Goal: Transaction & Acquisition: Download file/media

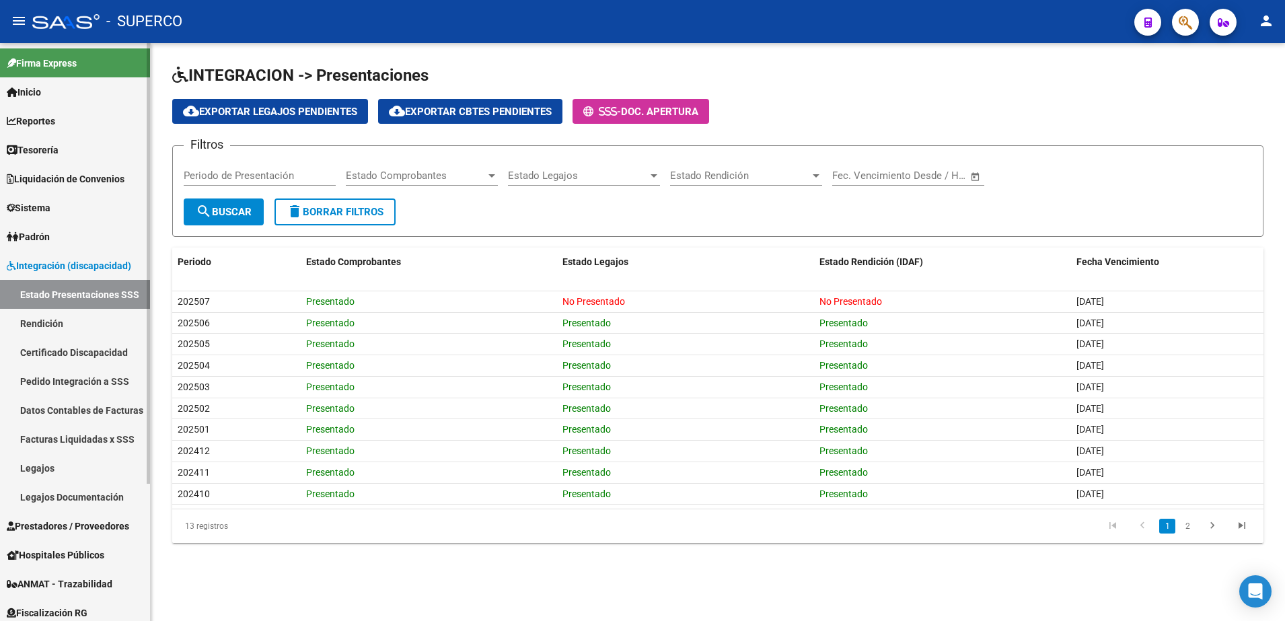
click at [67, 527] on span "Prestadores / Proveedores" at bounding box center [68, 526] width 122 height 15
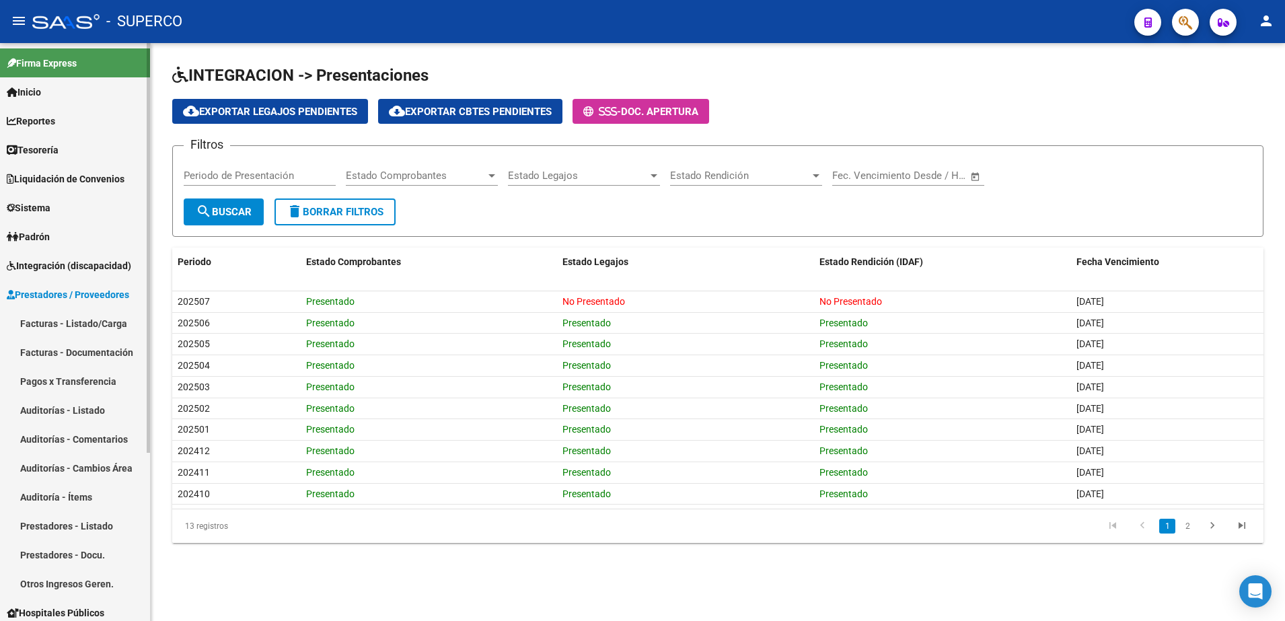
click at [45, 326] on link "Facturas - Listado/Carga" at bounding box center [75, 323] width 150 height 29
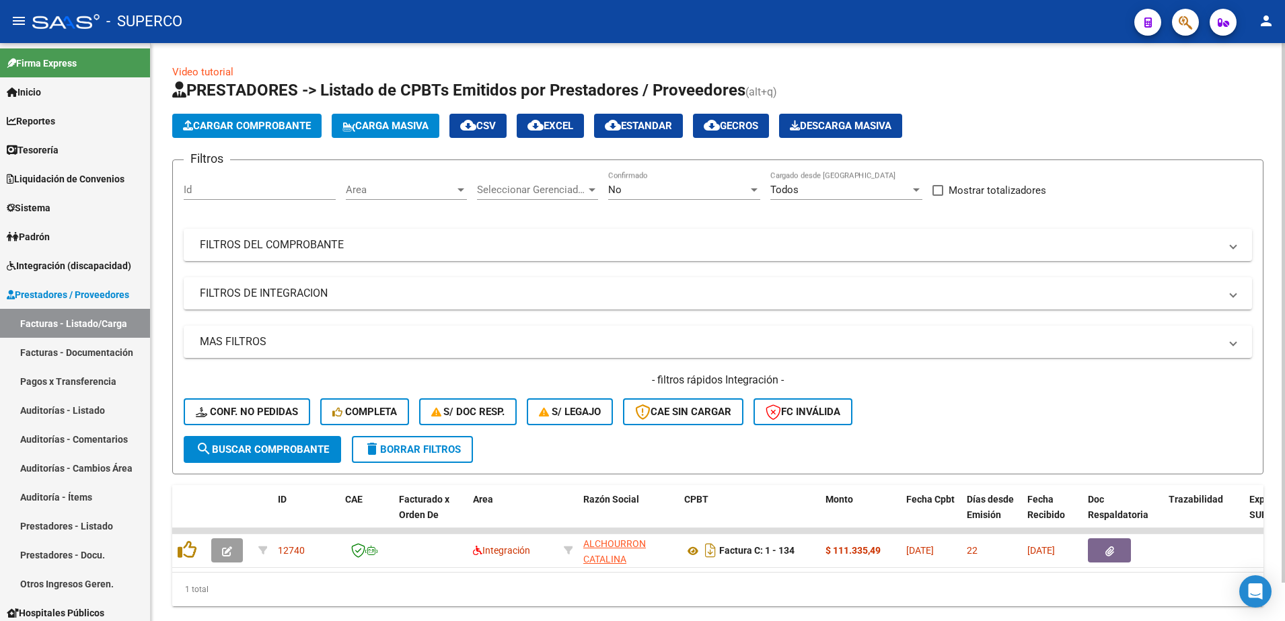
click at [656, 192] on div "No" at bounding box center [678, 190] width 140 height 12
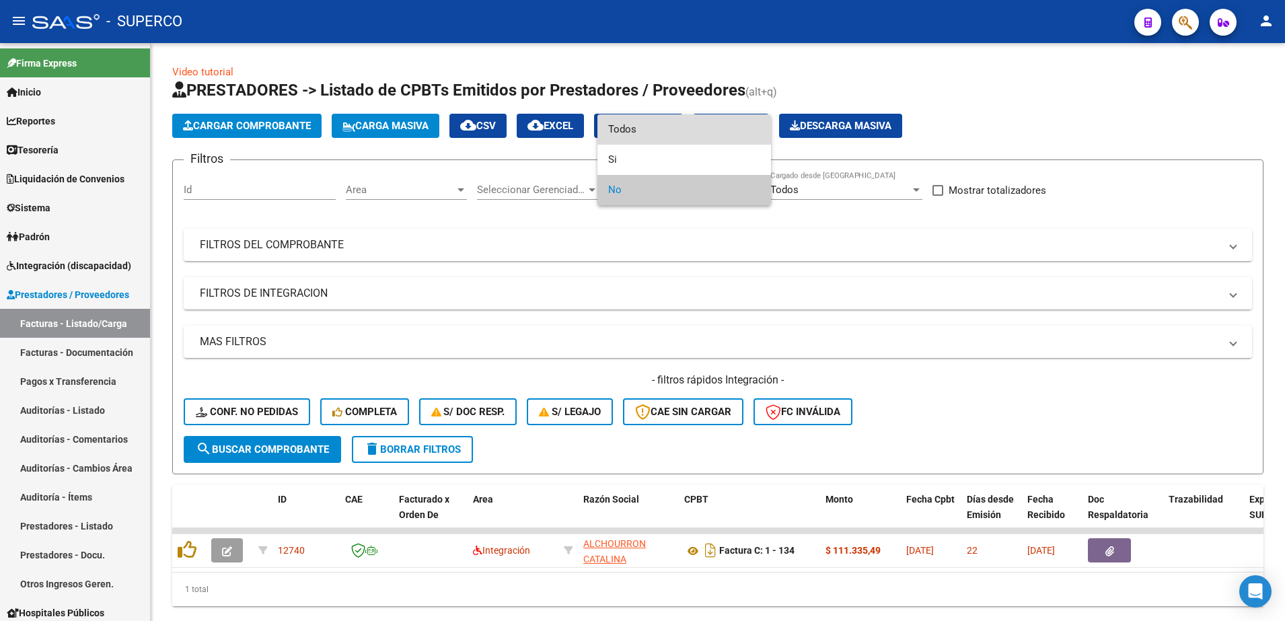
click at [634, 128] on span "Todos" at bounding box center [684, 129] width 152 height 30
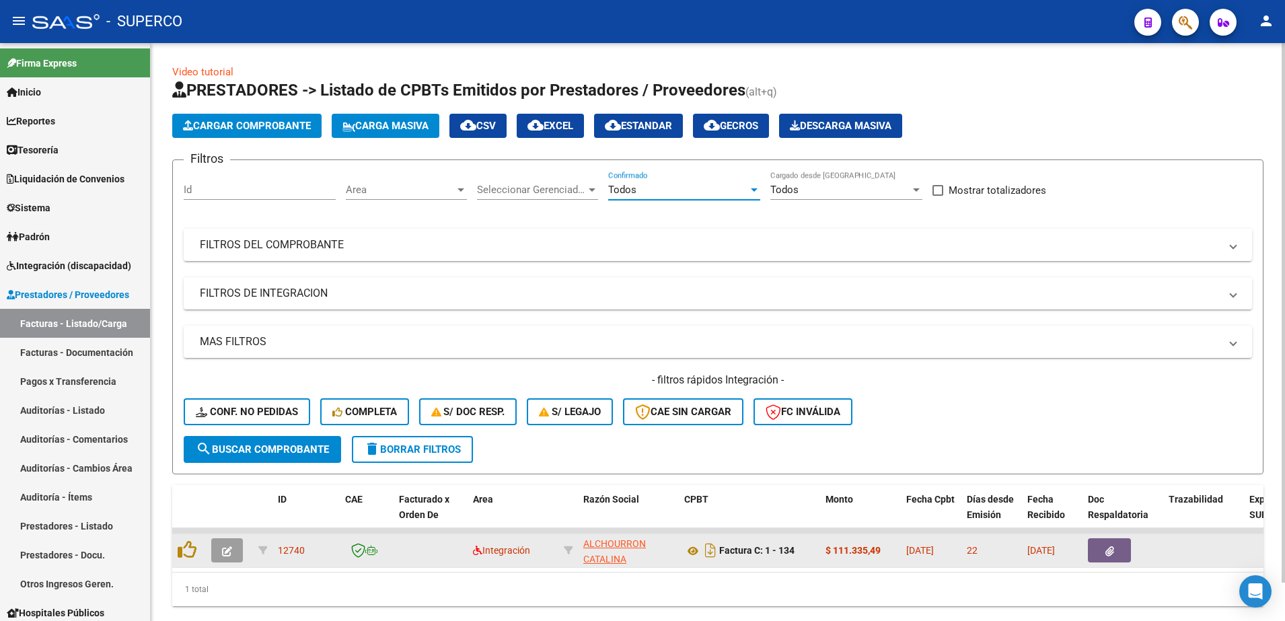
click at [234, 554] on button "button" at bounding box center [227, 550] width 32 height 24
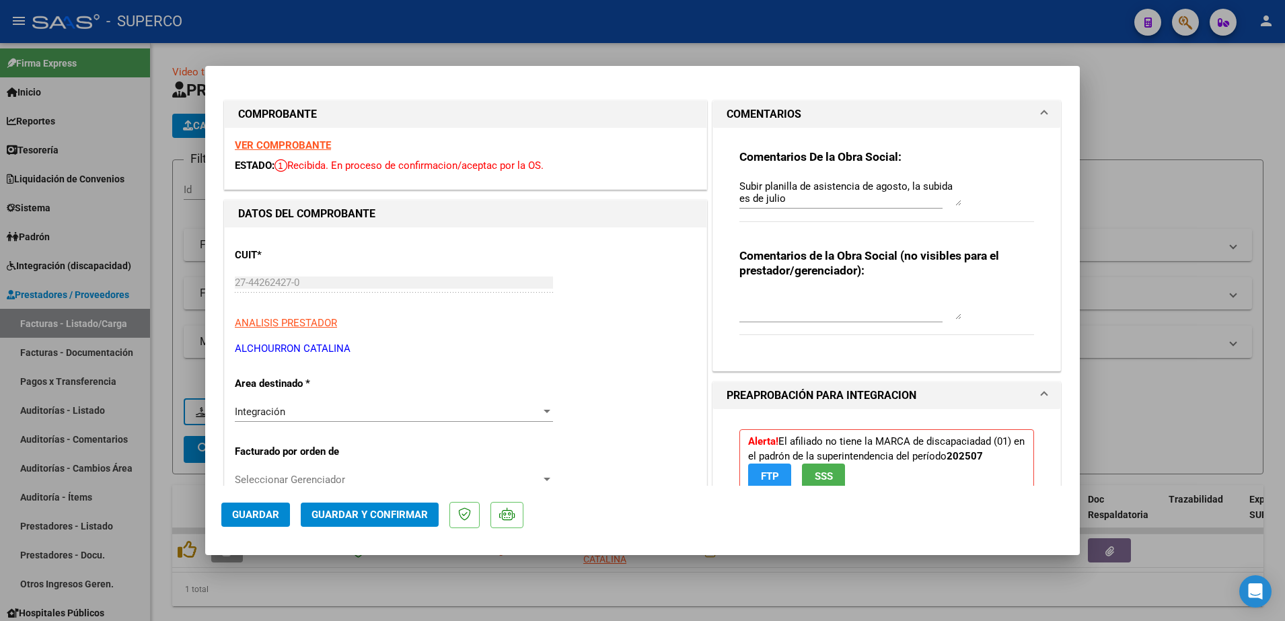
click at [1144, 79] on div at bounding box center [642, 310] width 1285 height 621
type input "$ 0,00"
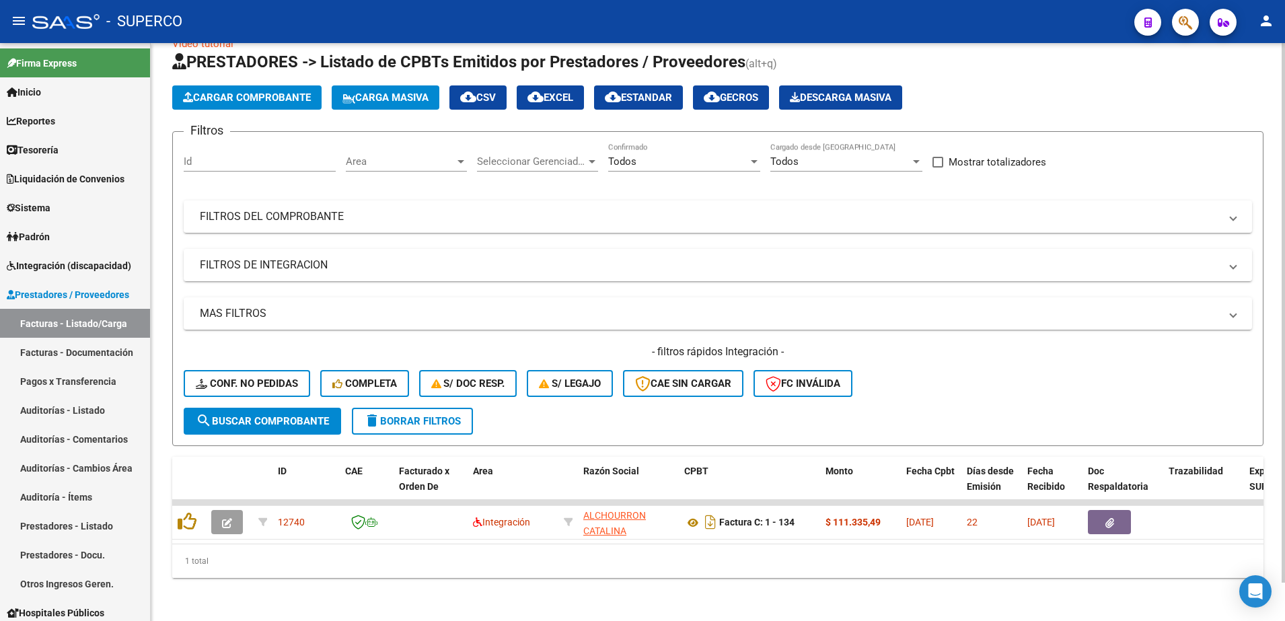
scroll to position [41, 0]
click at [336, 209] on mat-panel-title "FILTROS DEL COMPROBANTE" at bounding box center [710, 216] width 1020 height 15
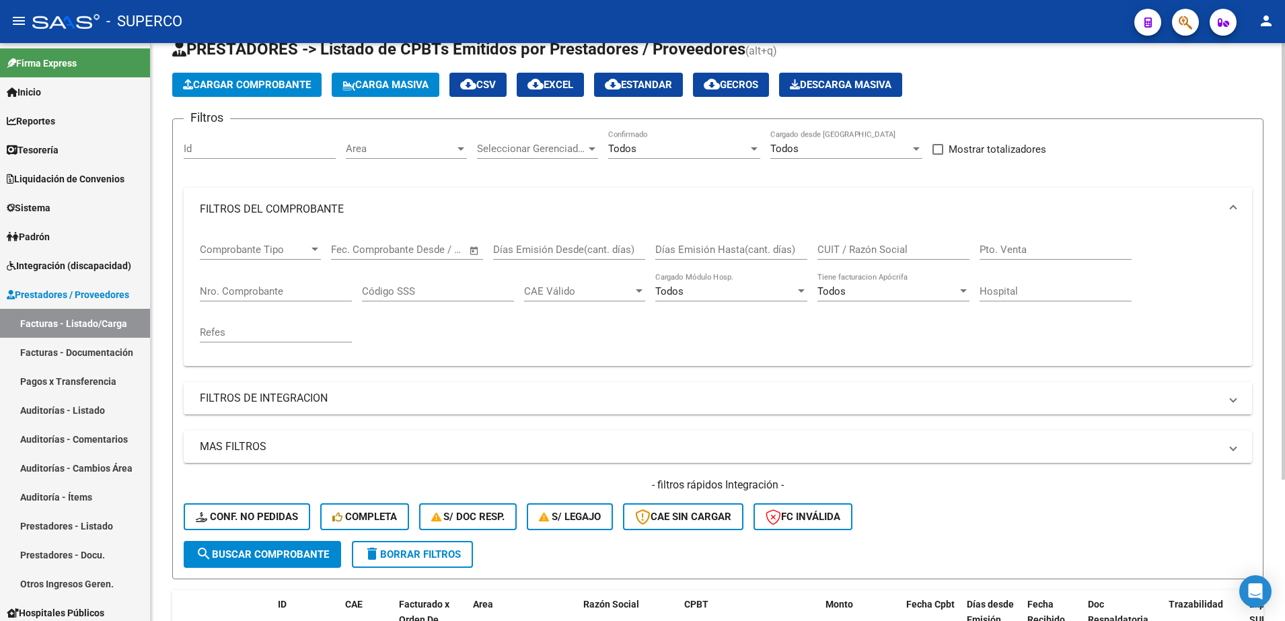
click at [259, 291] on input "Nro. Comprobante" at bounding box center [276, 291] width 152 height 12
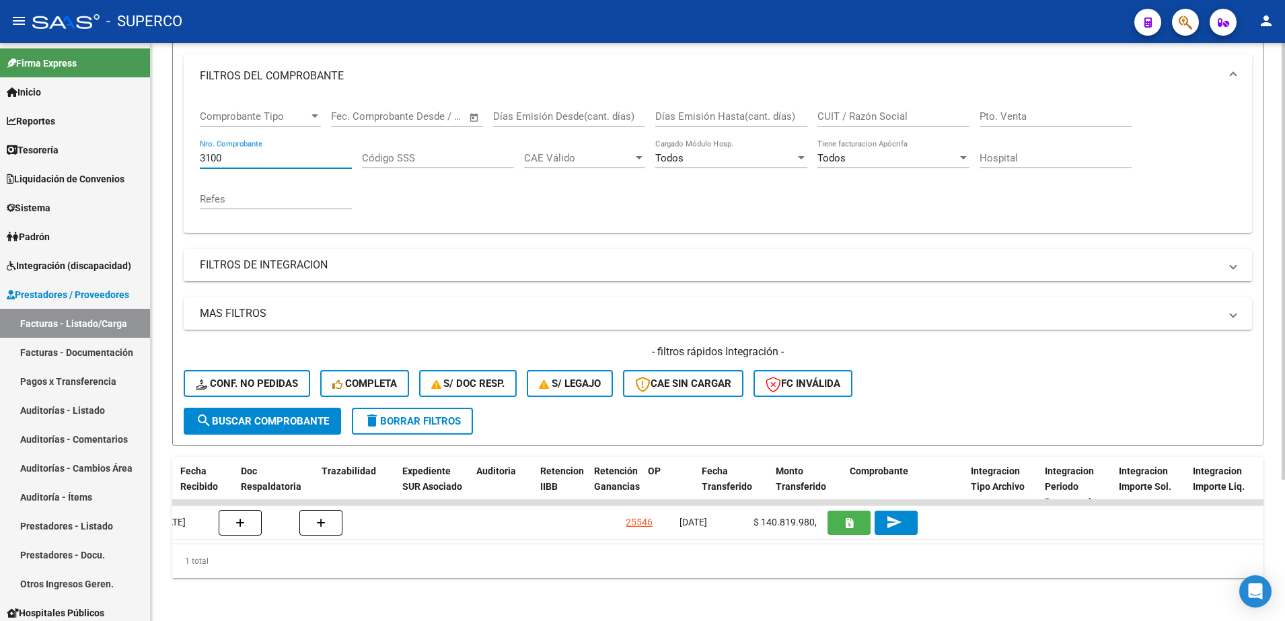
scroll to position [0, 821]
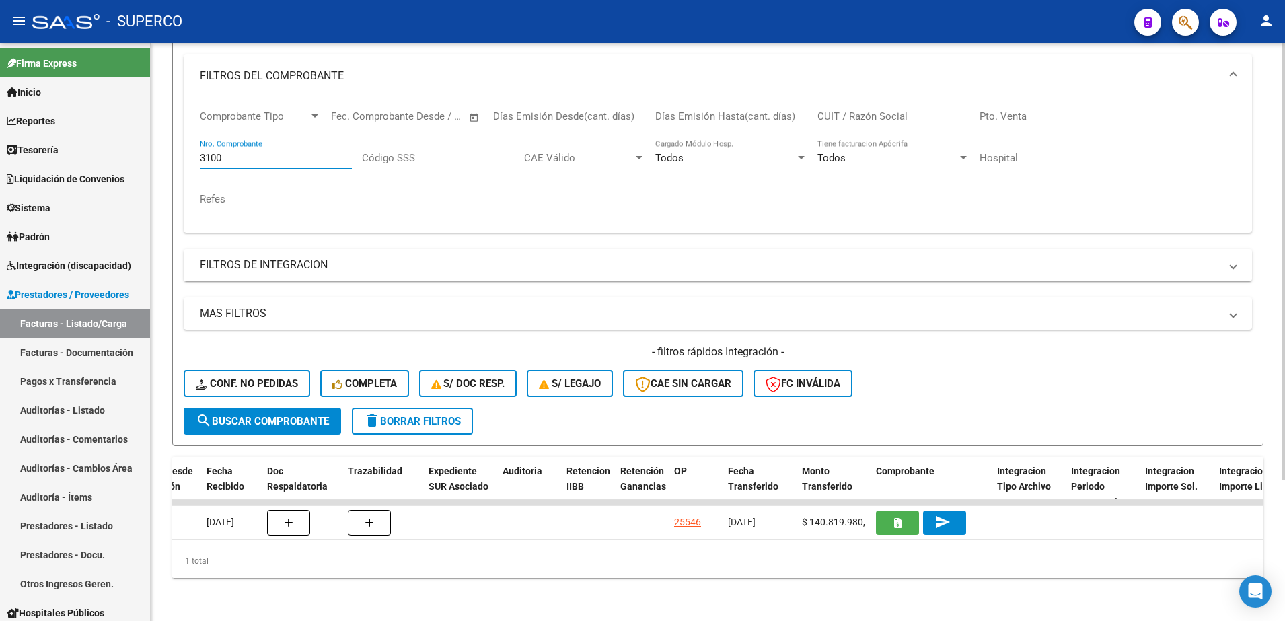
type input "3100"
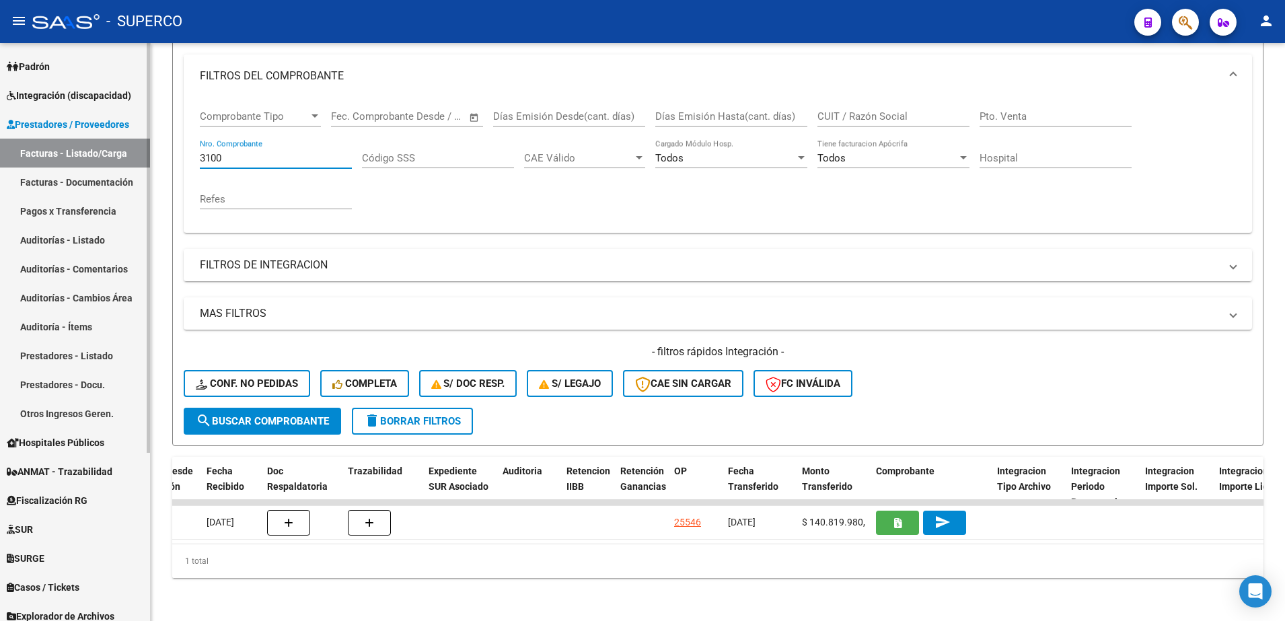
scroll to position [238, 0]
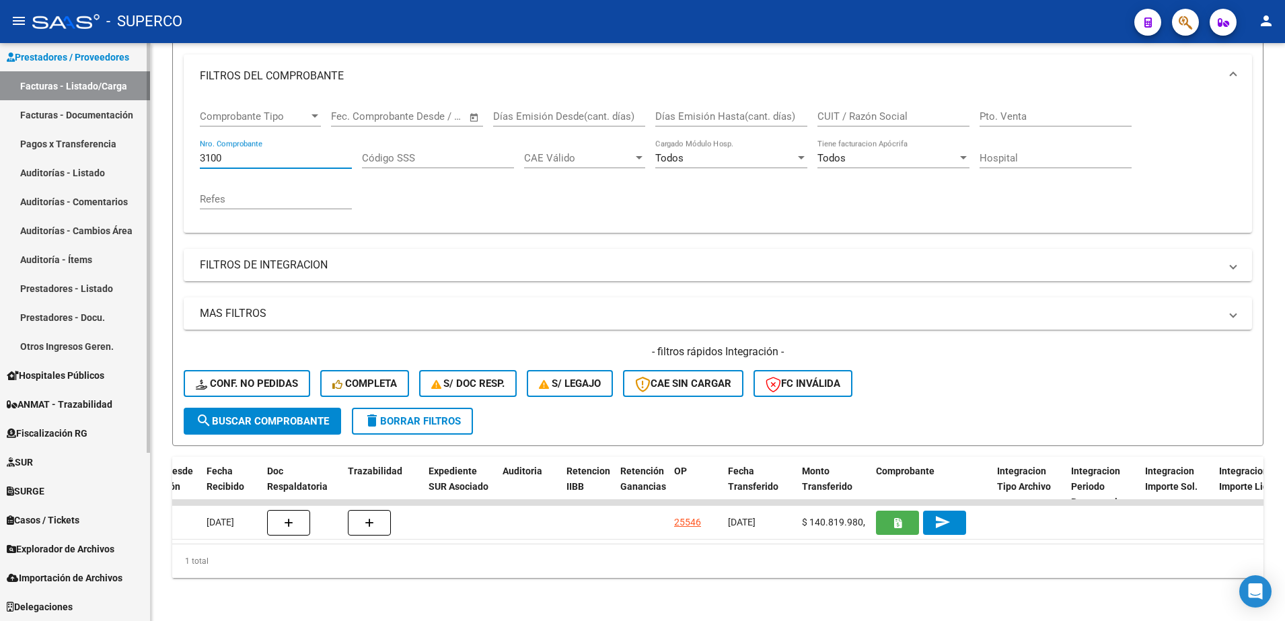
click at [52, 406] on span "ANMAT - Trazabilidad" at bounding box center [60, 404] width 106 height 15
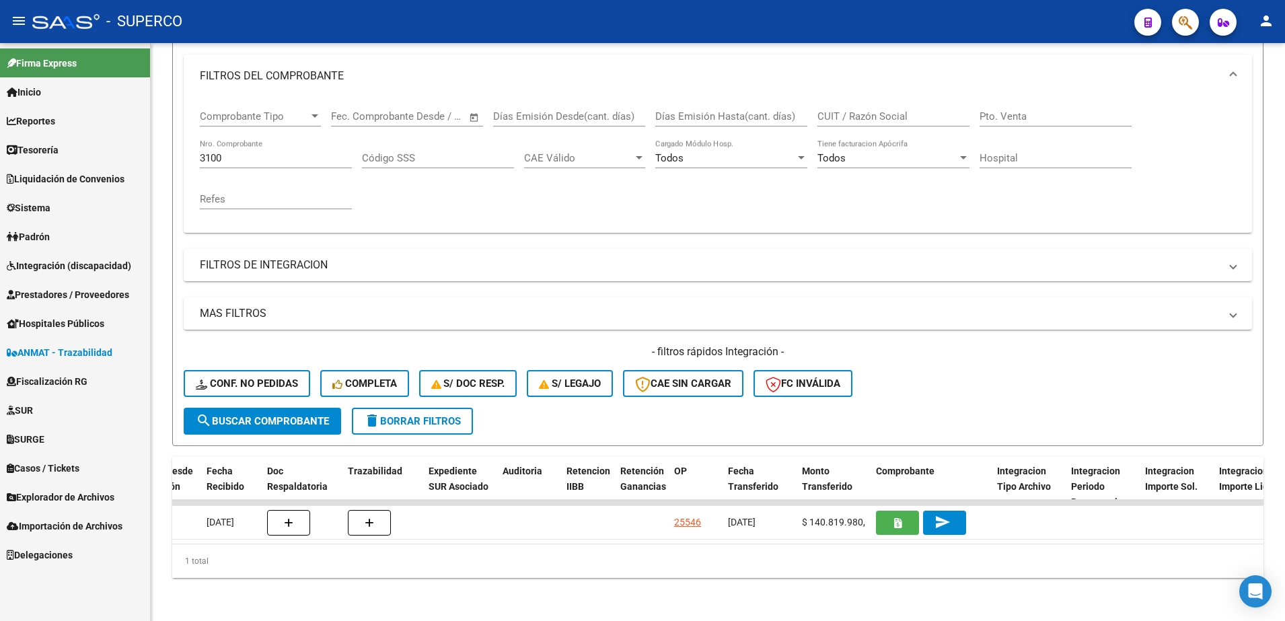
scroll to position [0, 0]
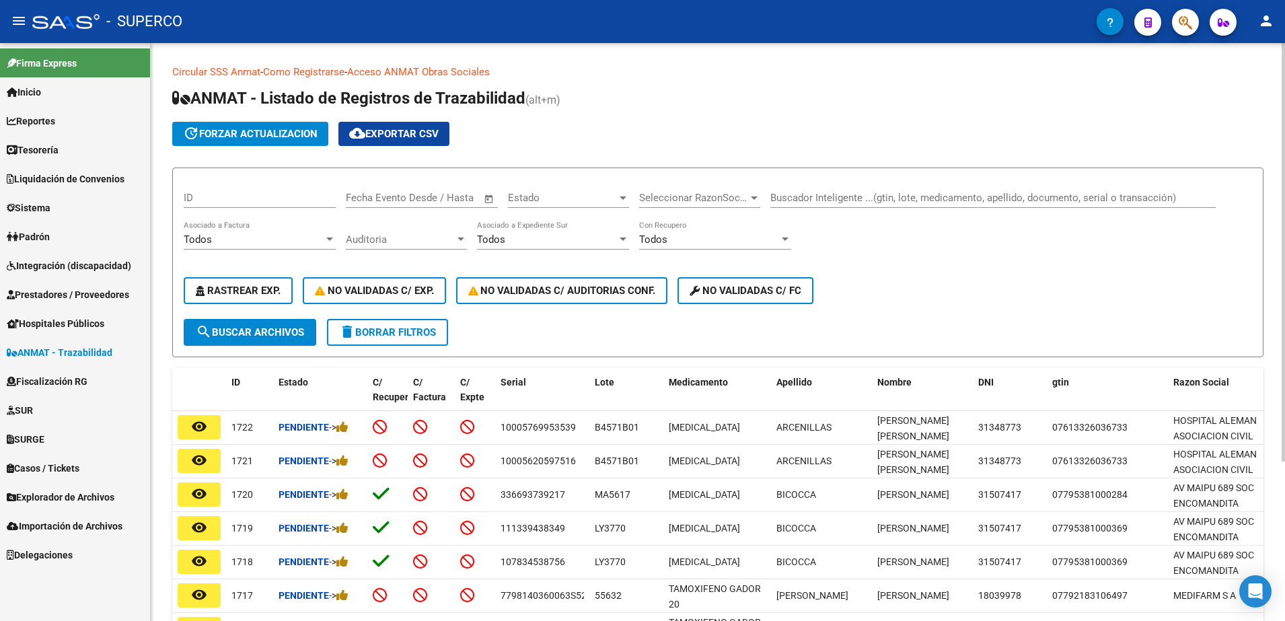
click at [934, 198] on input "Buscador Inteligente ...(gtin, lote, medicamento, apellido, documento, serial o…" at bounding box center [992, 198] width 445 height 12
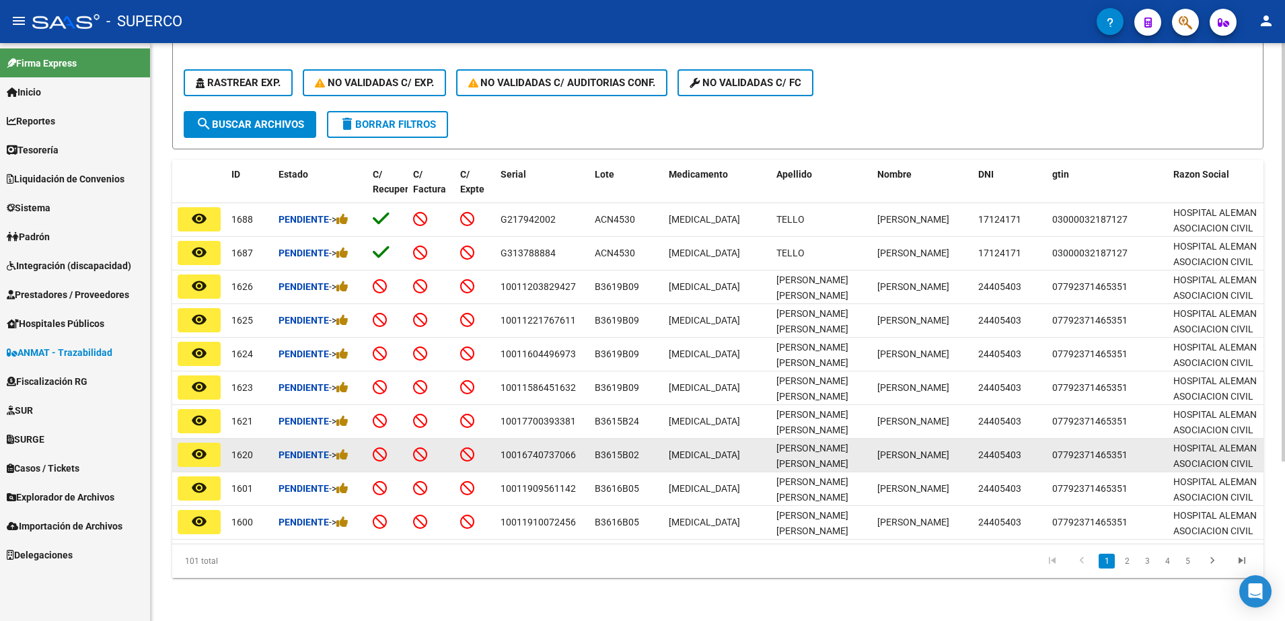
scroll to position [221, 0]
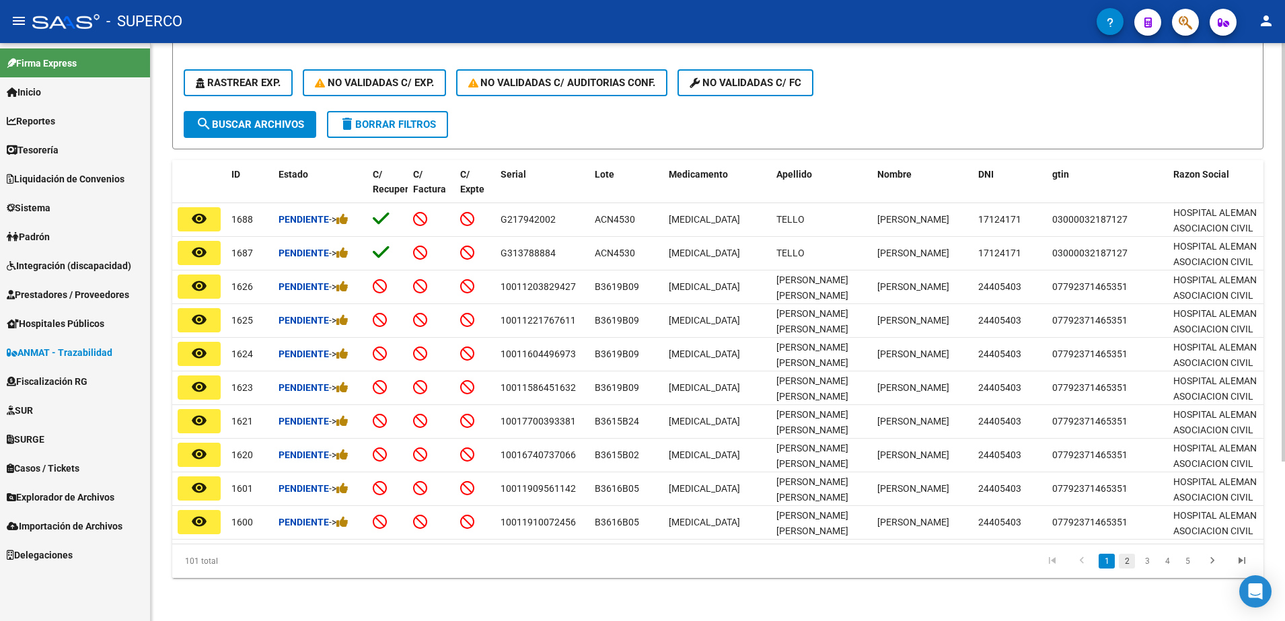
click at [1130, 561] on link "2" at bounding box center [1127, 561] width 16 height 15
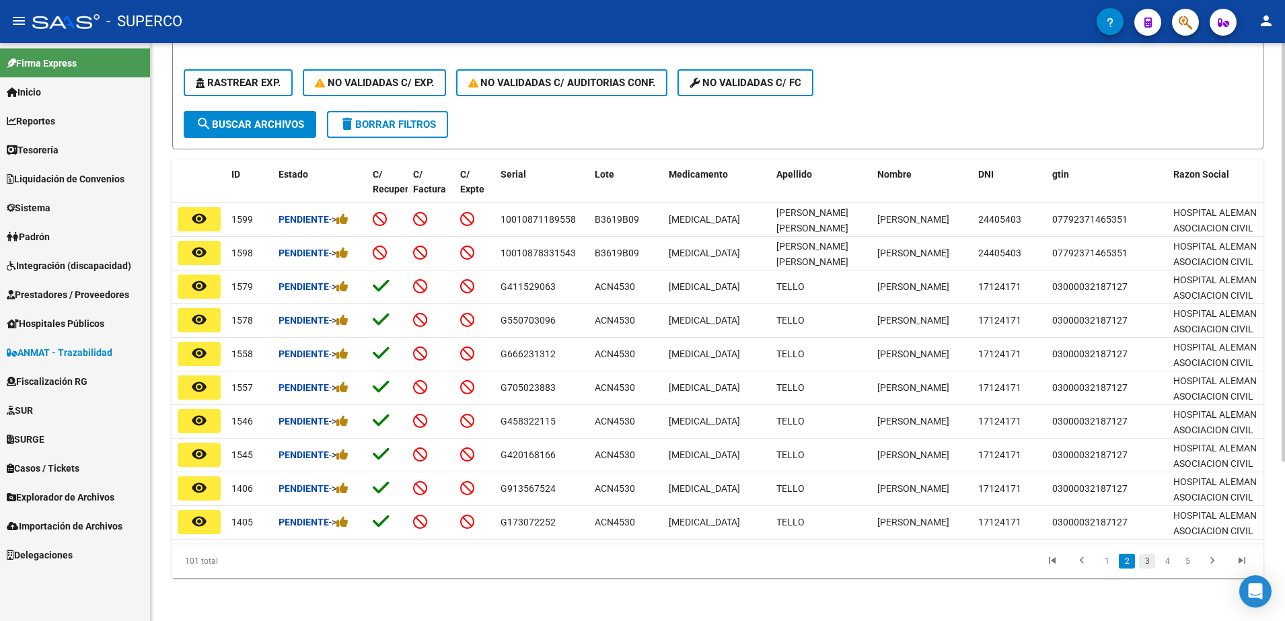
click at [1145, 559] on link "3" at bounding box center [1147, 561] width 16 height 15
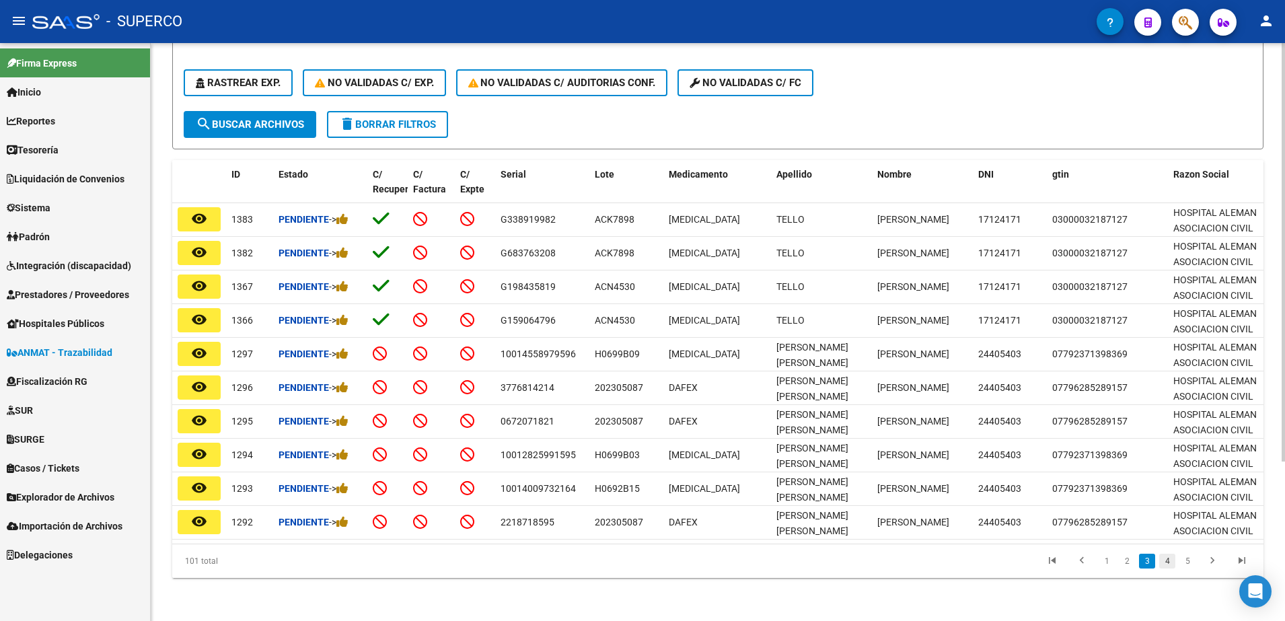
click at [1167, 563] on link "4" at bounding box center [1167, 561] width 16 height 15
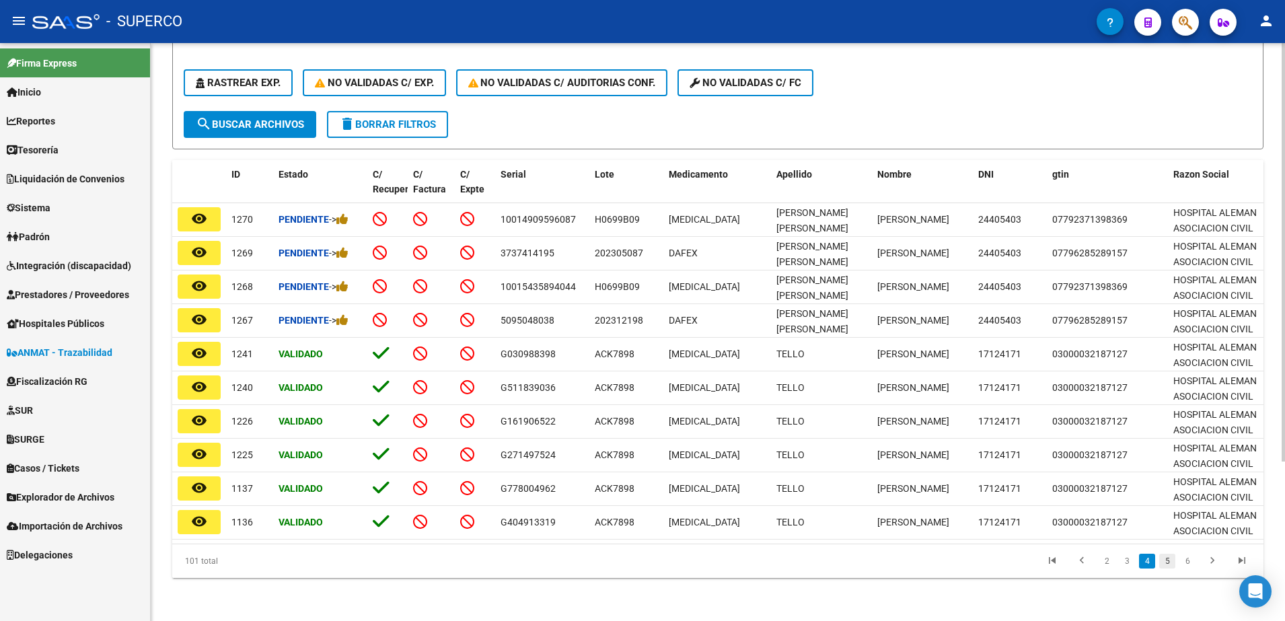
click at [1169, 562] on link "5" at bounding box center [1167, 561] width 16 height 15
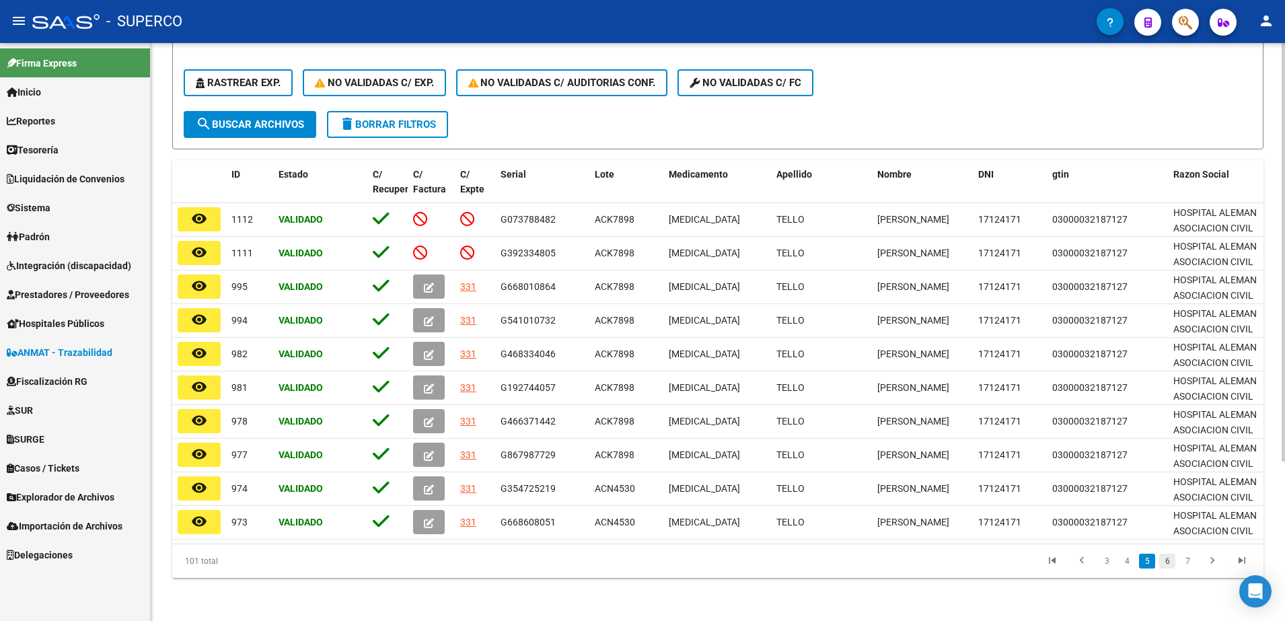
click at [1167, 563] on link "6" at bounding box center [1167, 561] width 16 height 15
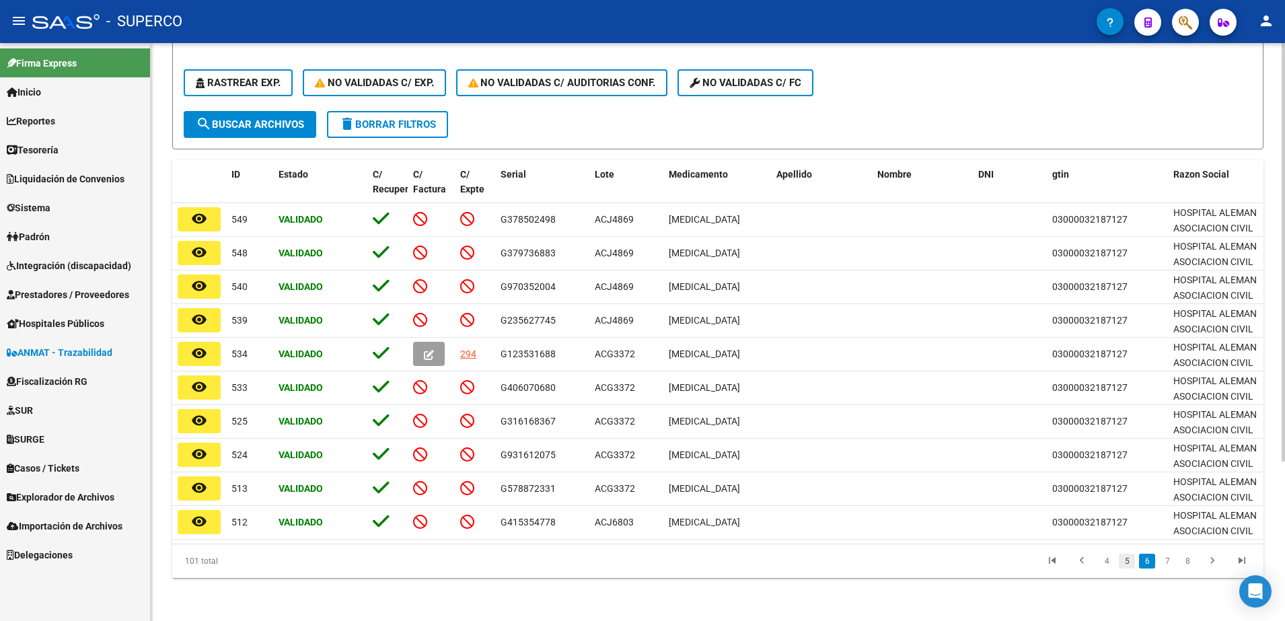
click at [1128, 566] on link "5" at bounding box center [1127, 561] width 16 height 15
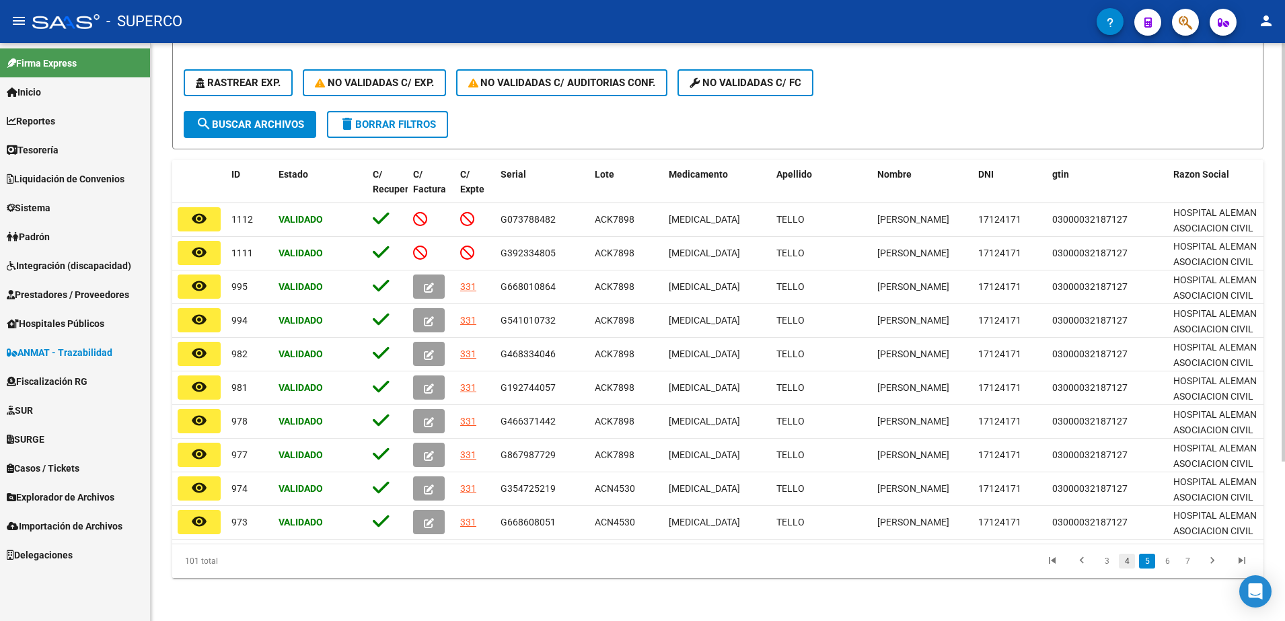
click at [1124, 562] on link "4" at bounding box center [1127, 561] width 16 height 15
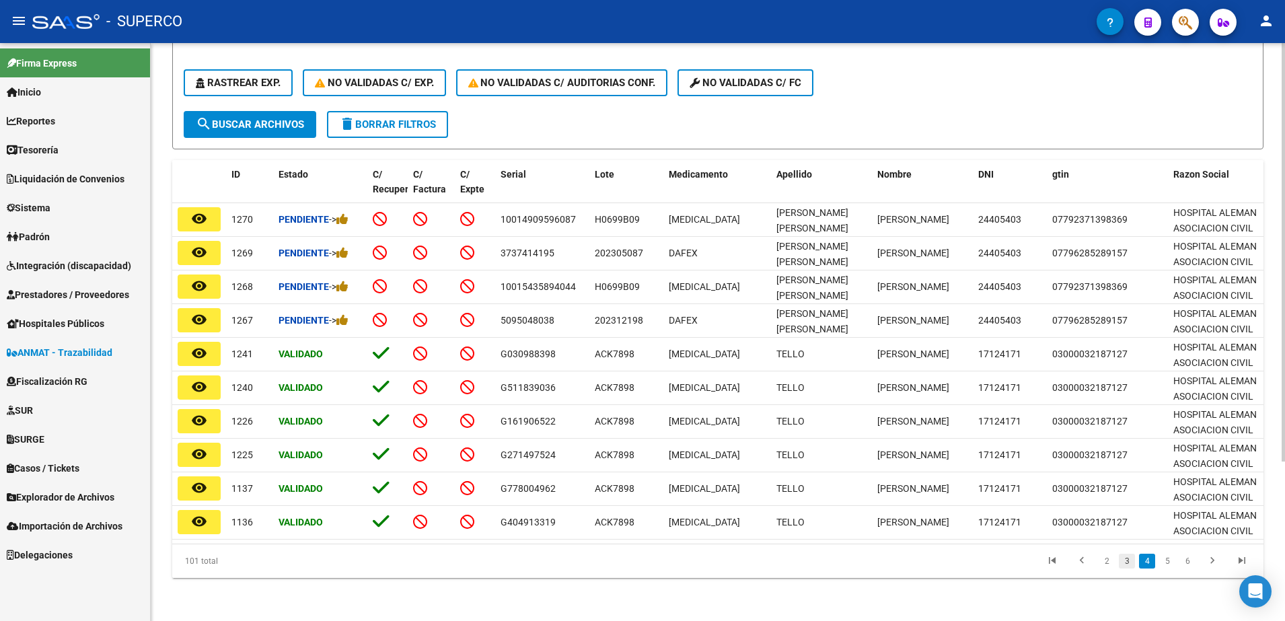
click at [1130, 559] on link "3" at bounding box center [1127, 561] width 16 height 15
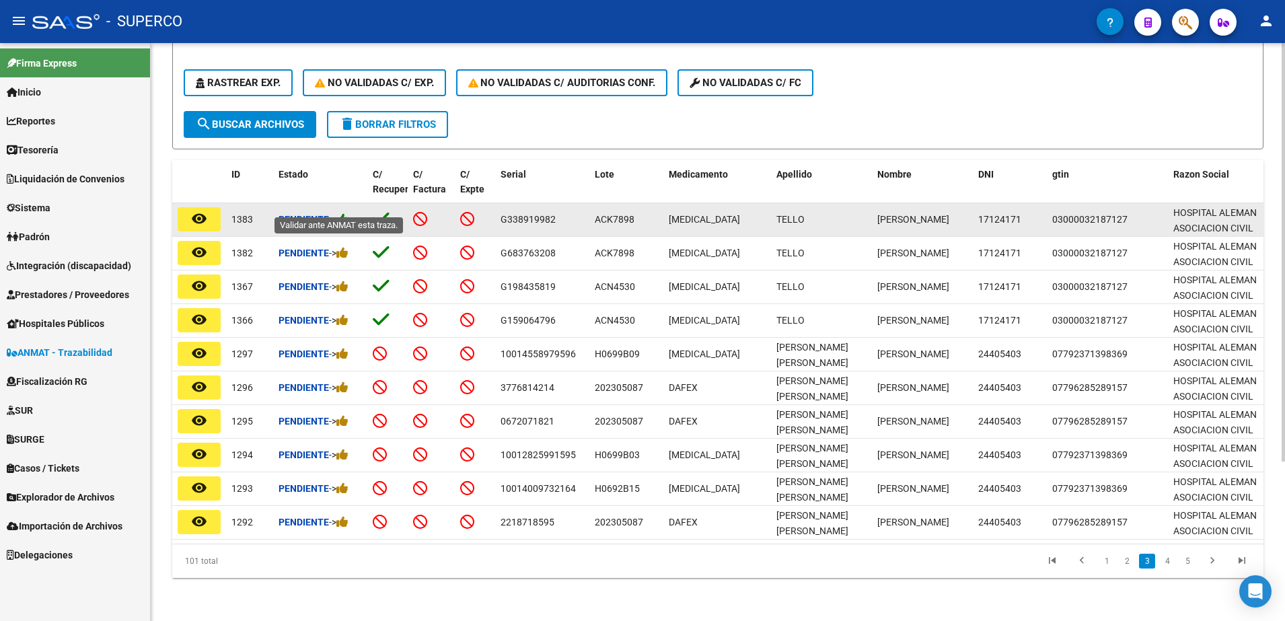
click at [346, 213] on icon at bounding box center [342, 219] width 12 height 13
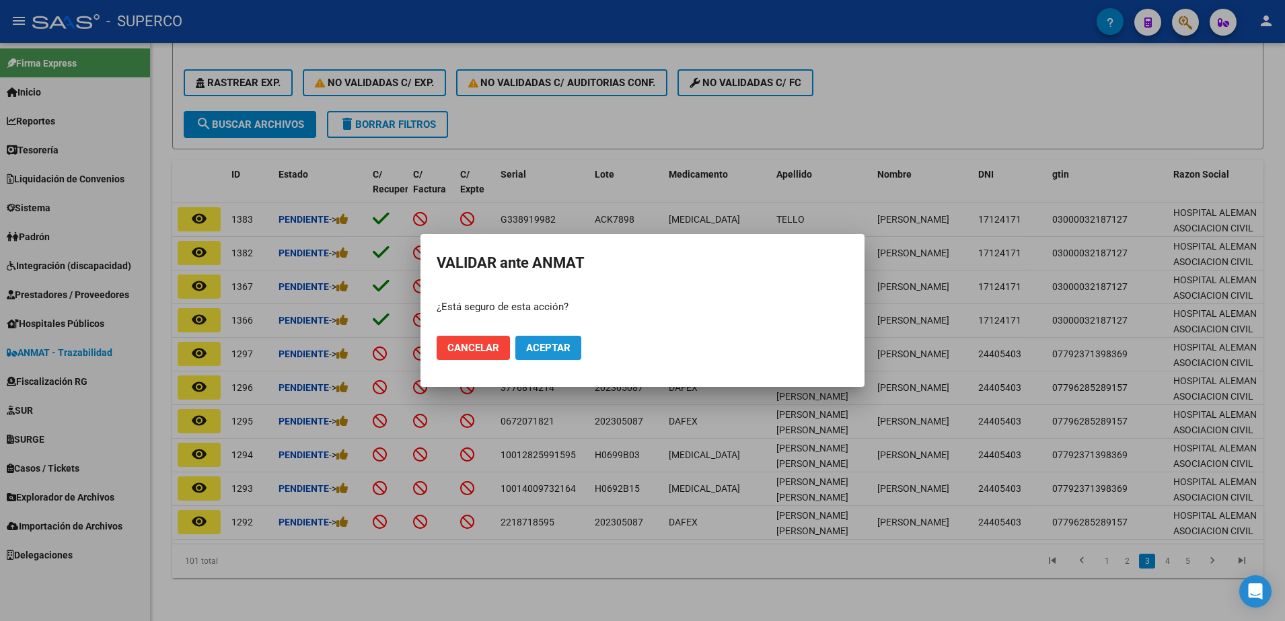
click at [550, 357] on button "Aceptar" at bounding box center [548, 348] width 66 height 24
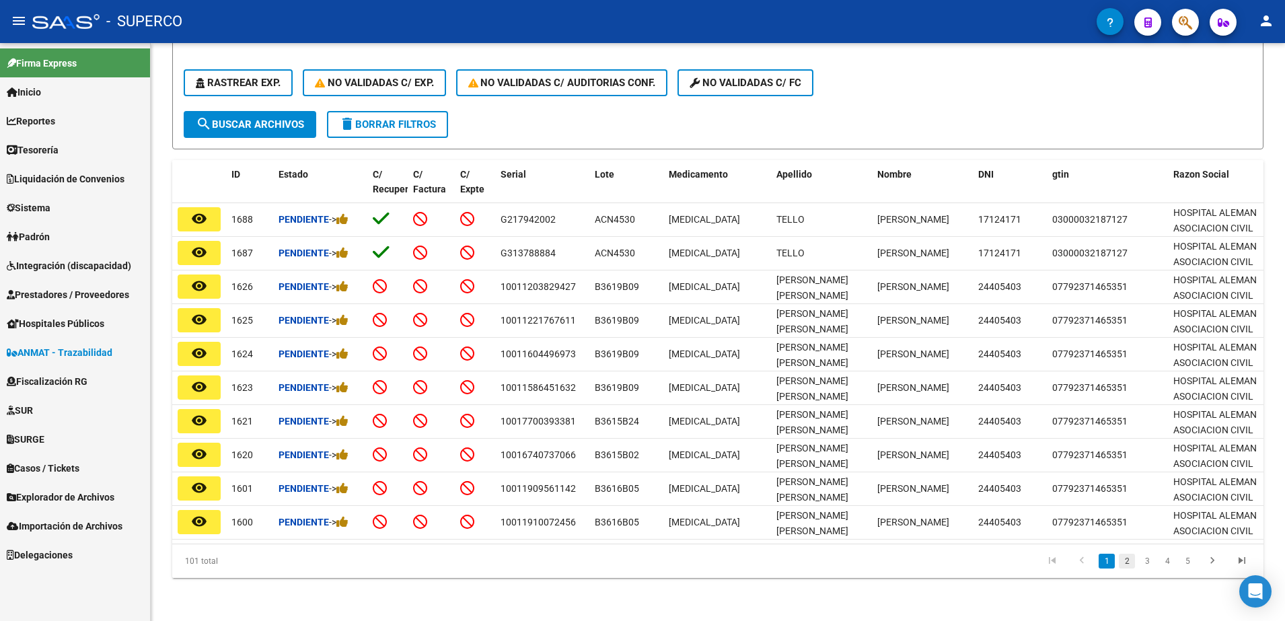
click at [1124, 559] on link "2" at bounding box center [1127, 561] width 16 height 15
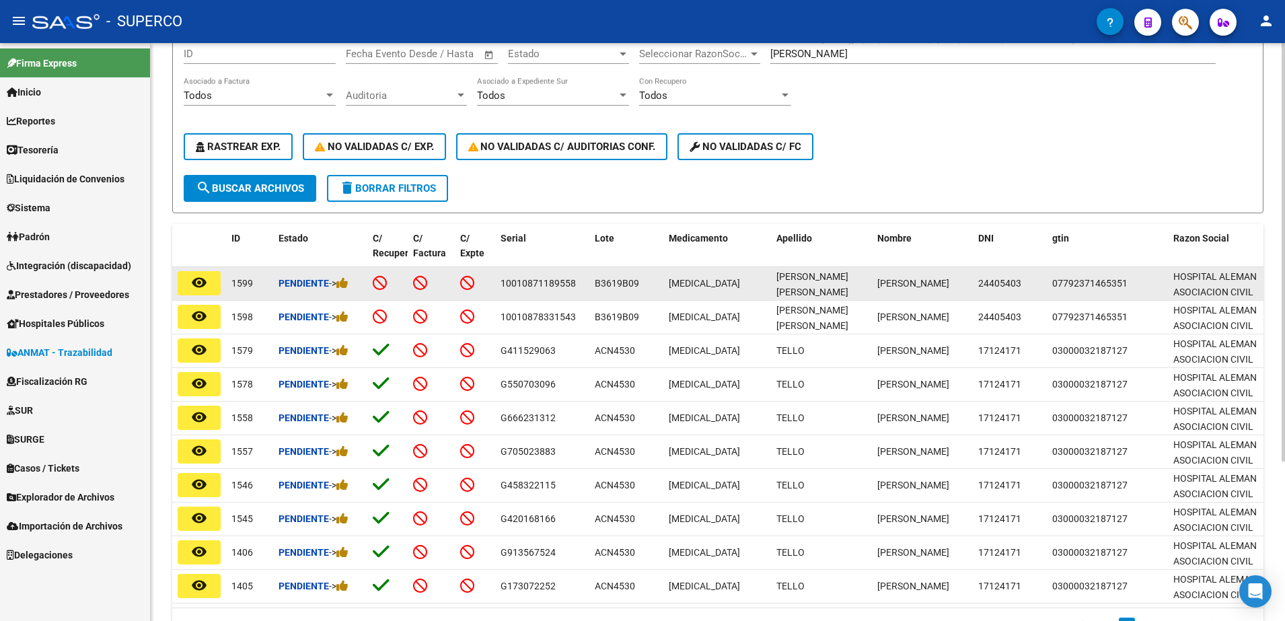
scroll to position [0, 0]
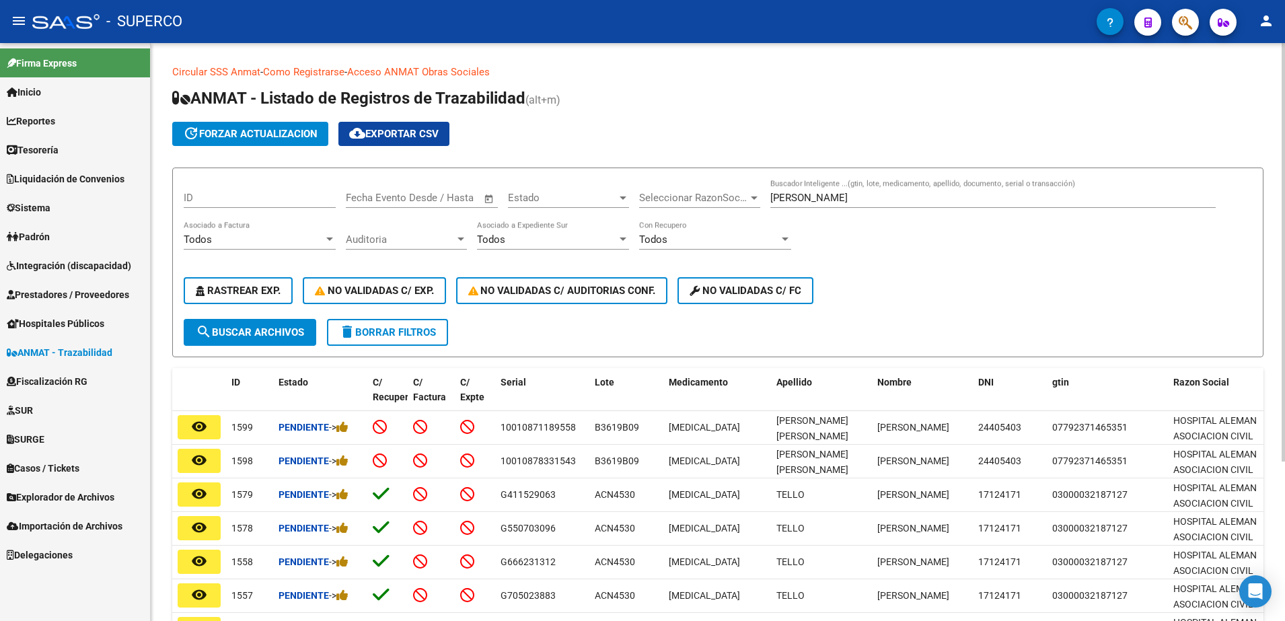
click at [850, 203] on input "[PERSON_NAME]" at bounding box center [992, 198] width 445 height 12
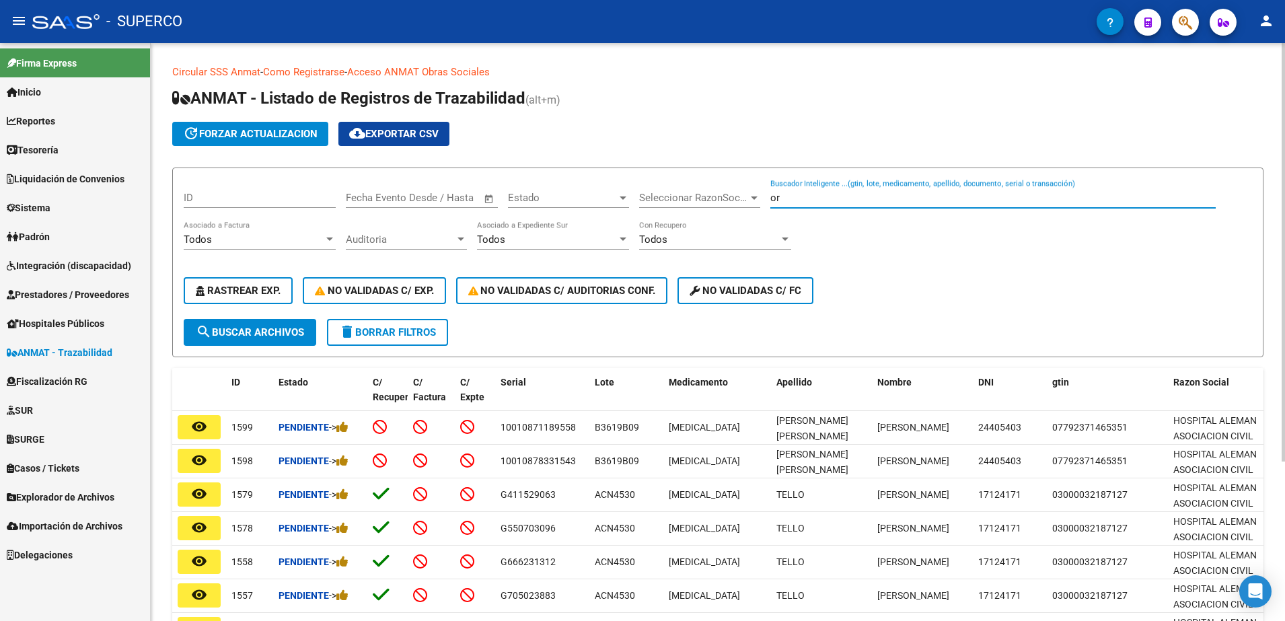
type input "o"
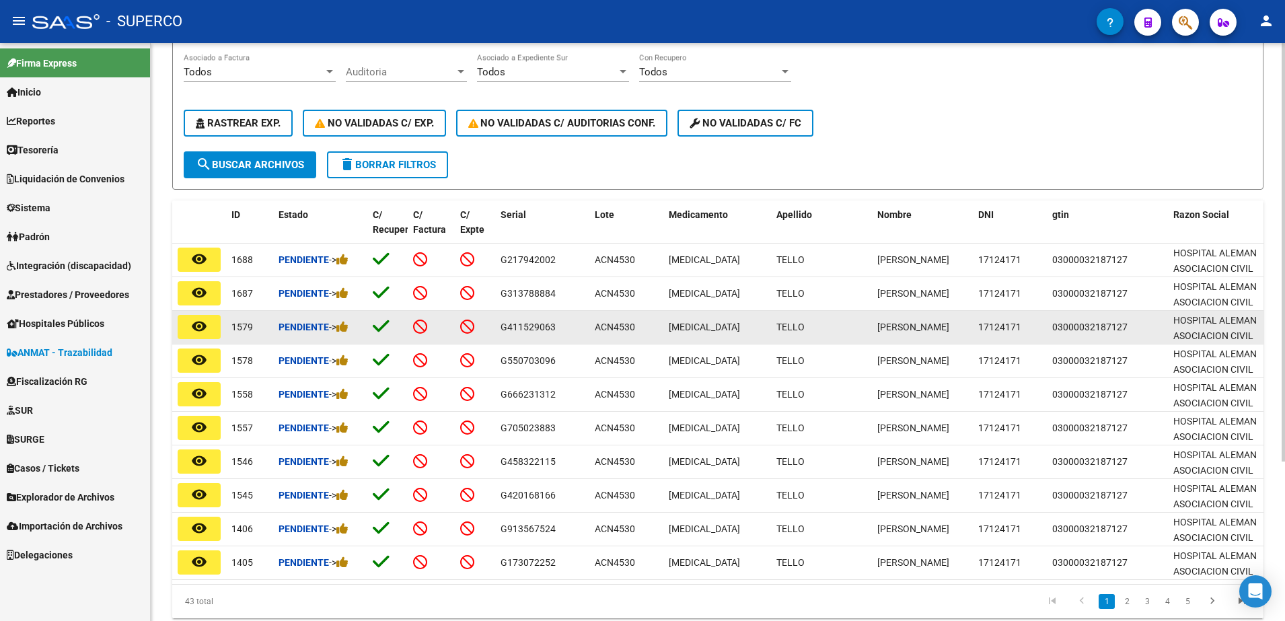
scroll to position [168, 0]
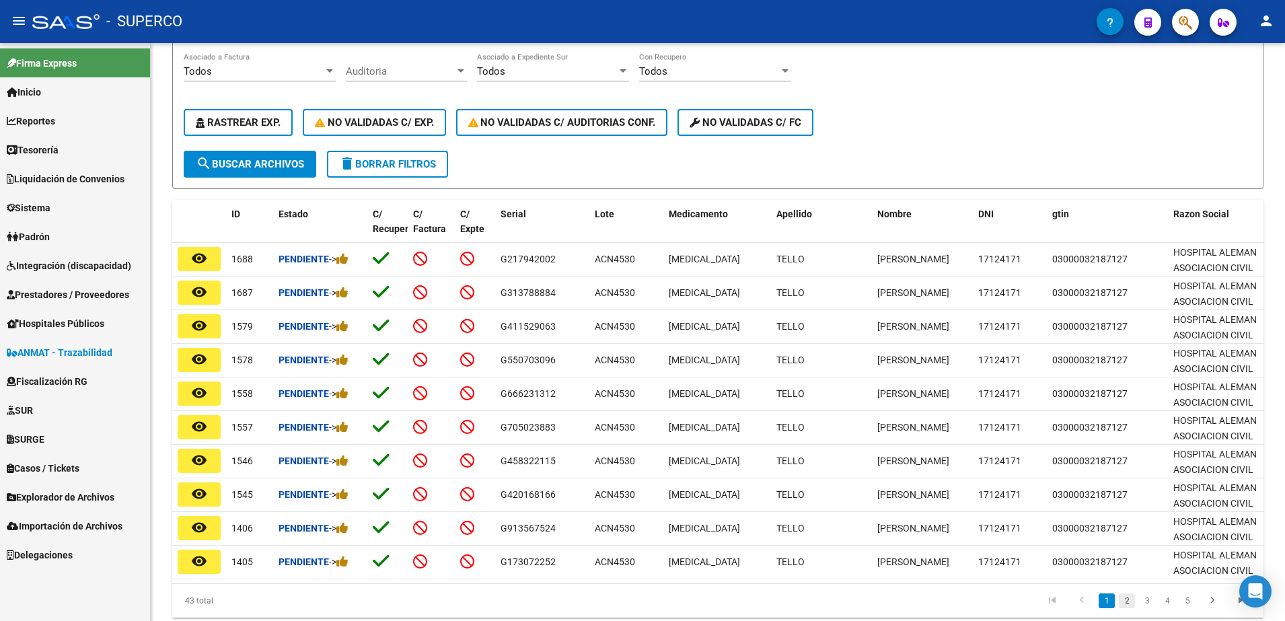
type input "tello"
click at [1127, 608] on link "2" at bounding box center [1127, 600] width 16 height 15
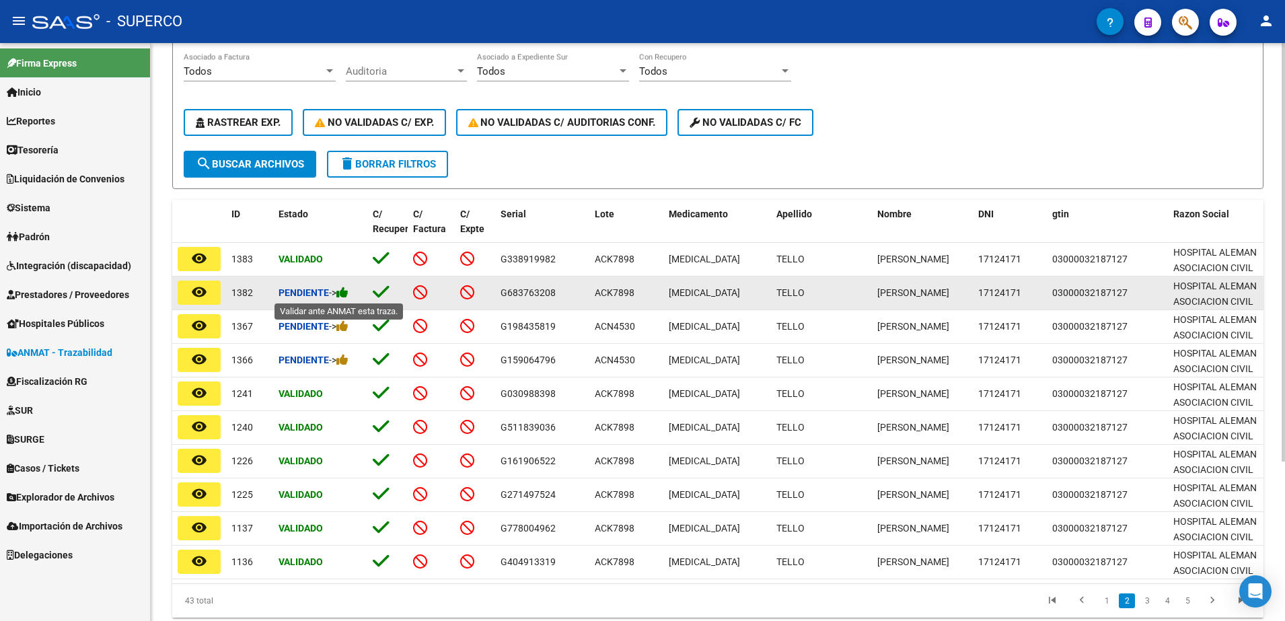
click at [349, 291] on icon at bounding box center [342, 292] width 12 height 13
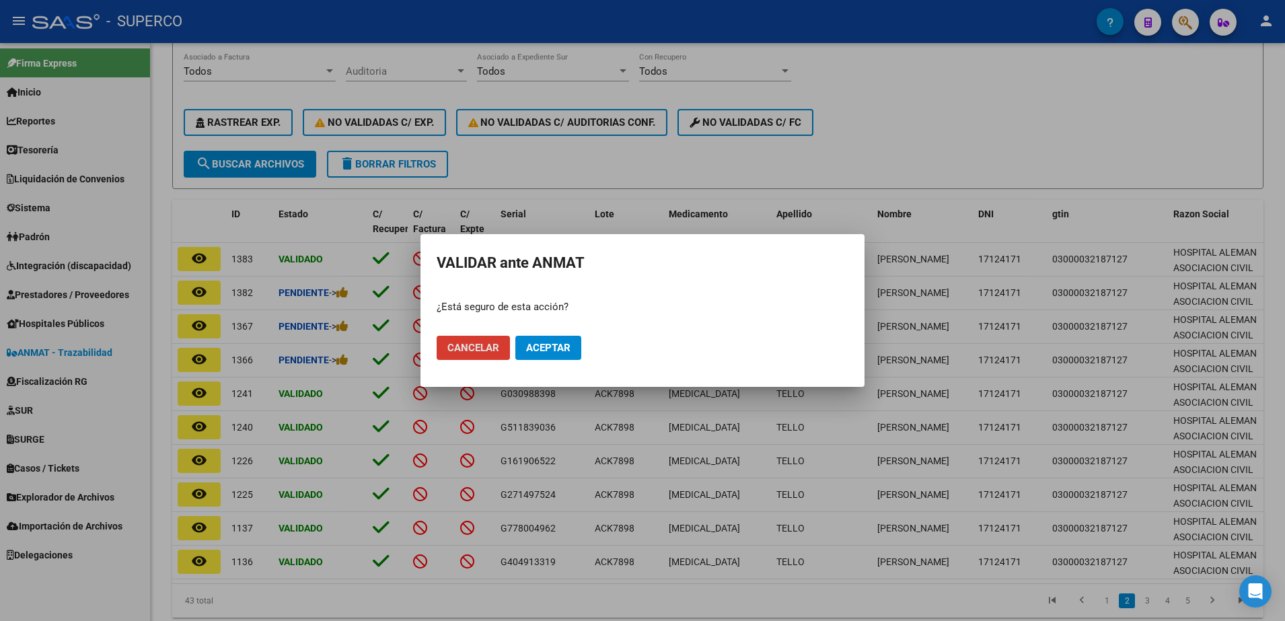
click at [567, 345] on span "Aceptar" at bounding box center [548, 348] width 44 height 12
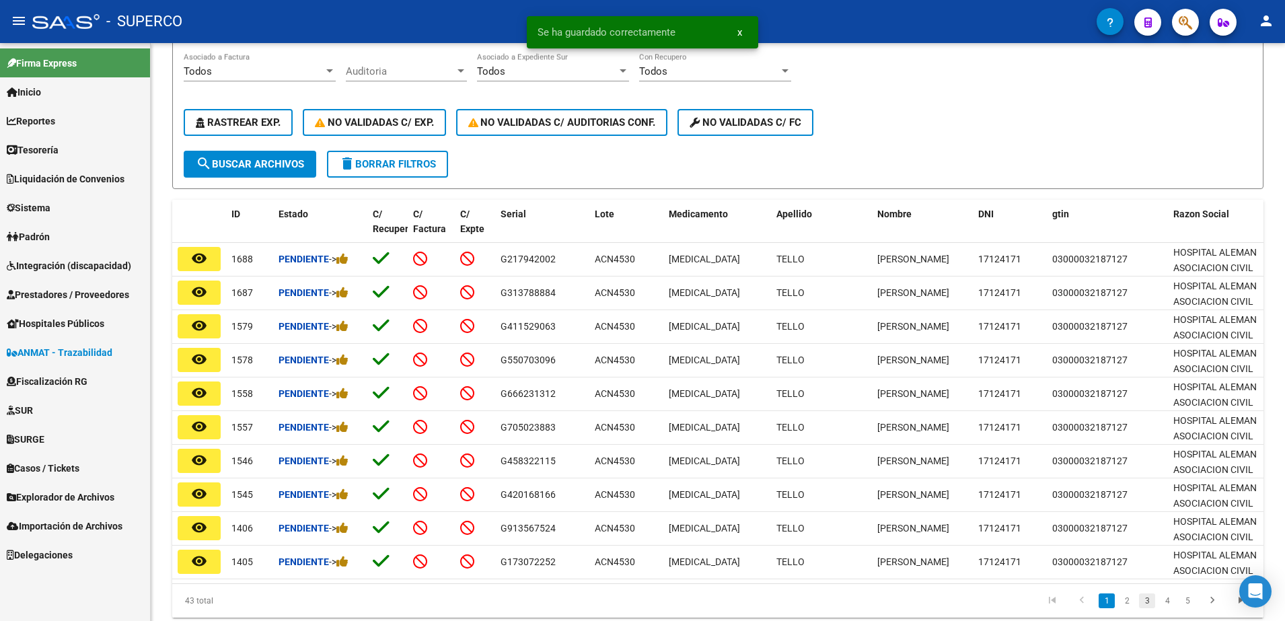
drag, startPoint x: 1148, startPoint y: 612, endPoint x: 1141, endPoint y: 614, distance: 7.2
click at [1148, 608] on link "3" at bounding box center [1147, 600] width 16 height 15
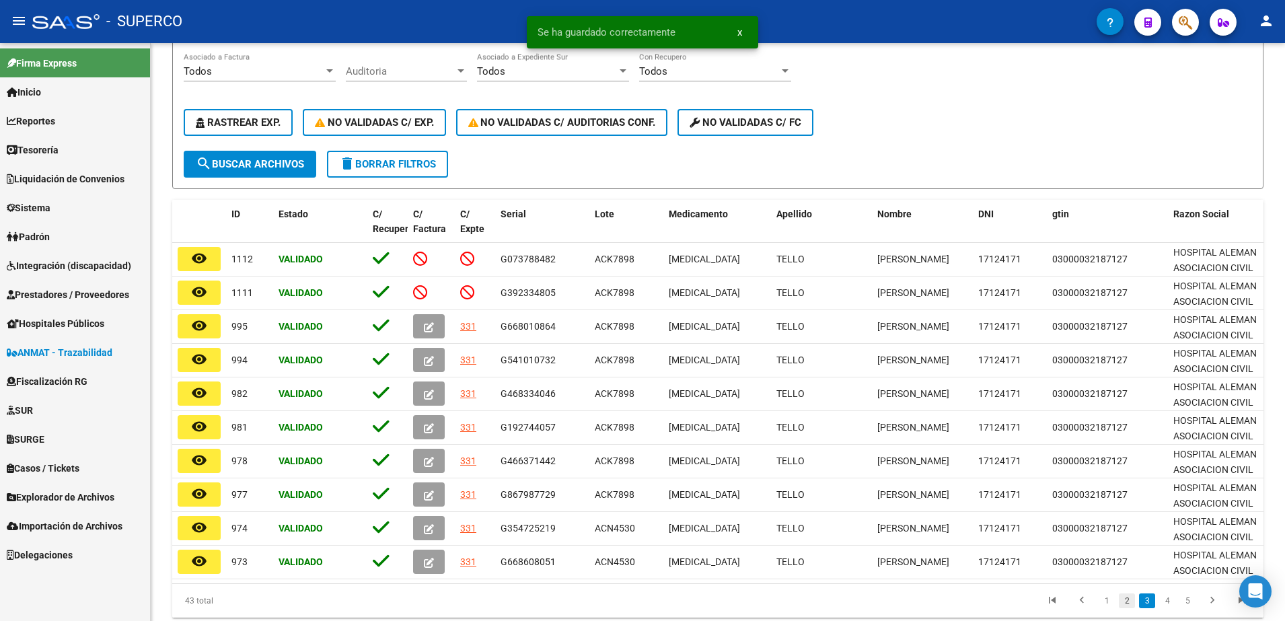
click at [1131, 608] on link "2" at bounding box center [1127, 600] width 16 height 15
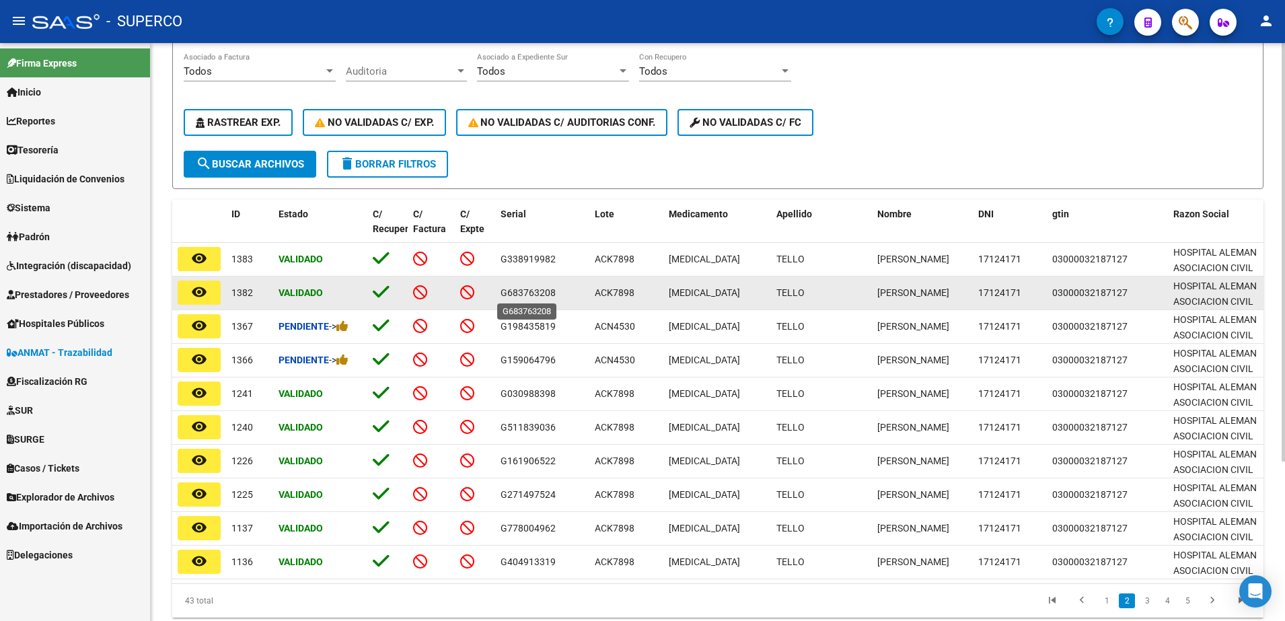
drag, startPoint x: 554, startPoint y: 291, endPoint x: 503, endPoint y: 289, distance: 51.8
click at [503, 289] on span "G683763208" at bounding box center [528, 292] width 55 height 11
copy span "G683763208"
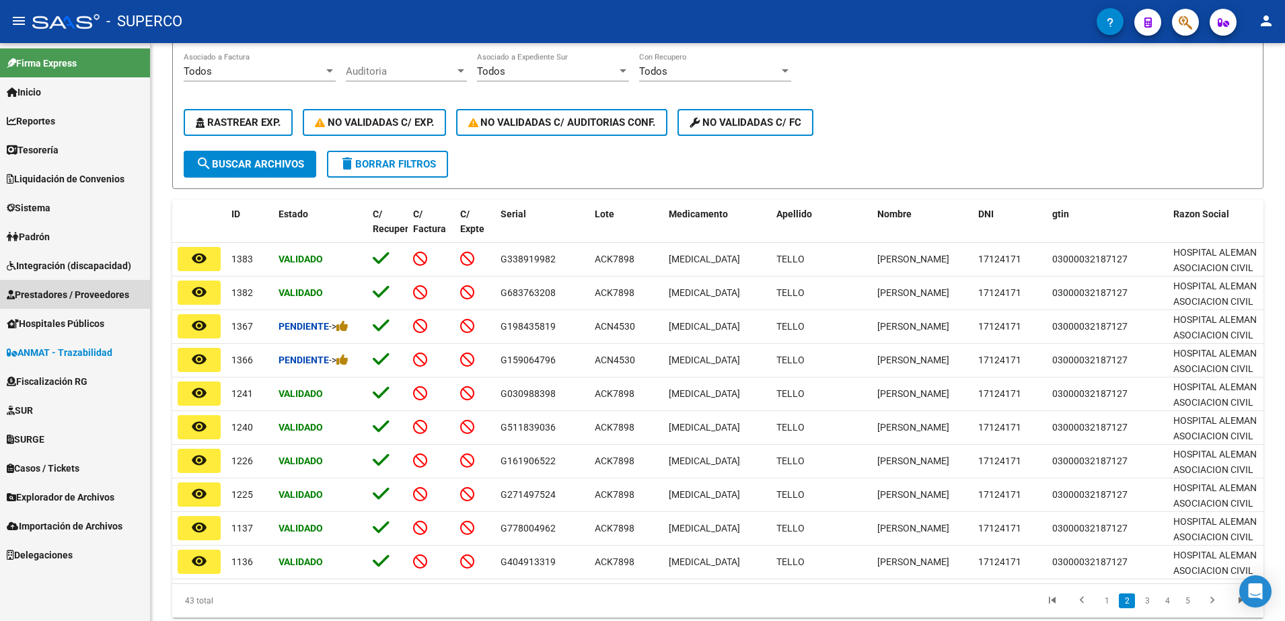
click at [38, 291] on span "Prestadores / Proveedores" at bounding box center [68, 294] width 122 height 15
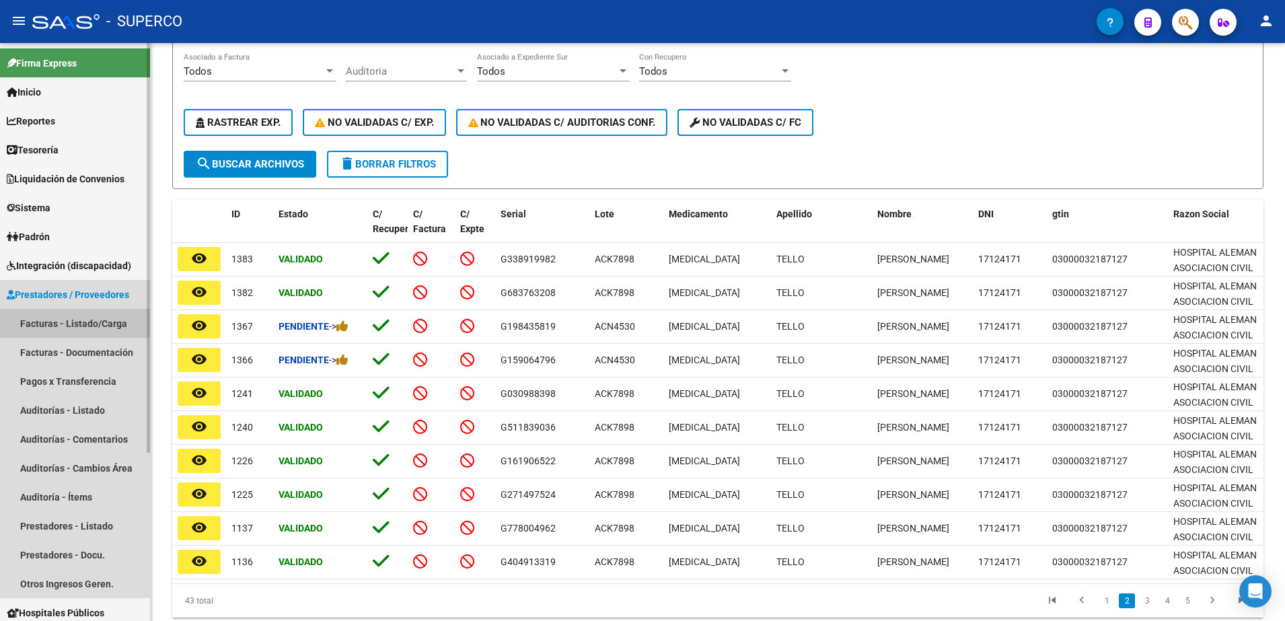
click at [44, 321] on link "Facturas - Listado/Carga" at bounding box center [75, 323] width 150 height 29
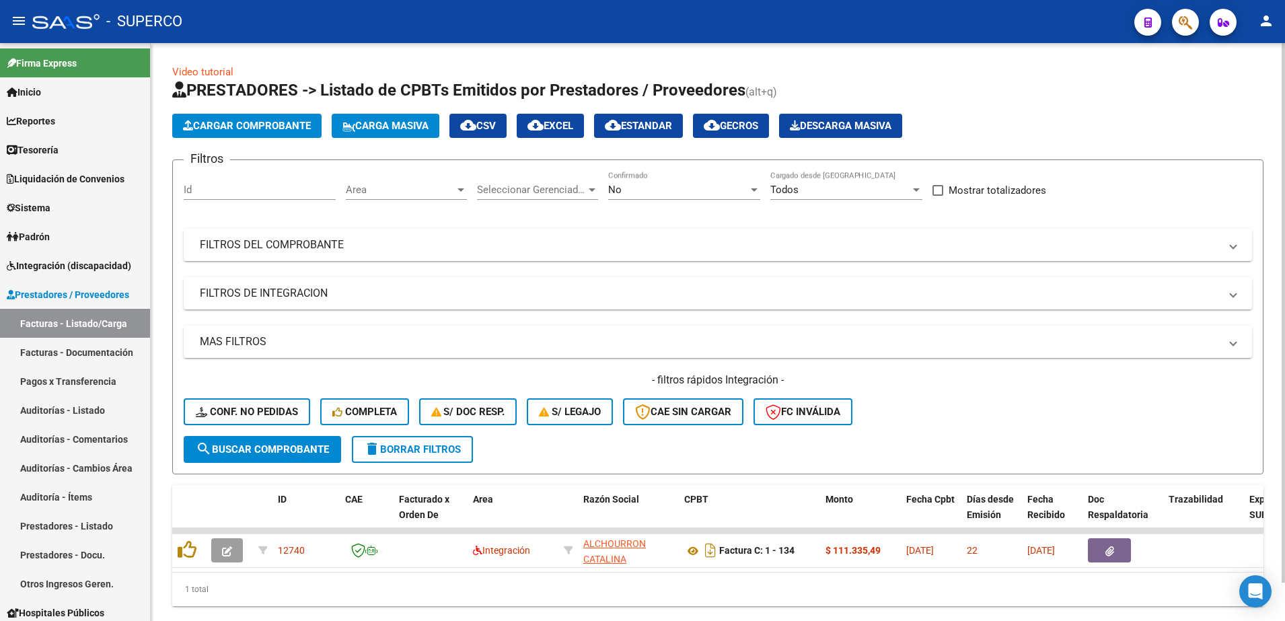
click at [685, 194] on div "No" at bounding box center [678, 190] width 140 height 12
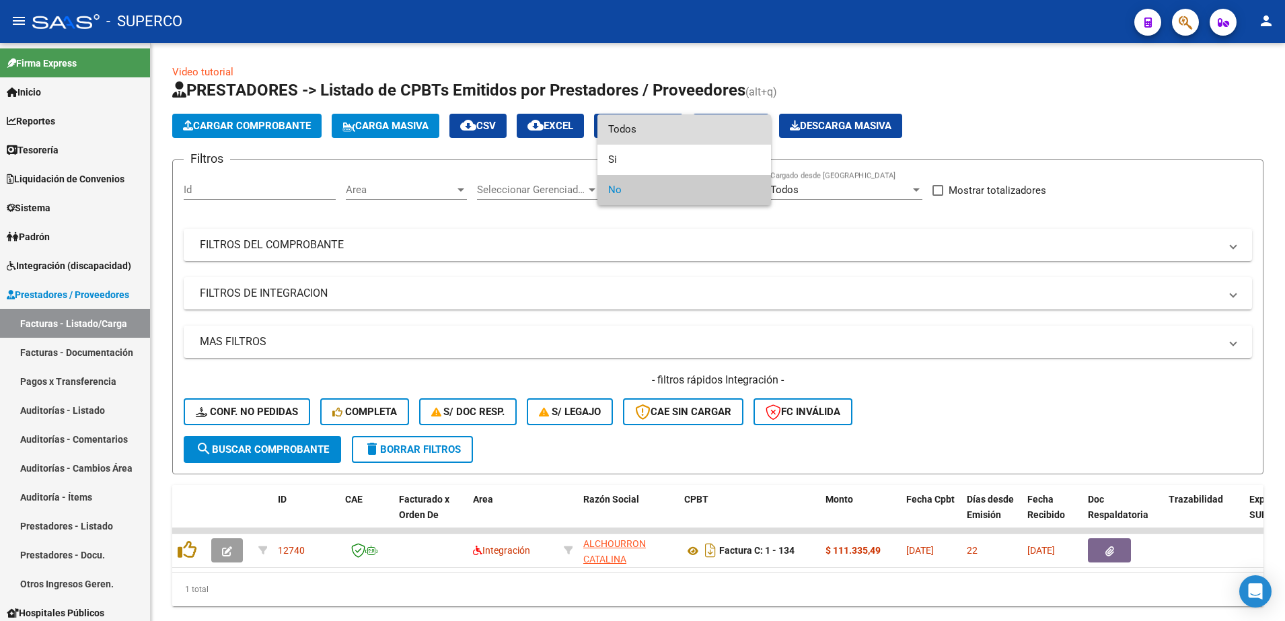
click at [702, 133] on span "Todos" at bounding box center [684, 129] width 152 height 30
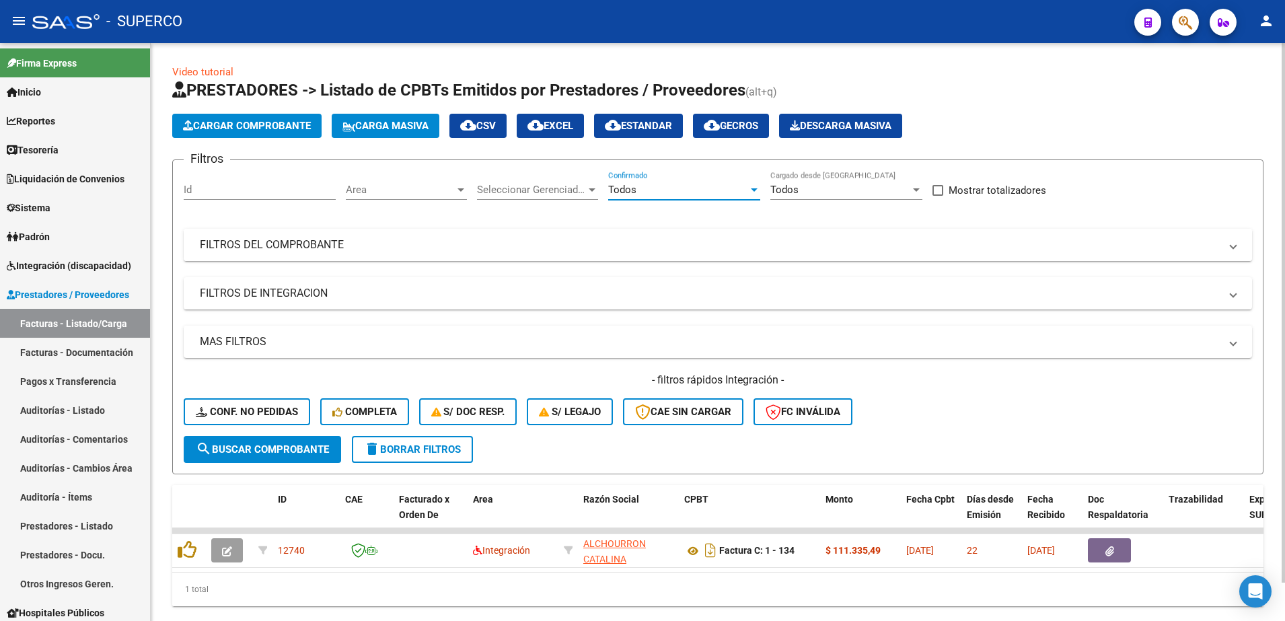
click at [664, 252] on mat-expansion-panel-header "FILTROS DEL COMPROBANTE" at bounding box center [718, 245] width 1068 height 32
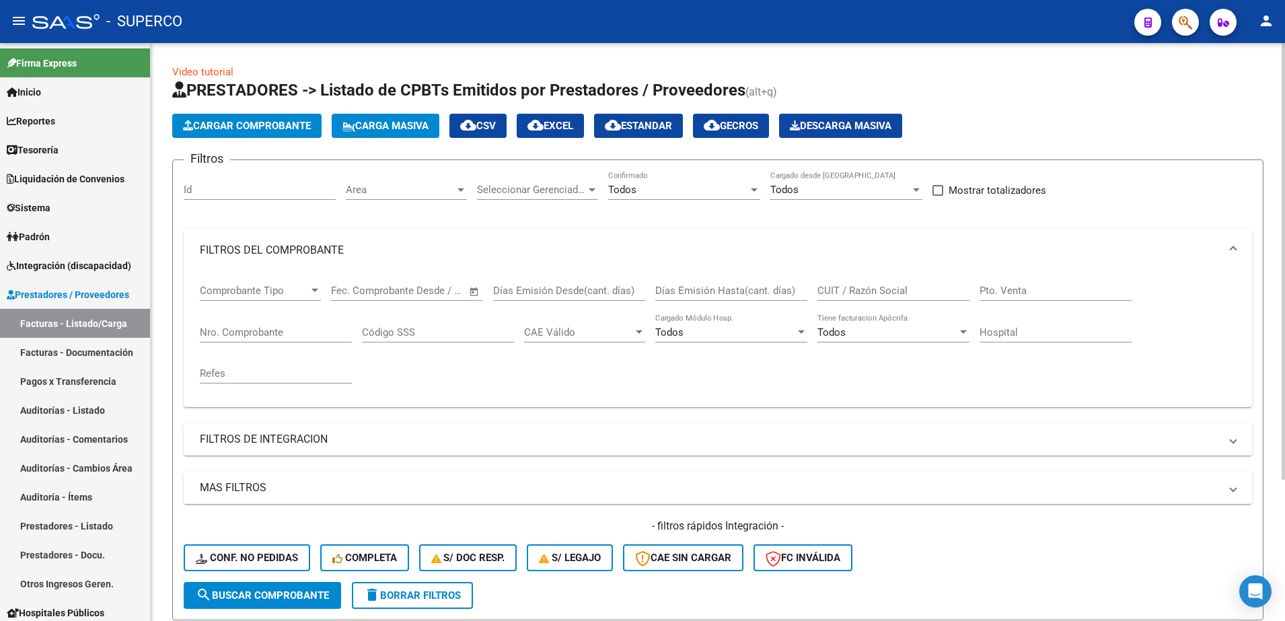
click at [256, 327] on input "Nro. Comprobante" at bounding box center [276, 332] width 152 height 12
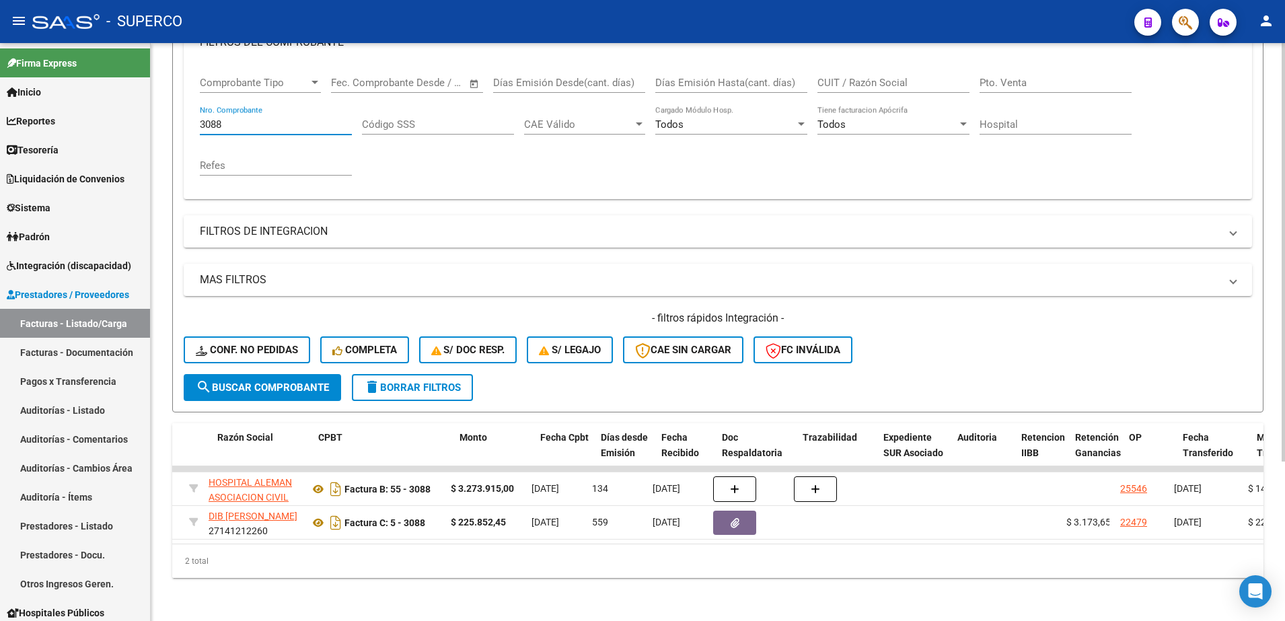
scroll to position [0, 377]
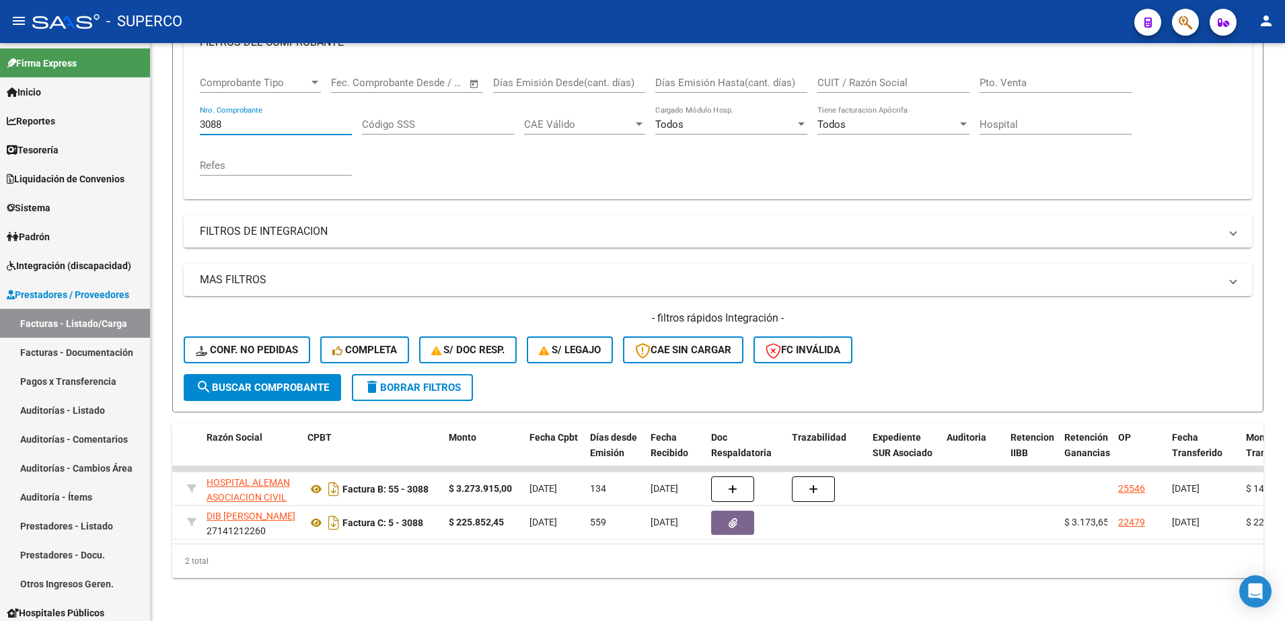
type input "3088"
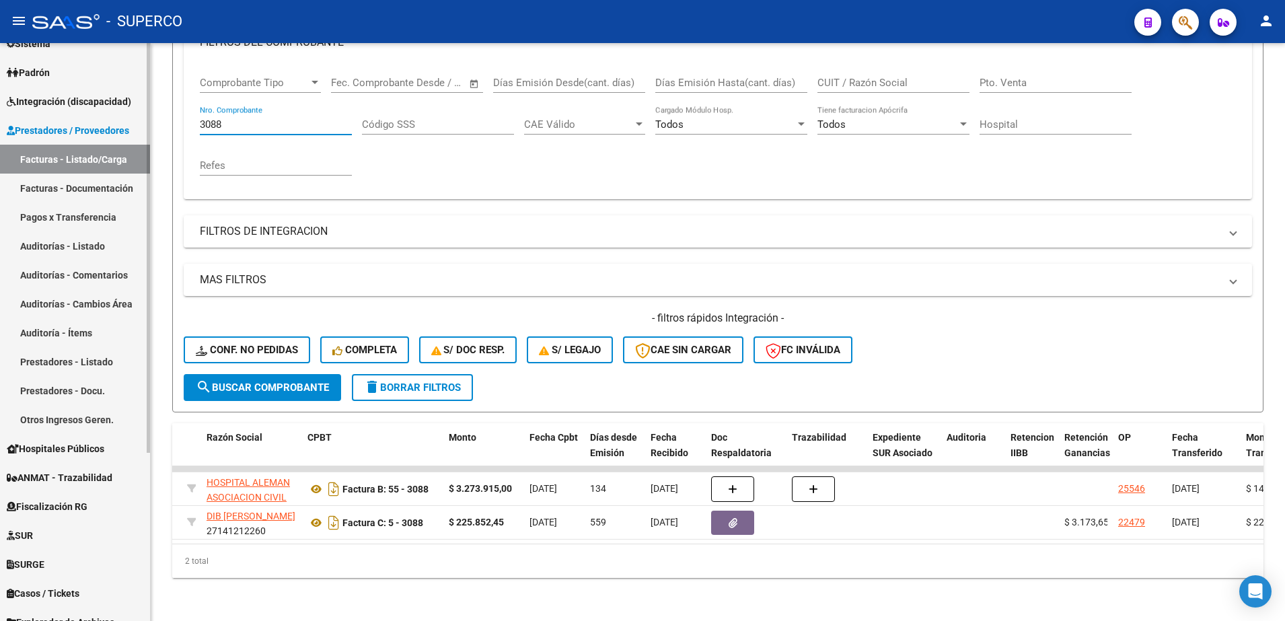
scroll to position [168, 0]
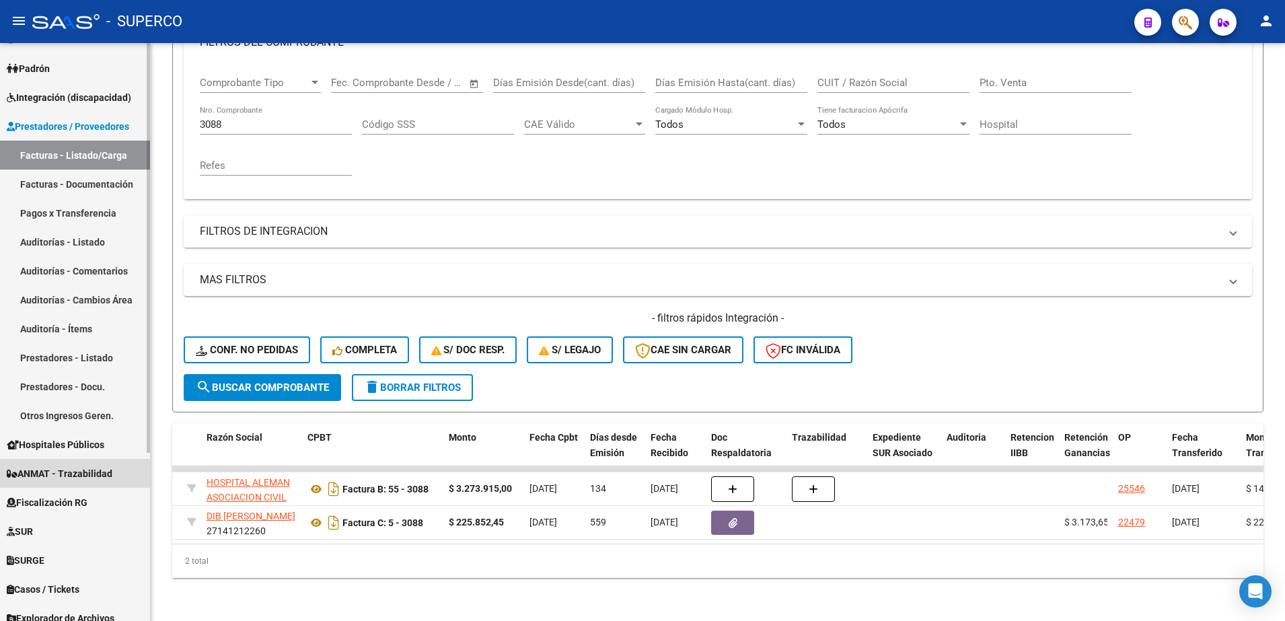
click at [46, 473] on span "ANMAT - Trazabilidad" at bounding box center [60, 473] width 106 height 15
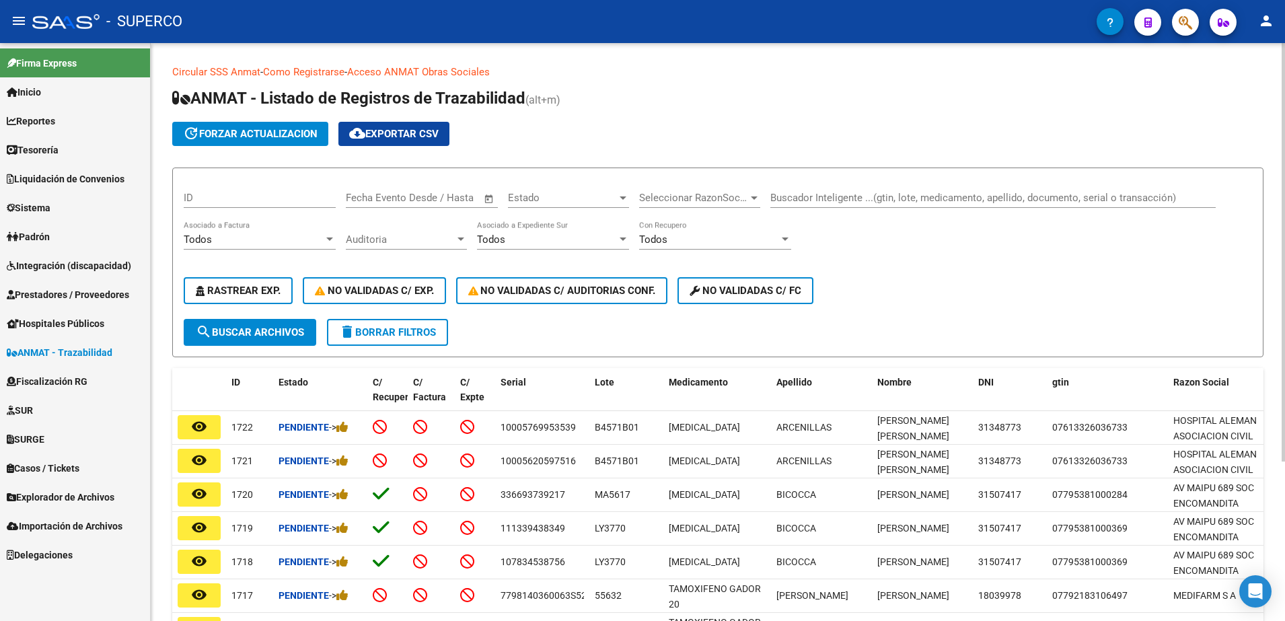
click at [881, 193] on input "Buscador Inteligente ...(gtin, lote, medicamento, apellido, documento, serial o…" at bounding box center [992, 198] width 445 height 12
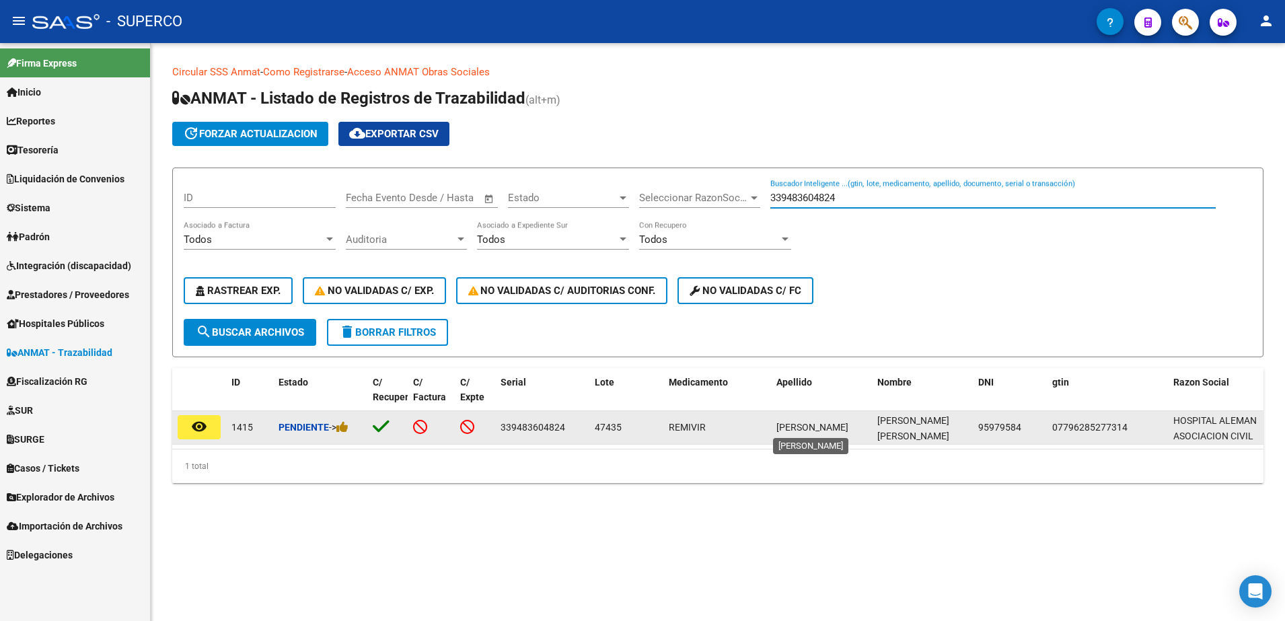
type input "339483604824"
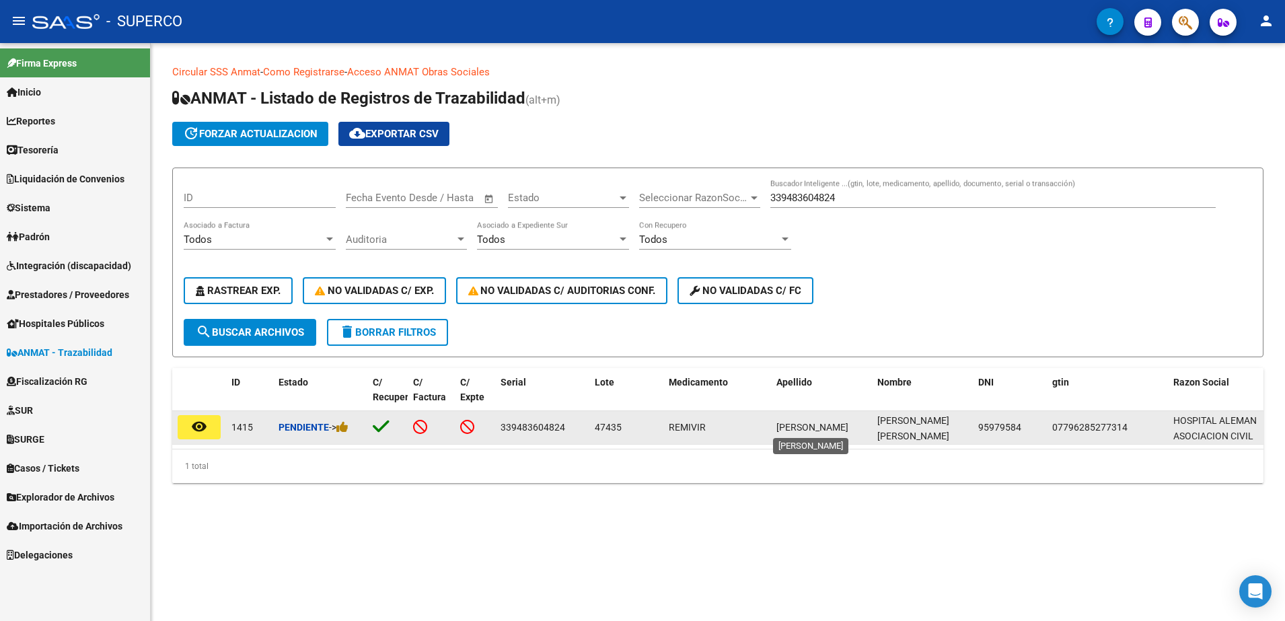
click at [811, 429] on span "[PERSON_NAME]" at bounding box center [812, 427] width 72 height 11
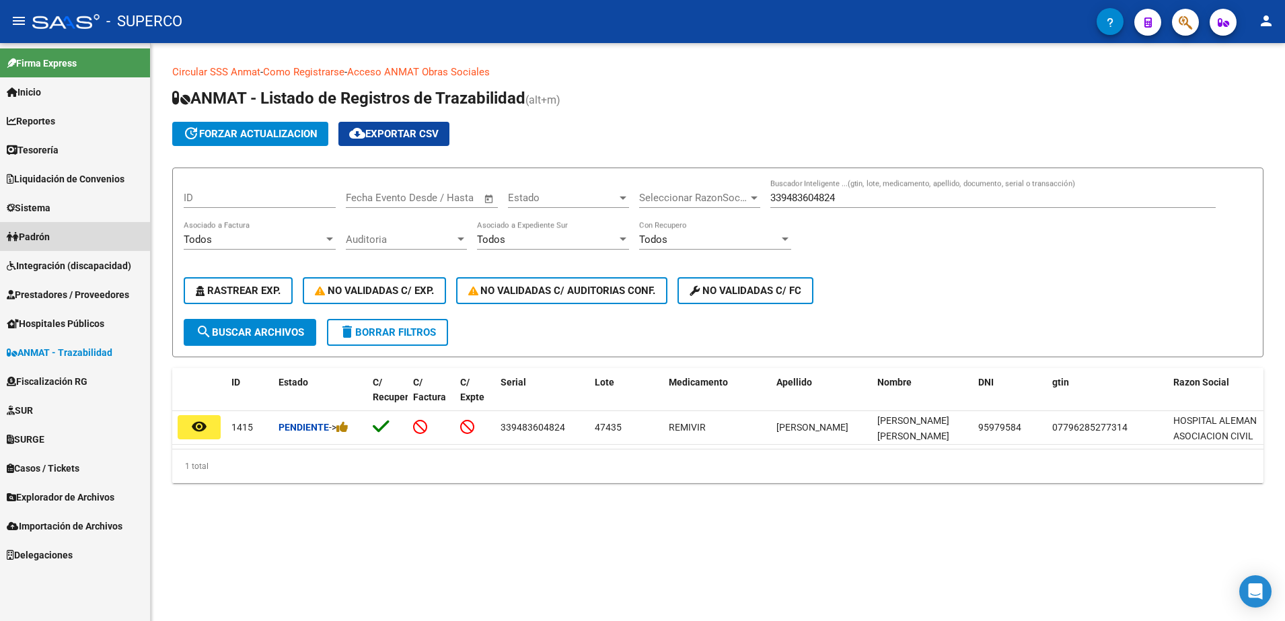
click at [59, 240] on link "Padrón" at bounding box center [75, 236] width 150 height 29
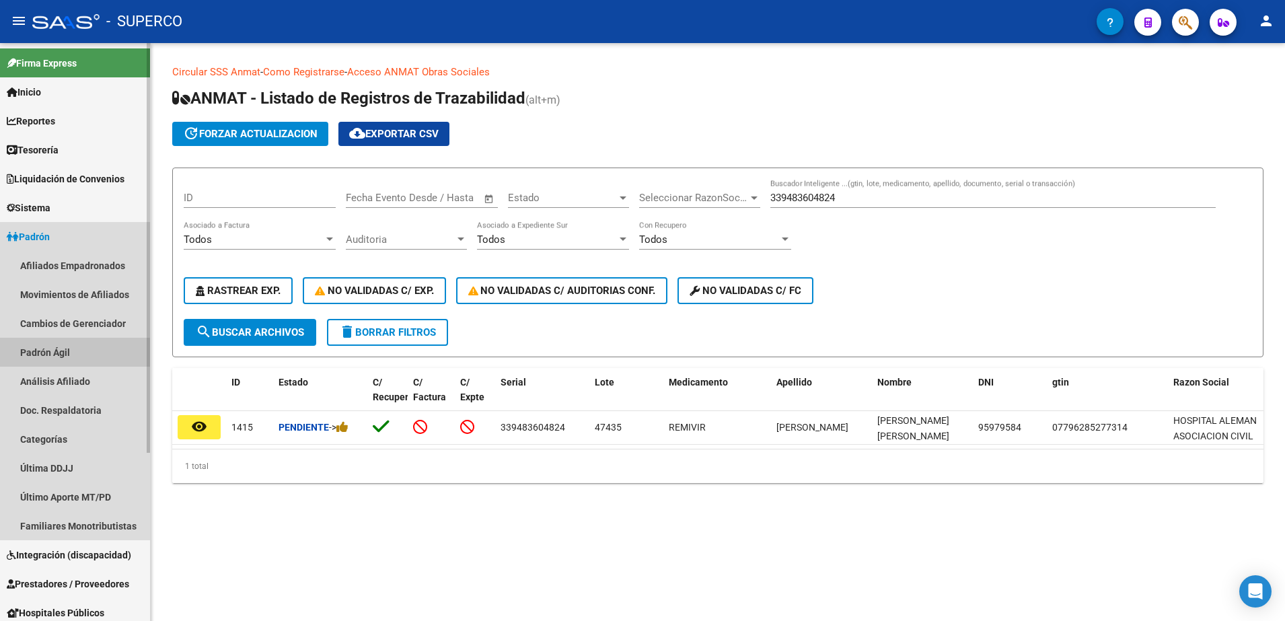
click at [69, 353] on link "Padrón Ágil" at bounding box center [75, 352] width 150 height 29
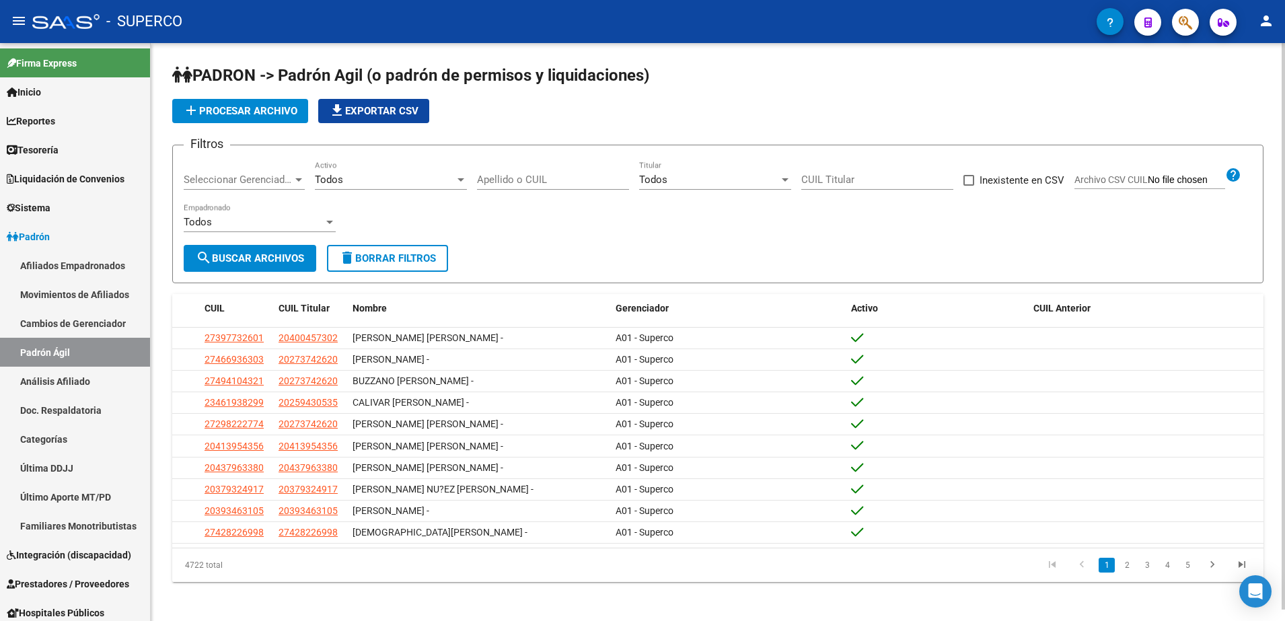
click at [576, 180] on input "Apellido o CUIL" at bounding box center [553, 180] width 152 height 12
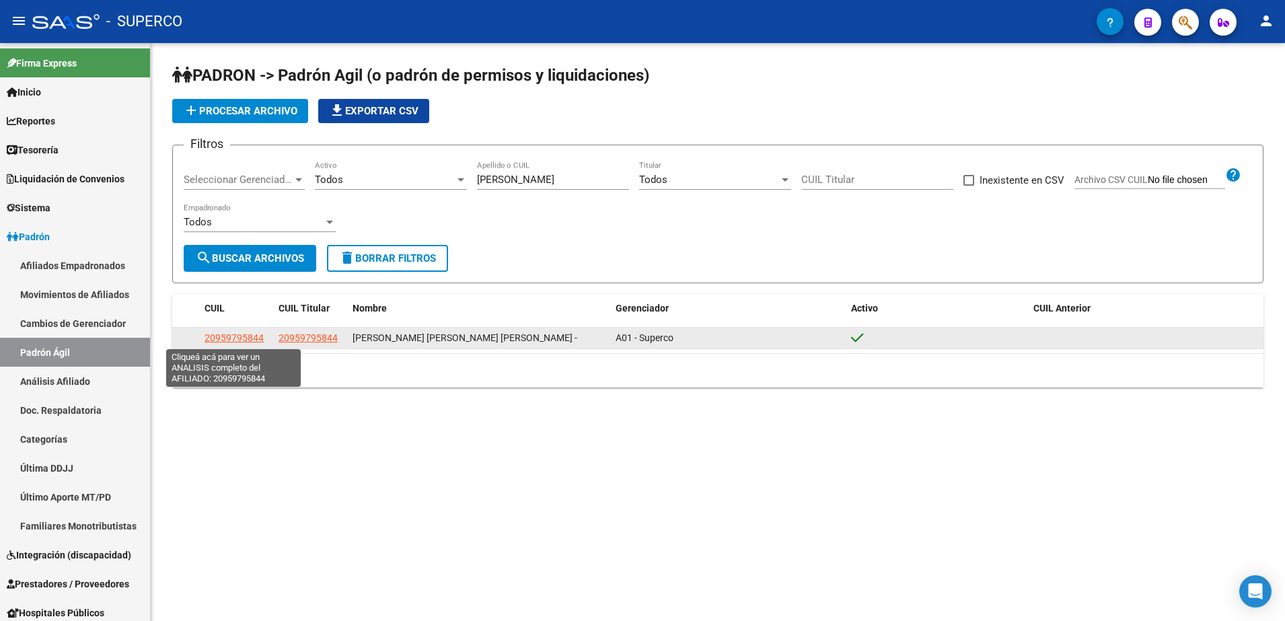
click at [246, 335] on span "20959795844" at bounding box center [234, 337] width 59 height 11
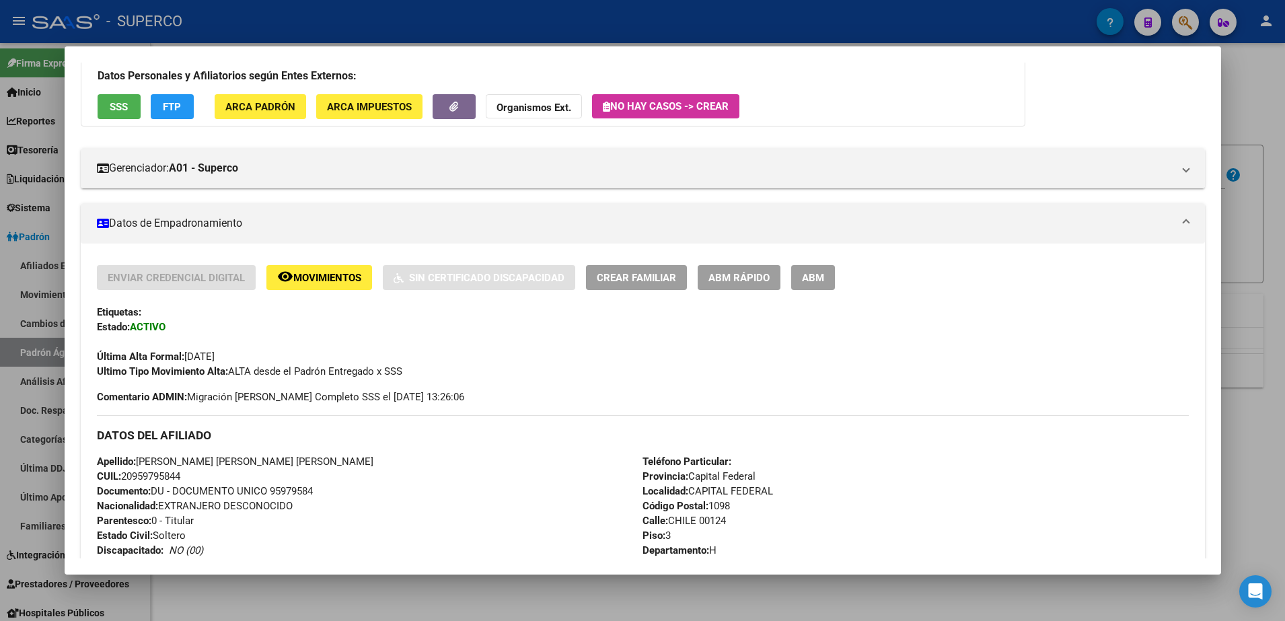
scroll to position [168, 0]
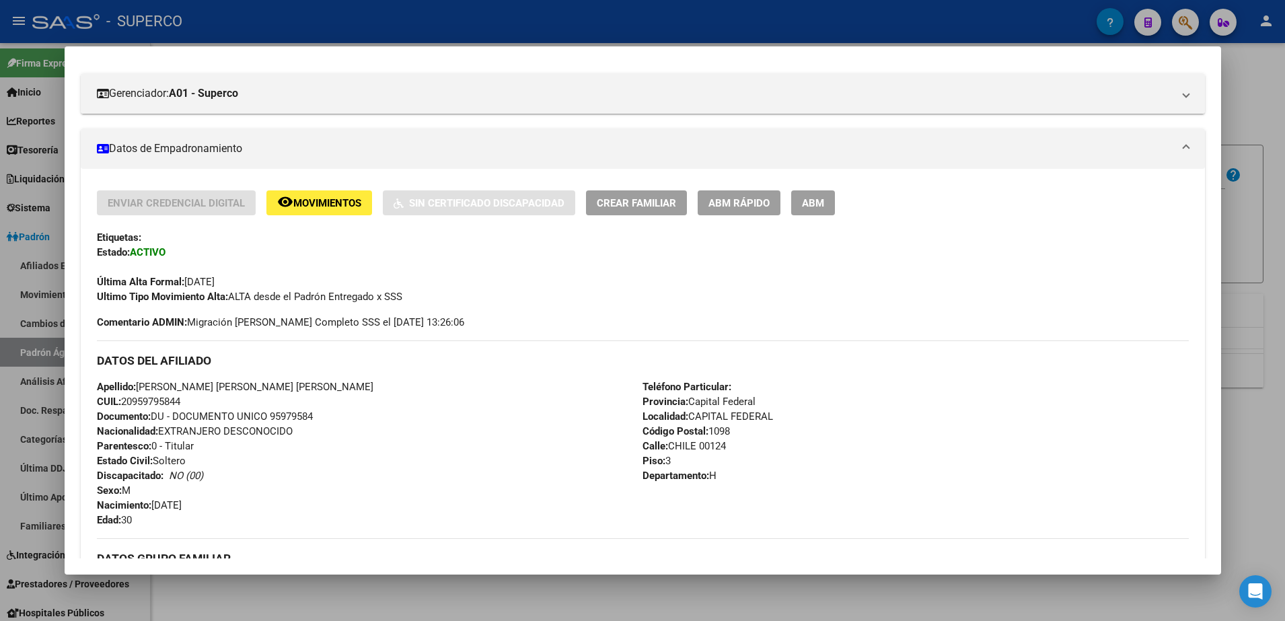
click at [1251, 104] on div at bounding box center [642, 310] width 1285 height 621
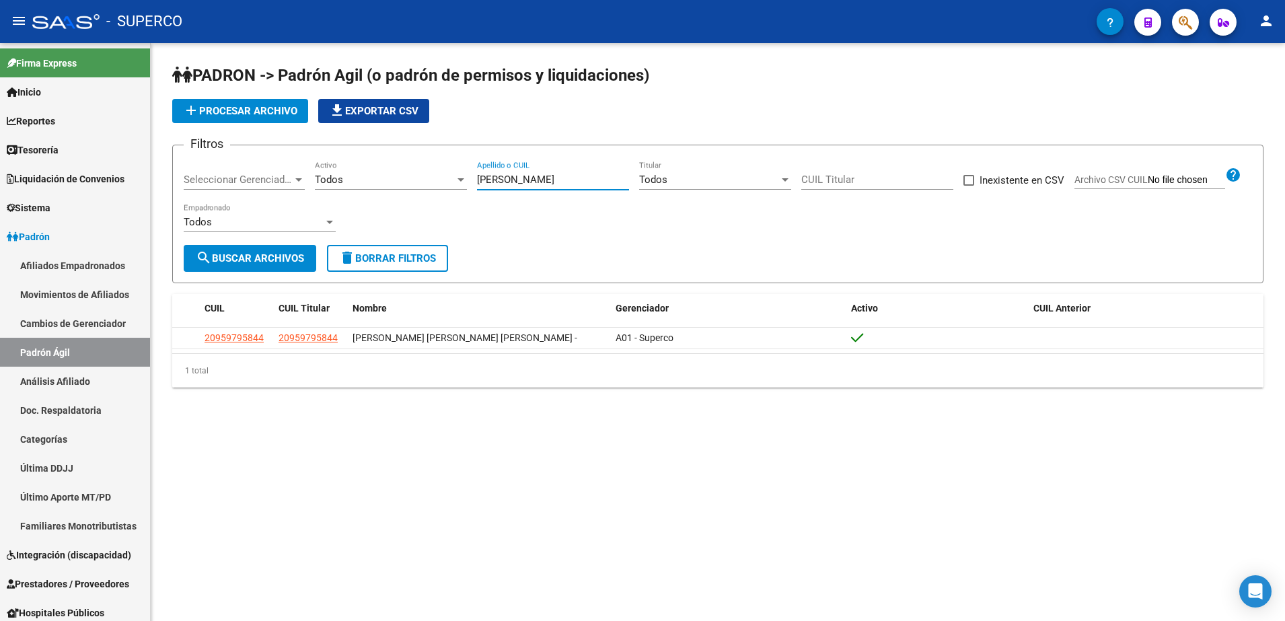
drag, startPoint x: 557, startPoint y: 185, endPoint x: 192, endPoint y: 185, distance: 365.4
click at [192, 184] on div "Filtros Seleccionar Gerenciador Seleccionar Gerenciador Todos Activo [PERSON_NA…" at bounding box center [718, 200] width 1068 height 89
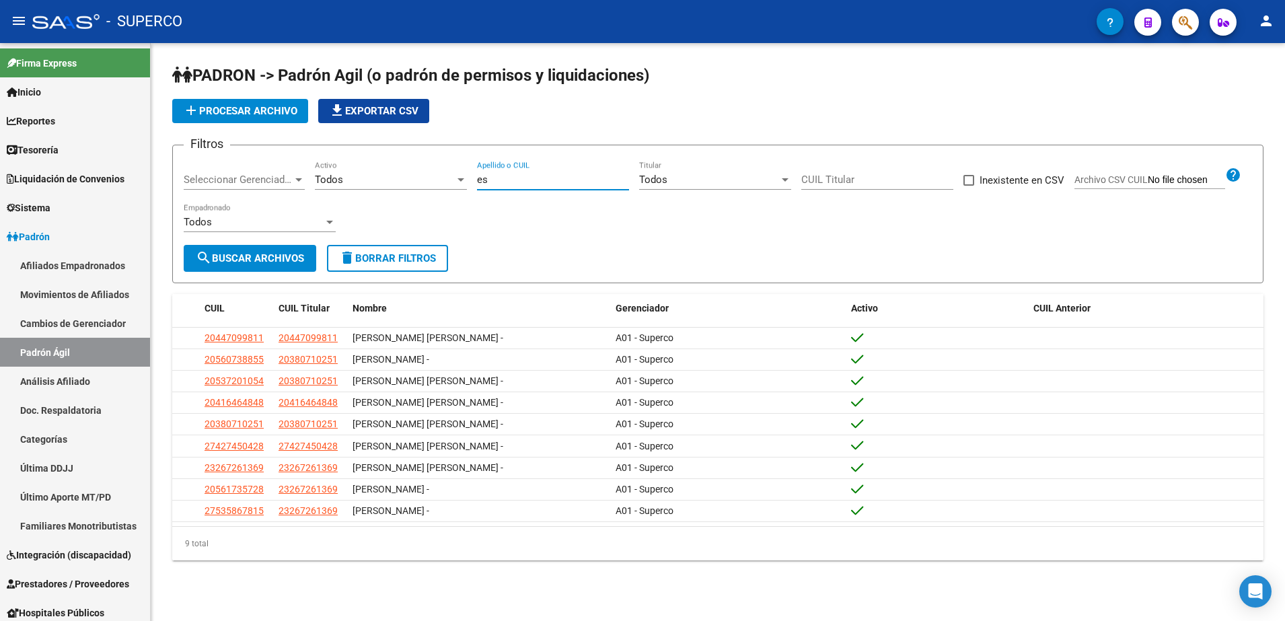
type input "e"
paste input "20297905474"
click at [257, 264] on span "search Buscar Archivos" at bounding box center [250, 258] width 108 height 12
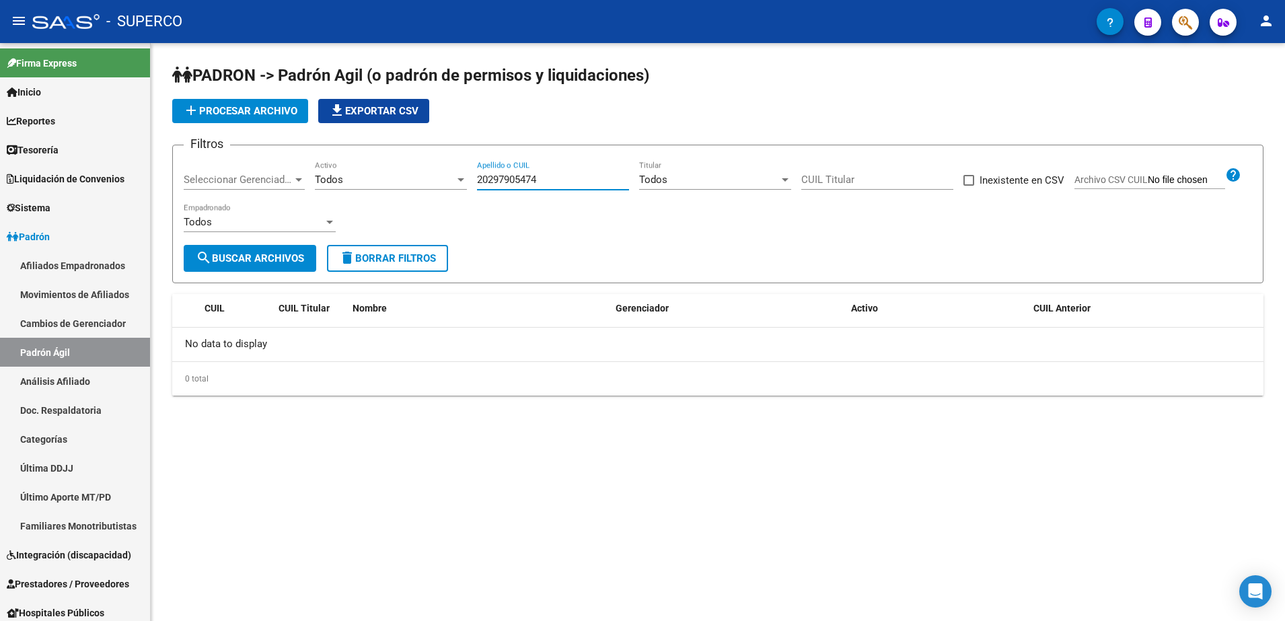
click at [579, 181] on input "20297905474" at bounding box center [553, 180] width 152 height 12
type input "2"
paste input "20297905474"
type input "20297905474"
click at [272, 260] on span "search Buscar Archivos" at bounding box center [250, 258] width 108 height 12
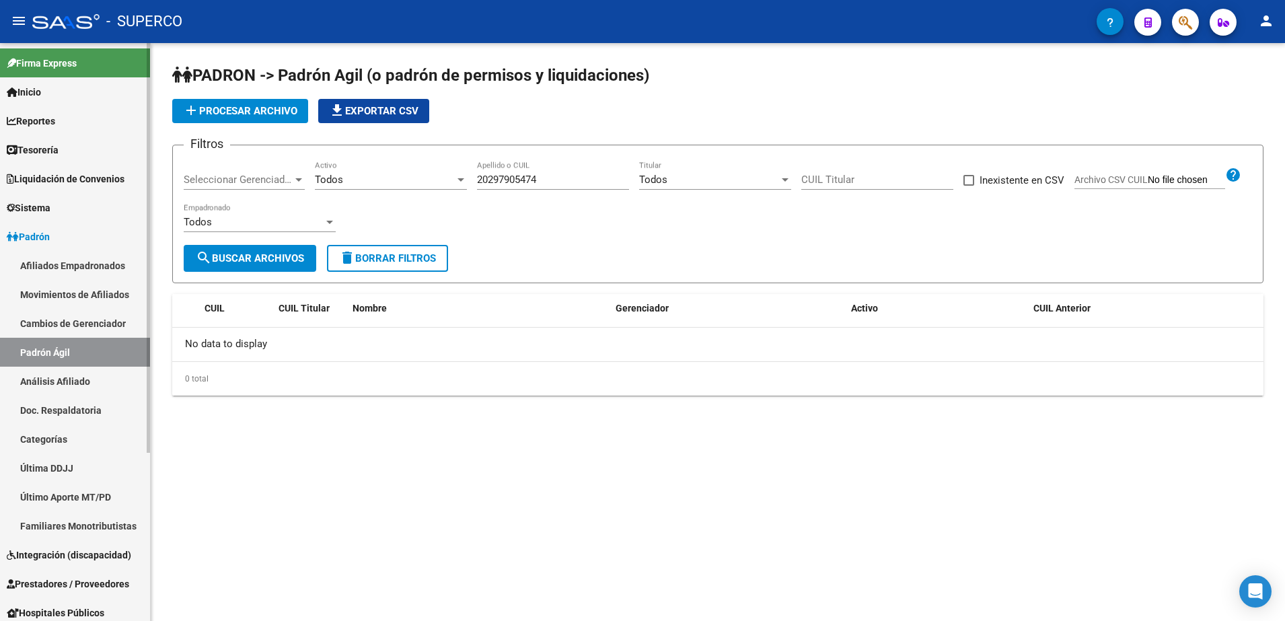
click at [60, 378] on link "Análisis Afiliado" at bounding box center [75, 381] width 150 height 29
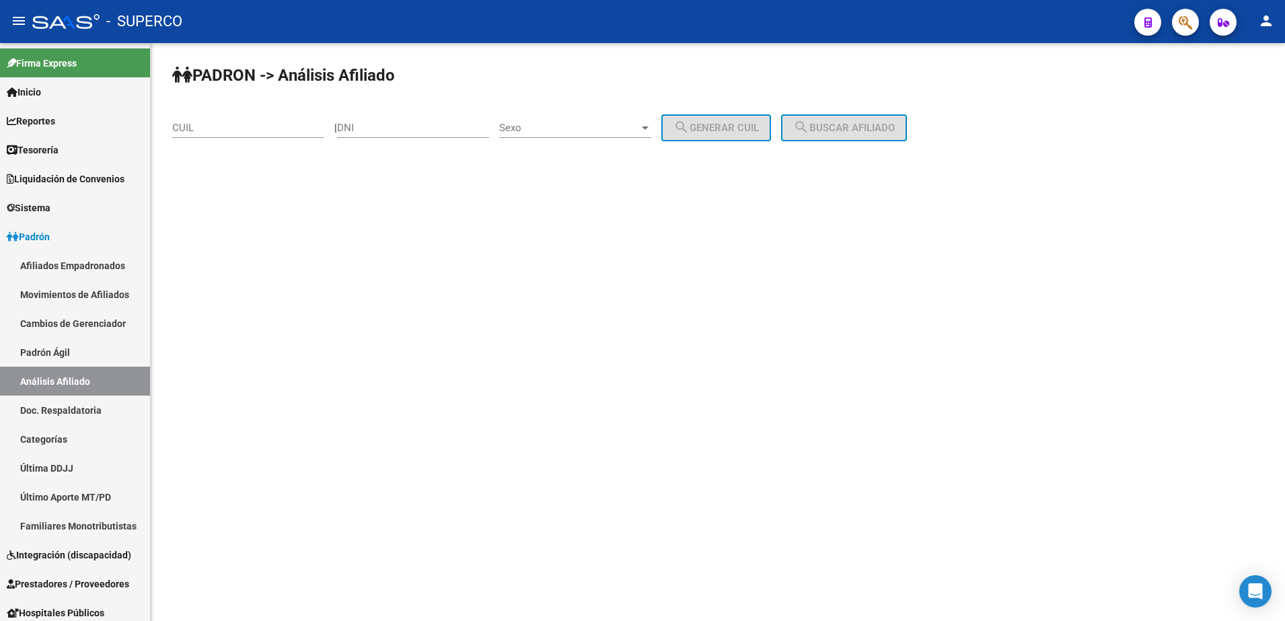
click at [256, 119] on div "CUIL" at bounding box center [248, 123] width 152 height 29
drag, startPoint x: 256, startPoint y: 120, endPoint x: 223, endPoint y: 120, distance: 33.6
drag, startPoint x: 223, startPoint y: 120, endPoint x: 192, endPoint y: 129, distance: 32.2
paste input "20-29790547-4"
type input "20-29790547-4"
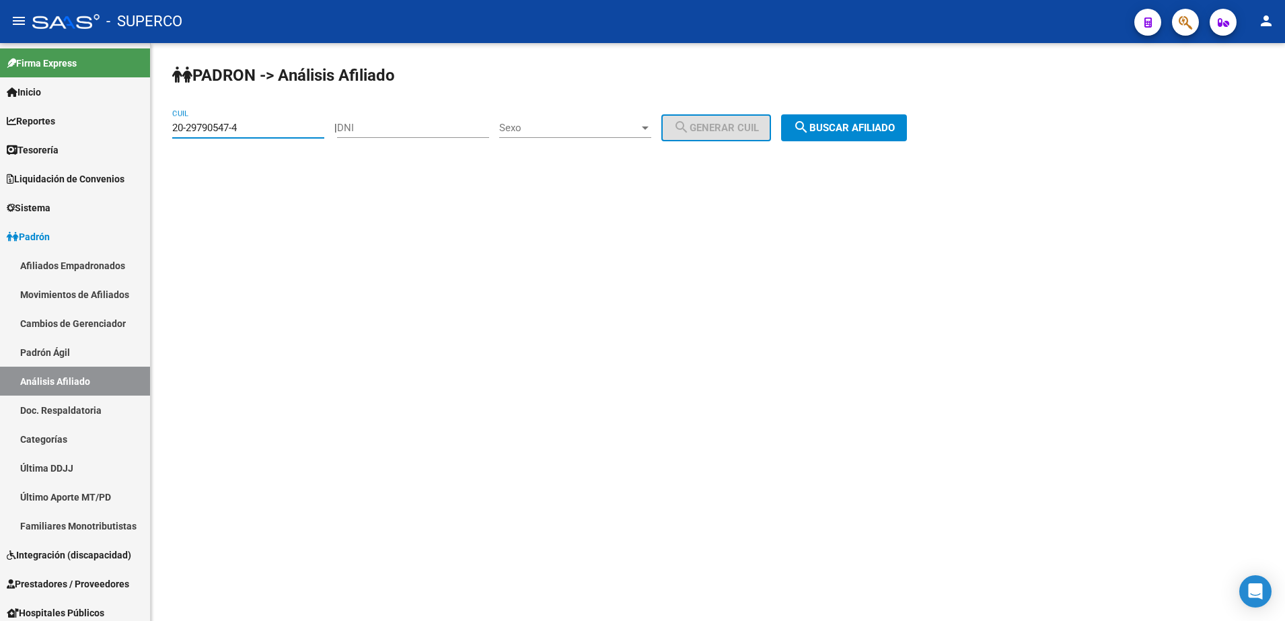
click at [861, 141] on div "[PERSON_NAME] -> Análisis Afiliado 20-29790547-4 CUIL | DNI Sexo Sexo search Ge…" at bounding box center [718, 113] width 1134 height 141
click at [864, 131] on span "search Buscar afiliado" at bounding box center [844, 128] width 102 height 12
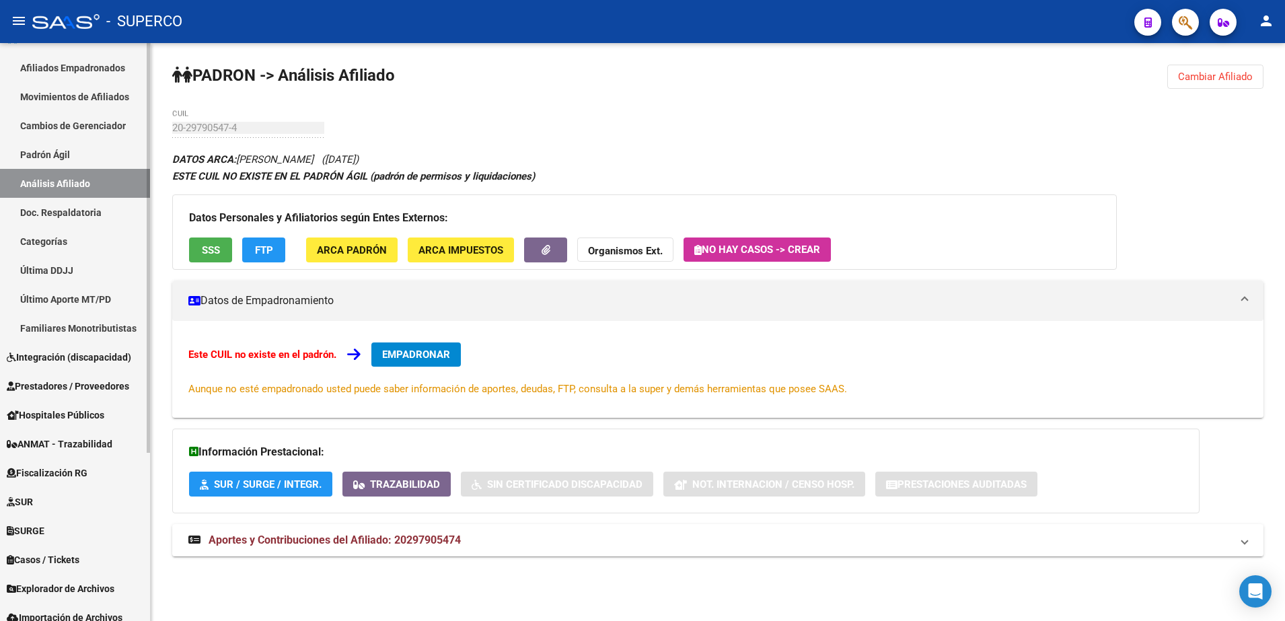
scroll to position [238, 0]
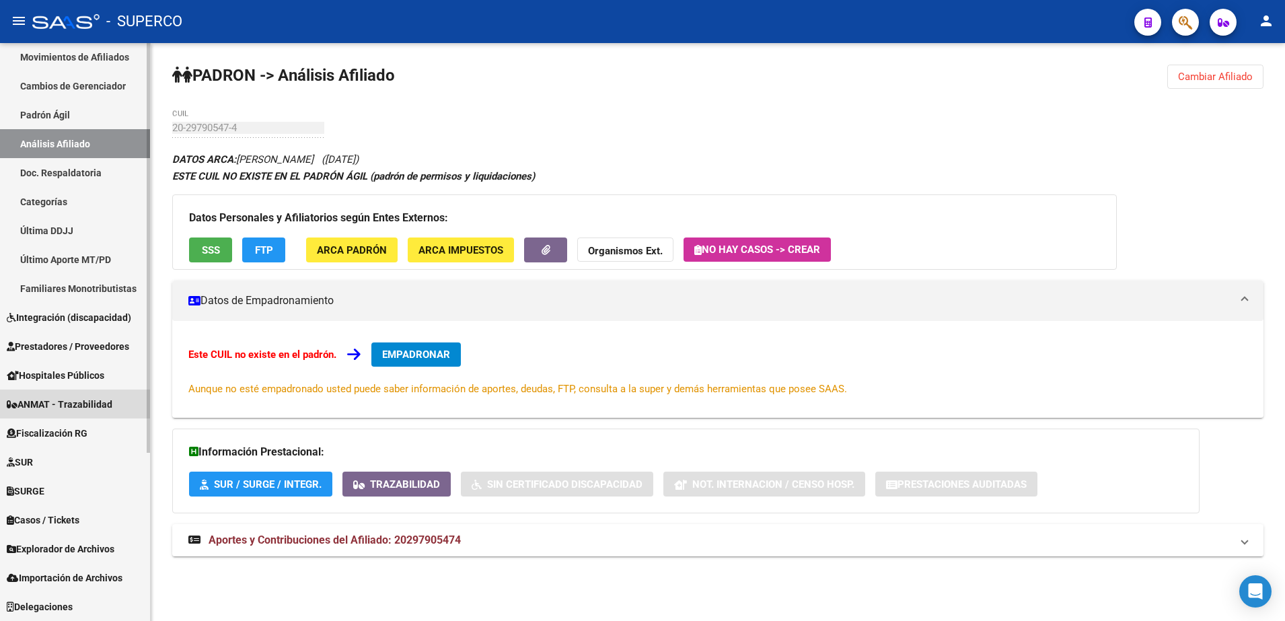
click at [73, 412] on link "ANMAT - Trazabilidad" at bounding box center [75, 404] width 150 height 29
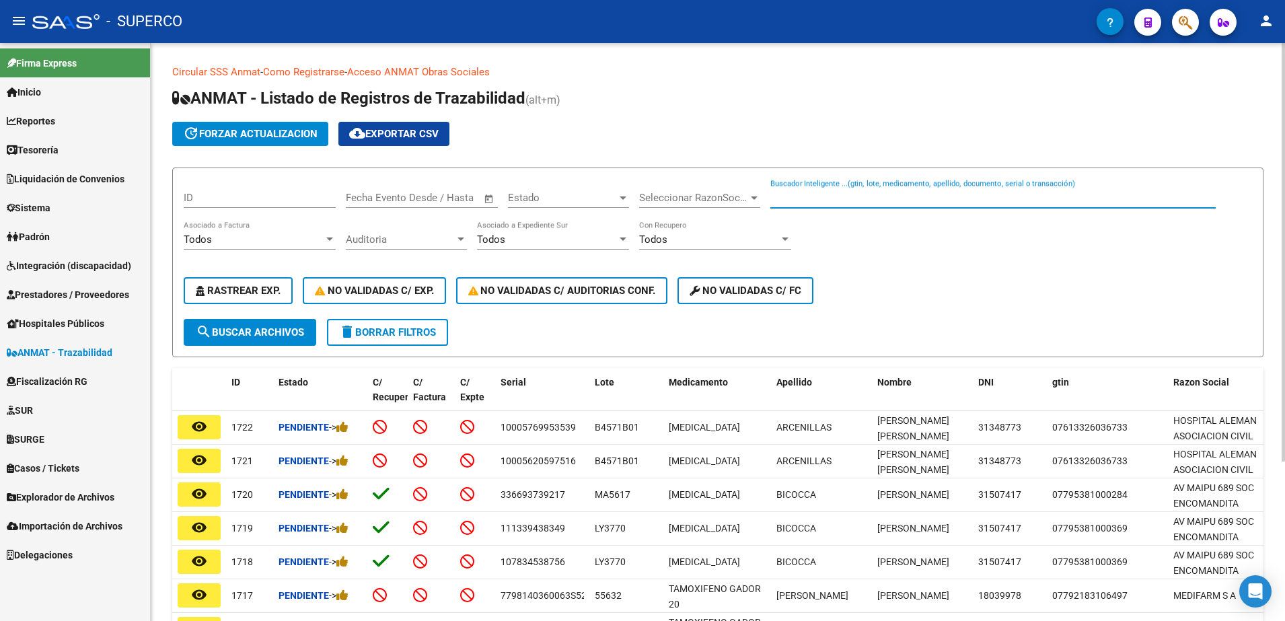
click at [934, 203] on input "Buscador Inteligente ...(gtin, lote, medicamento, apellido, documento, serial o…" at bounding box center [992, 198] width 445 height 12
type input "n"
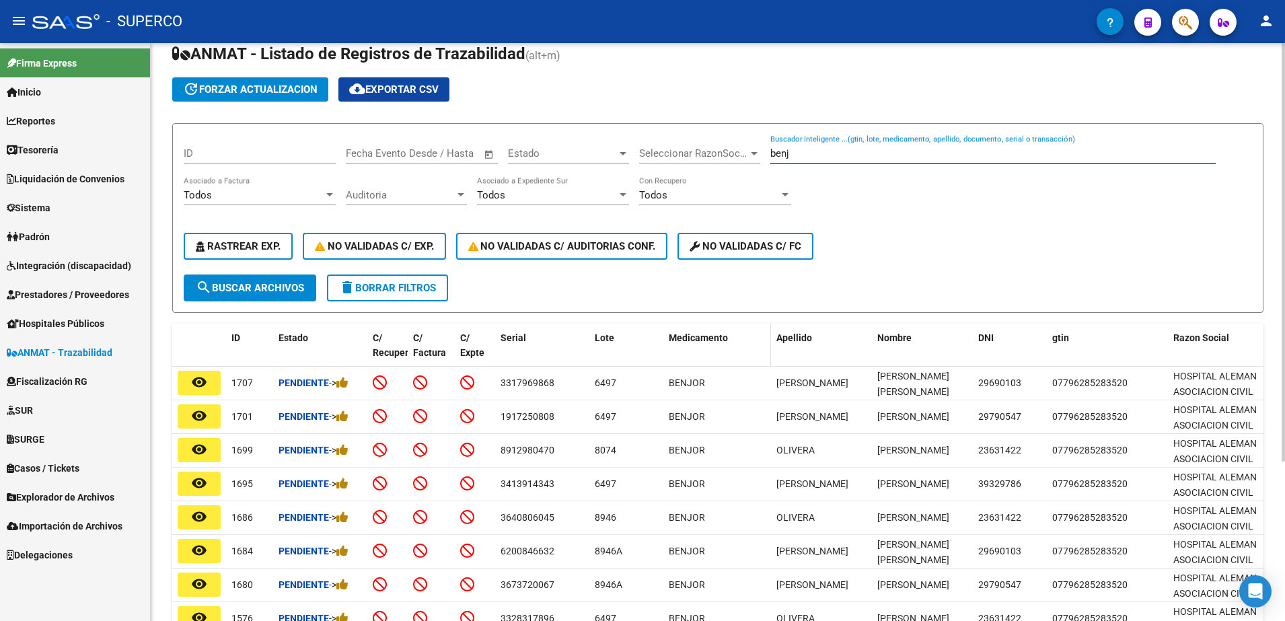
scroll to position [221, 0]
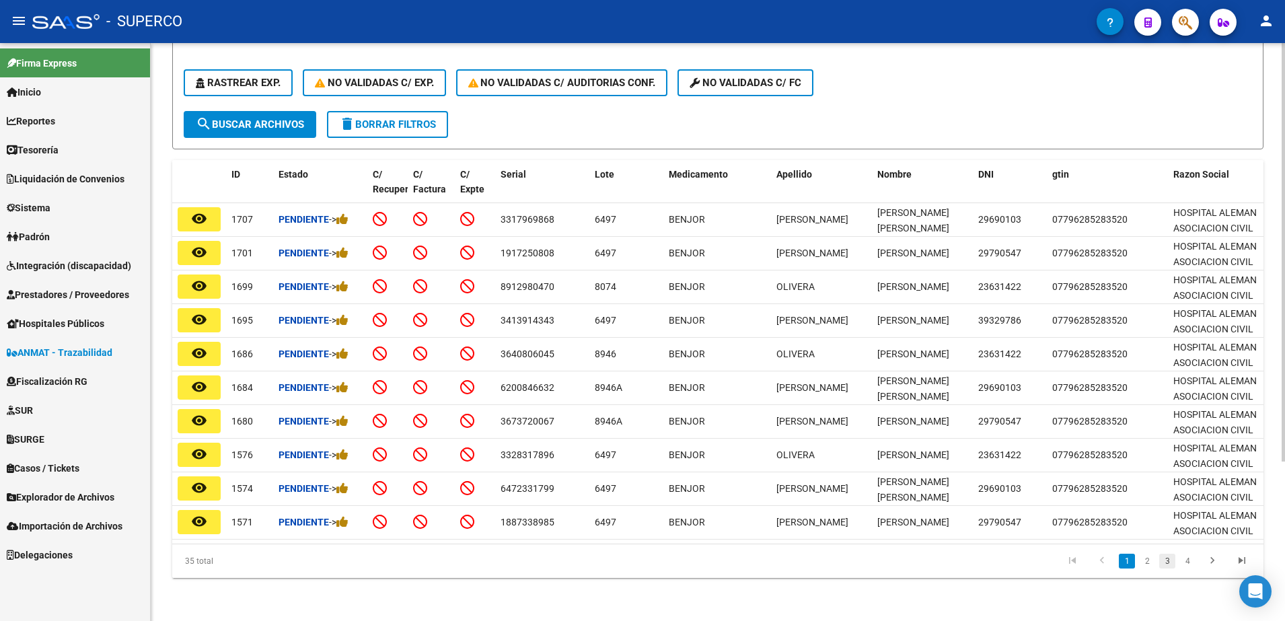
click at [1165, 566] on link "3" at bounding box center [1167, 561] width 16 height 15
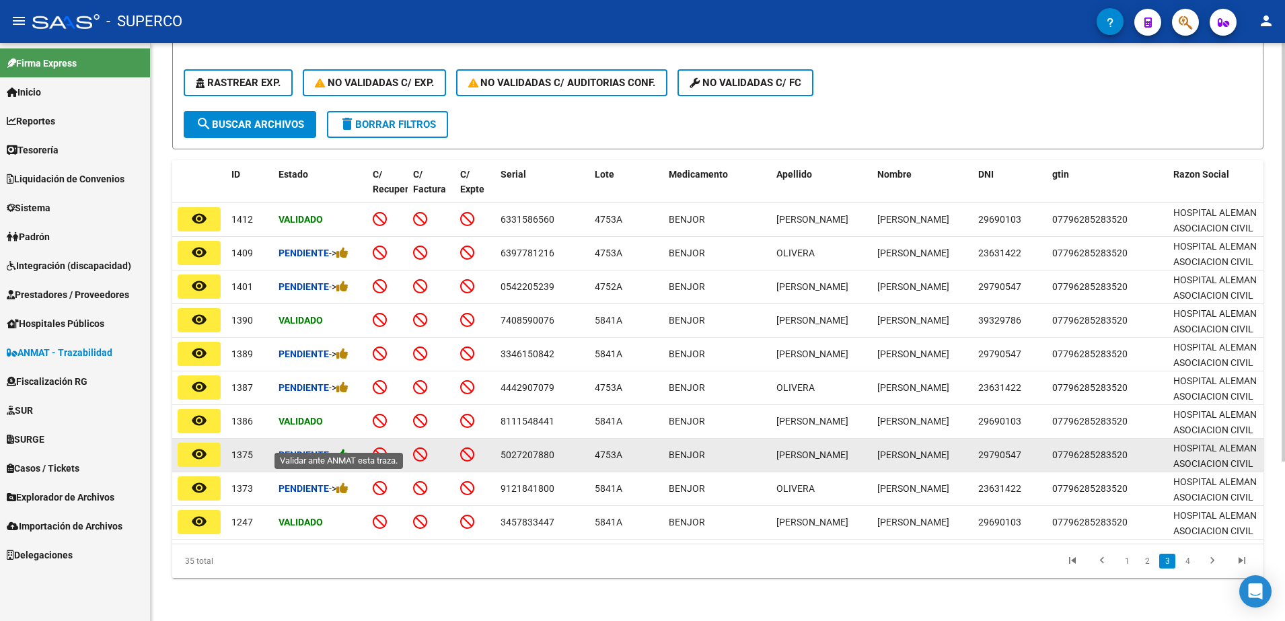
click at [347, 448] on icon at bounding box center [342, 454] width 12 height 13
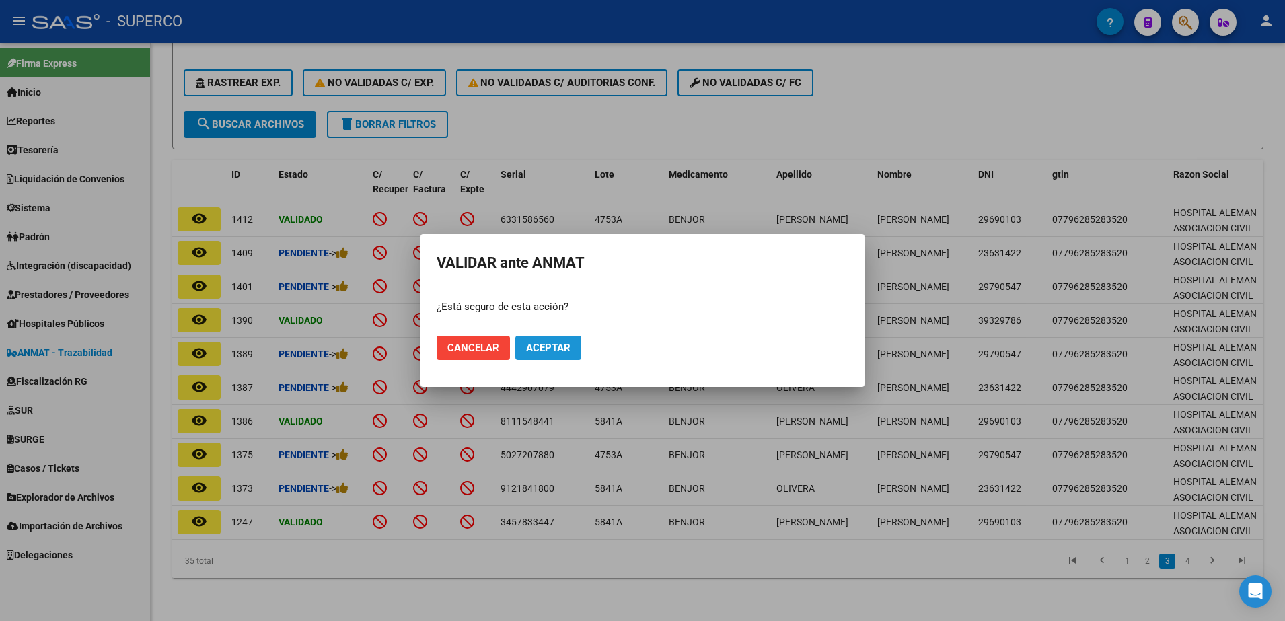
click at [532, 355] on button "Aceptar" at bounding box center [548, 348] width 66 height 24
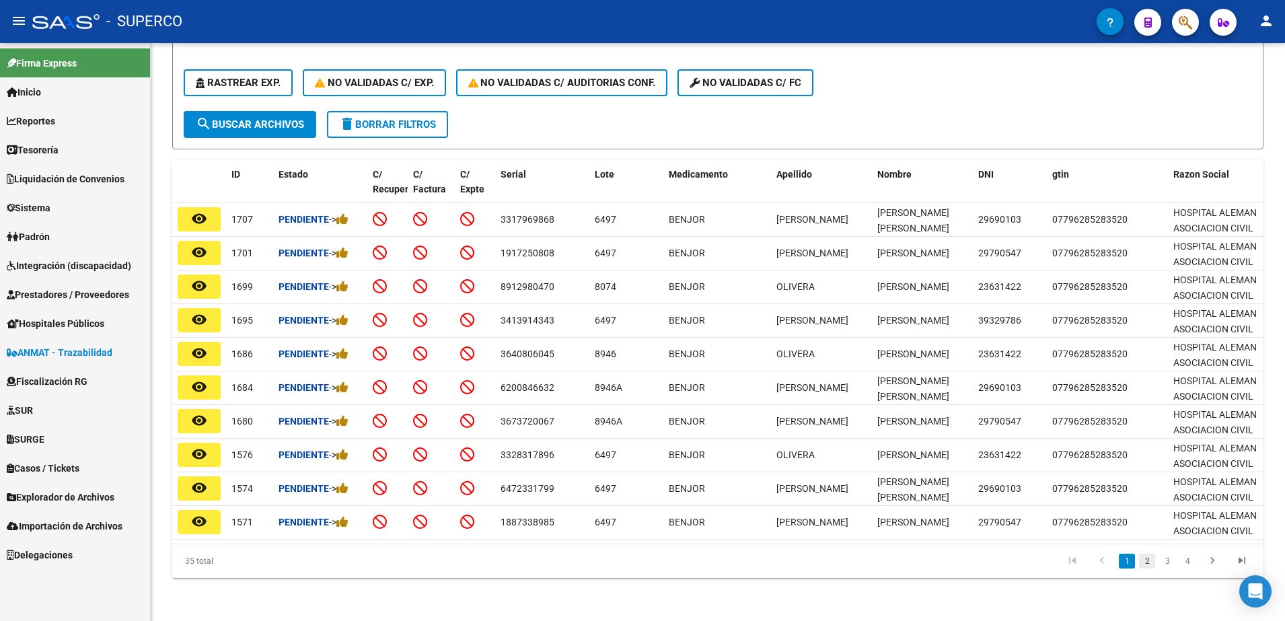
click at [1146, 563] on link "2" at bounding box center [1147, 561] width 16 height 15
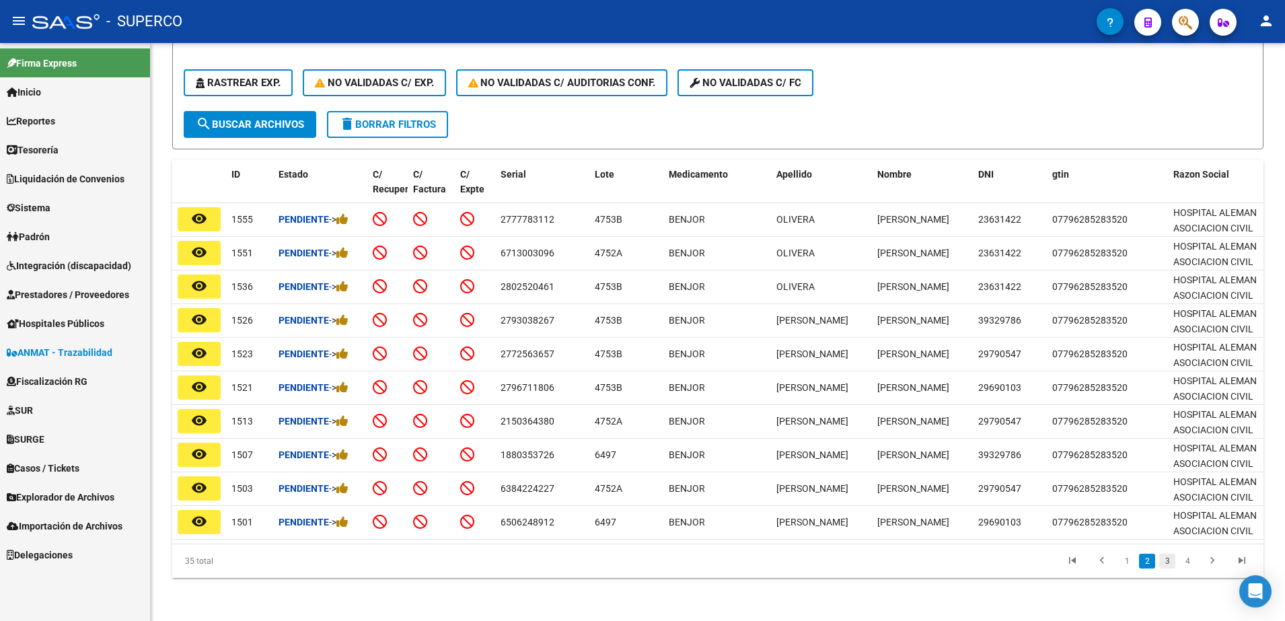
click at [1165, 562] on link "3" at bounding box center [1167, 561] width 16 height 15
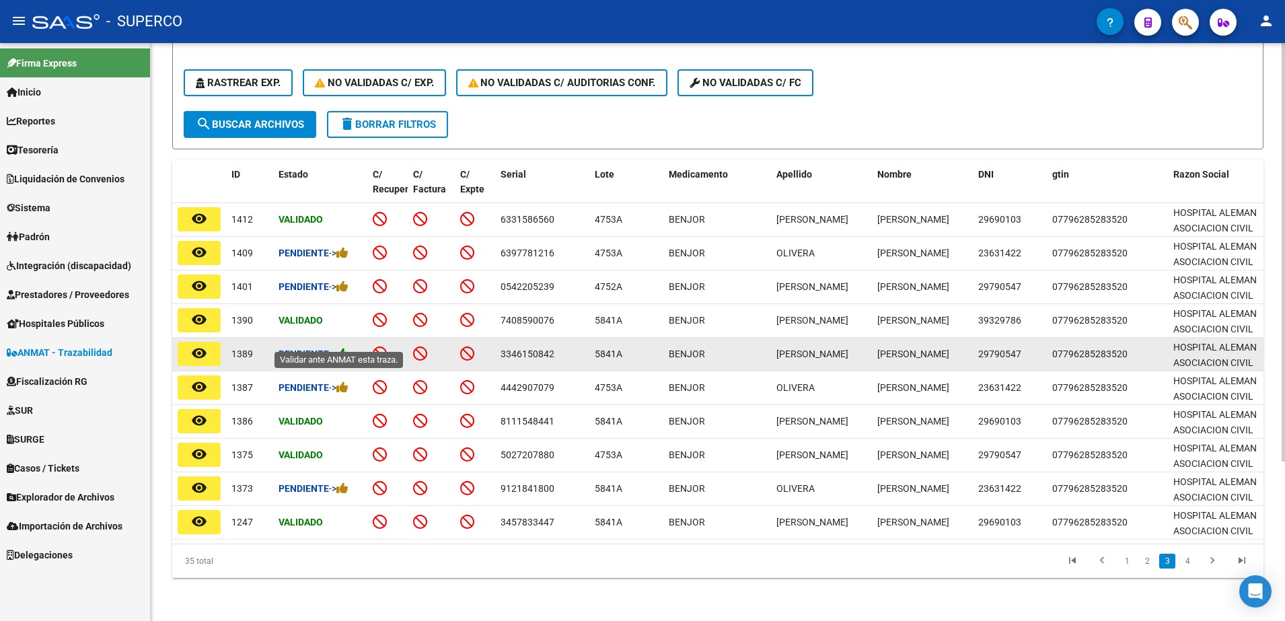
click at [348, 347] on icon at bounding box center [342, 353] width 12 height 13
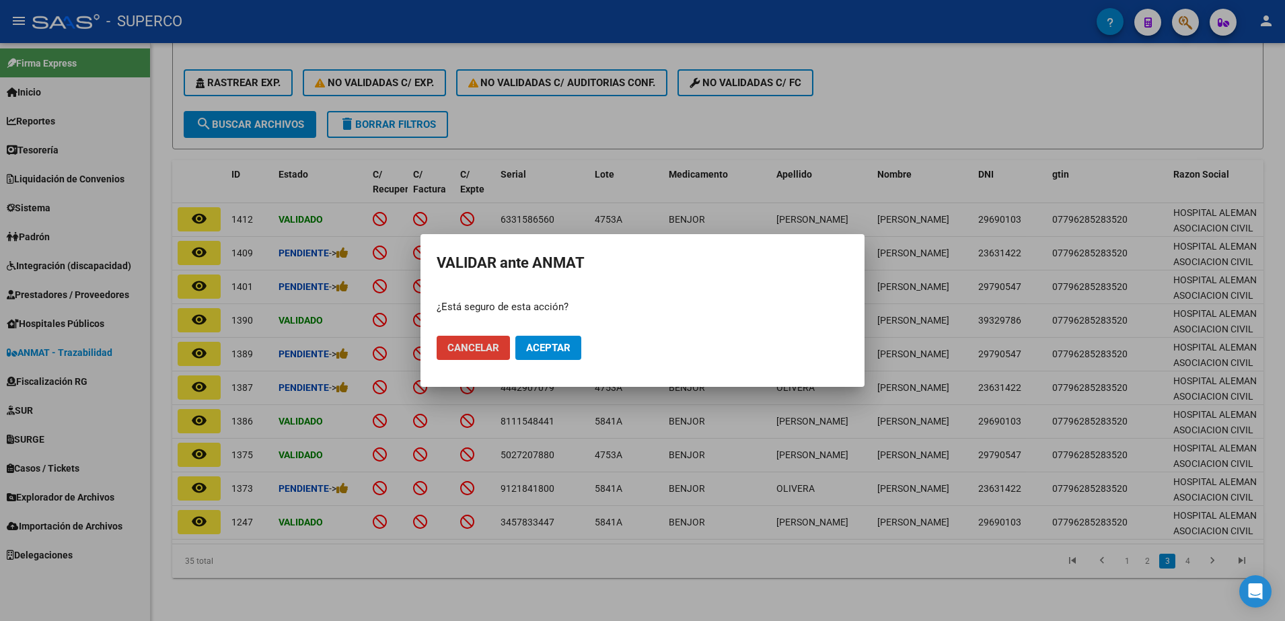
click at [556, 353] on span "Aceptar" at bounding box center [548, 348] width 44 height 12
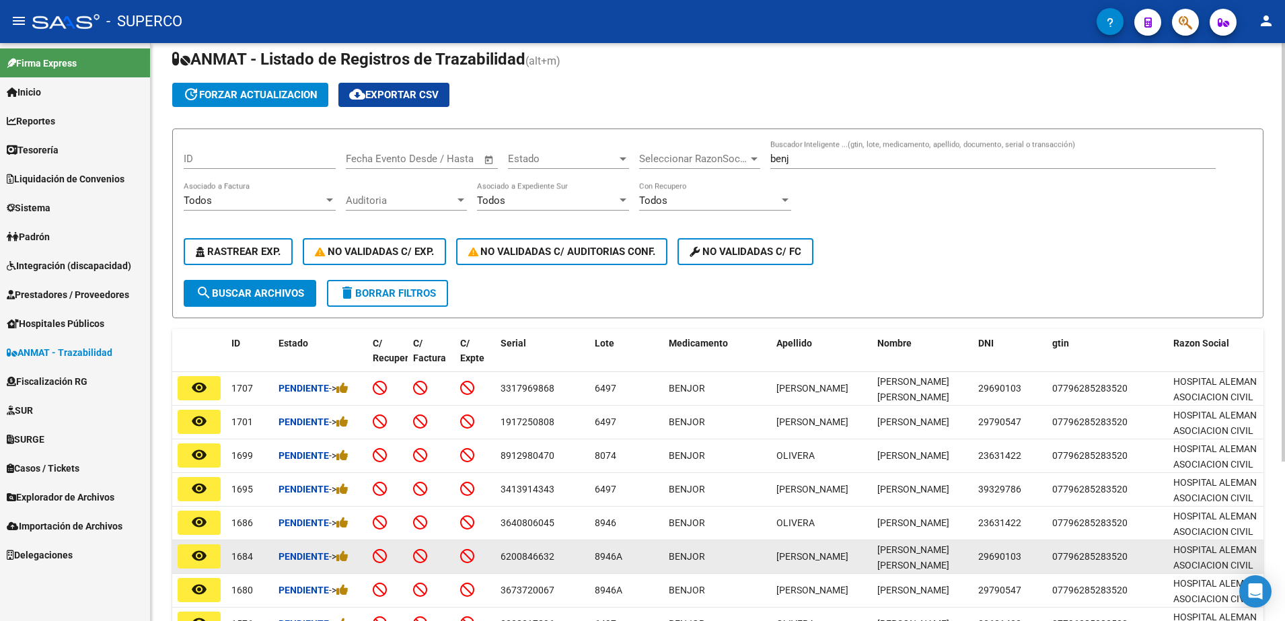
scroll to position [0, 0]
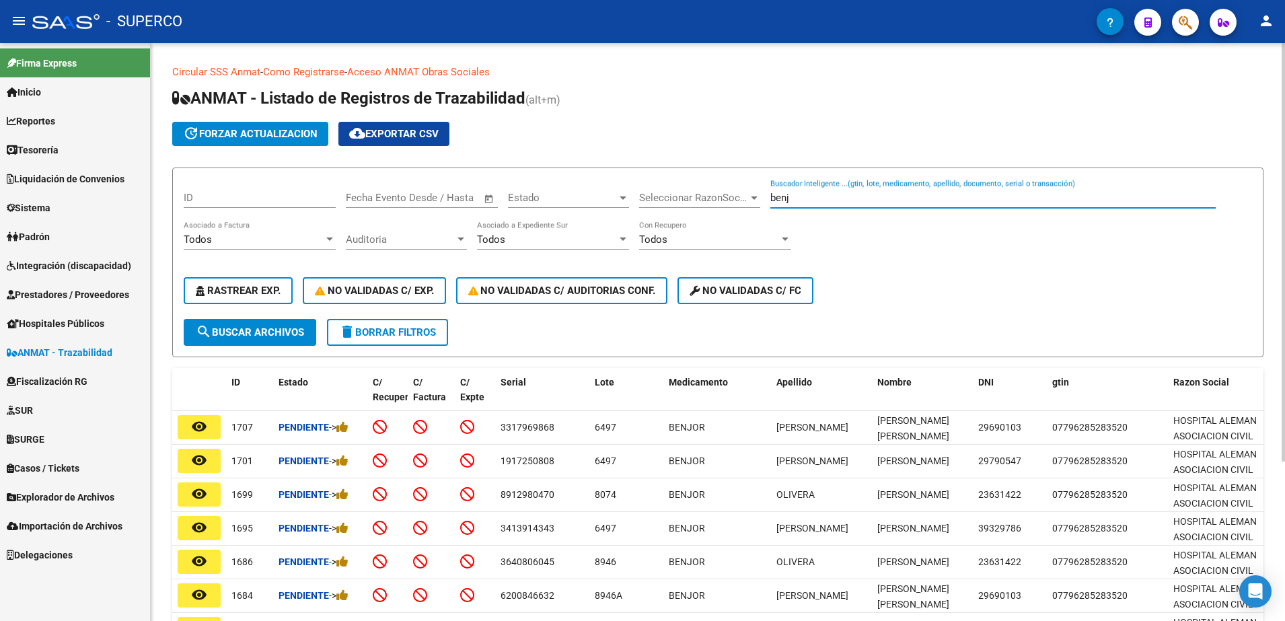
drag, startPoint x: 871, startPoint y: 195, endPoint x: 507, endPoint y: 236, distance: 366.3
click at [507, 236] on div "ID Fecha inicio – Fecha fin Fecha Evento Desde / Hasta Estado Estado Selecciona…" at bounding box center [718, 249] width 1068 height 140
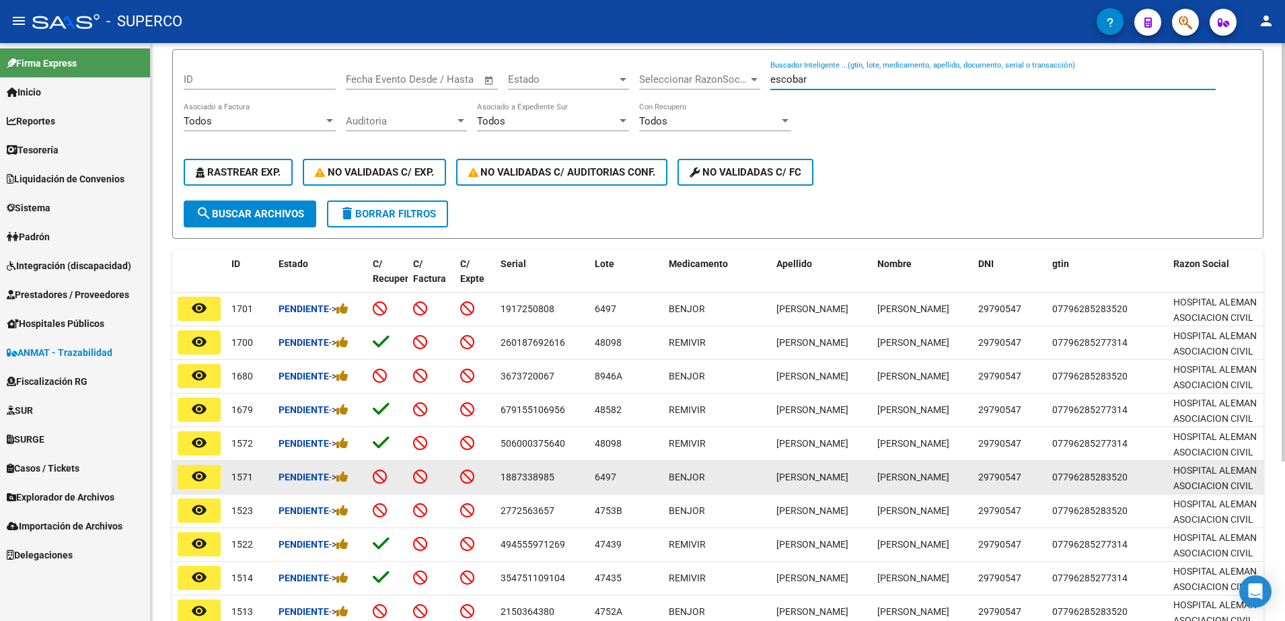
scroll to position [221, 0]
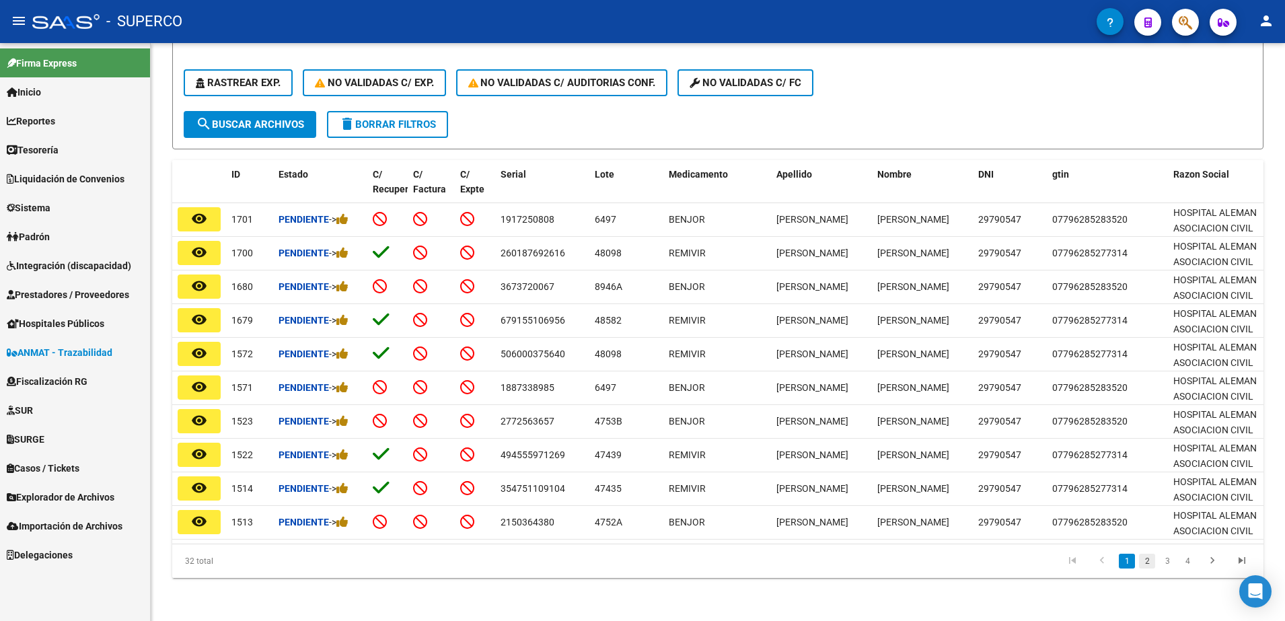
type input "escobar"
click at [1150, 563] on link "2" at bounding box center [1147, 561] width 16 height 15
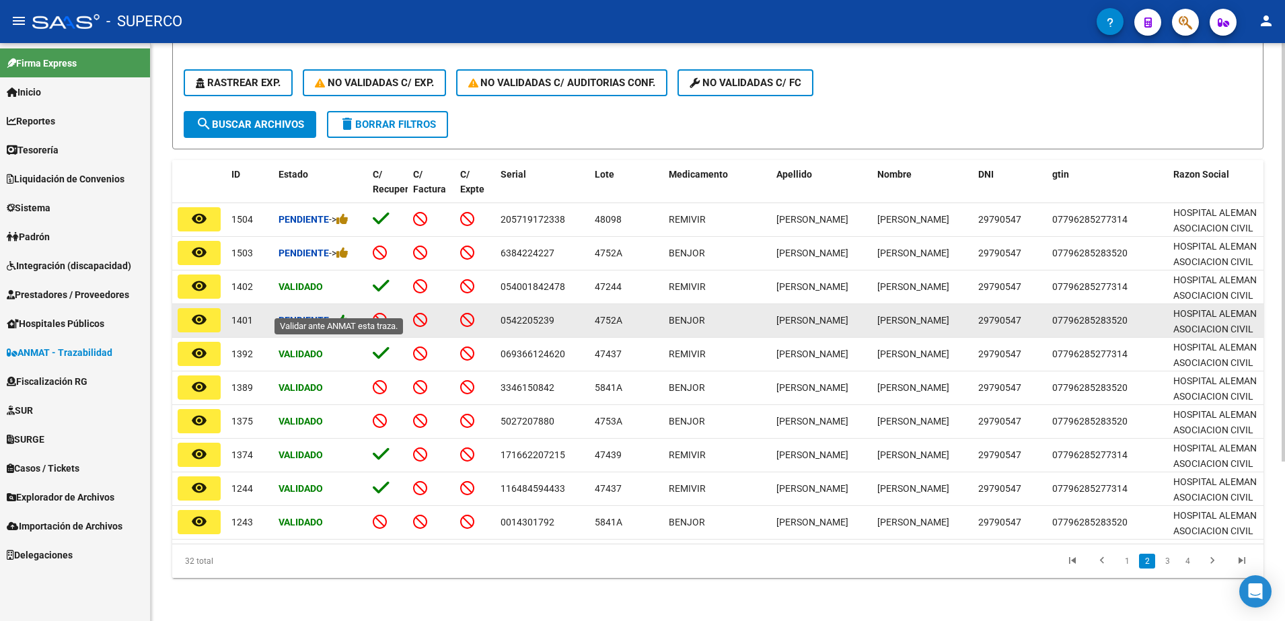
click at [347, 314] on icon at bounding box center [342, 320] width 12 height 13
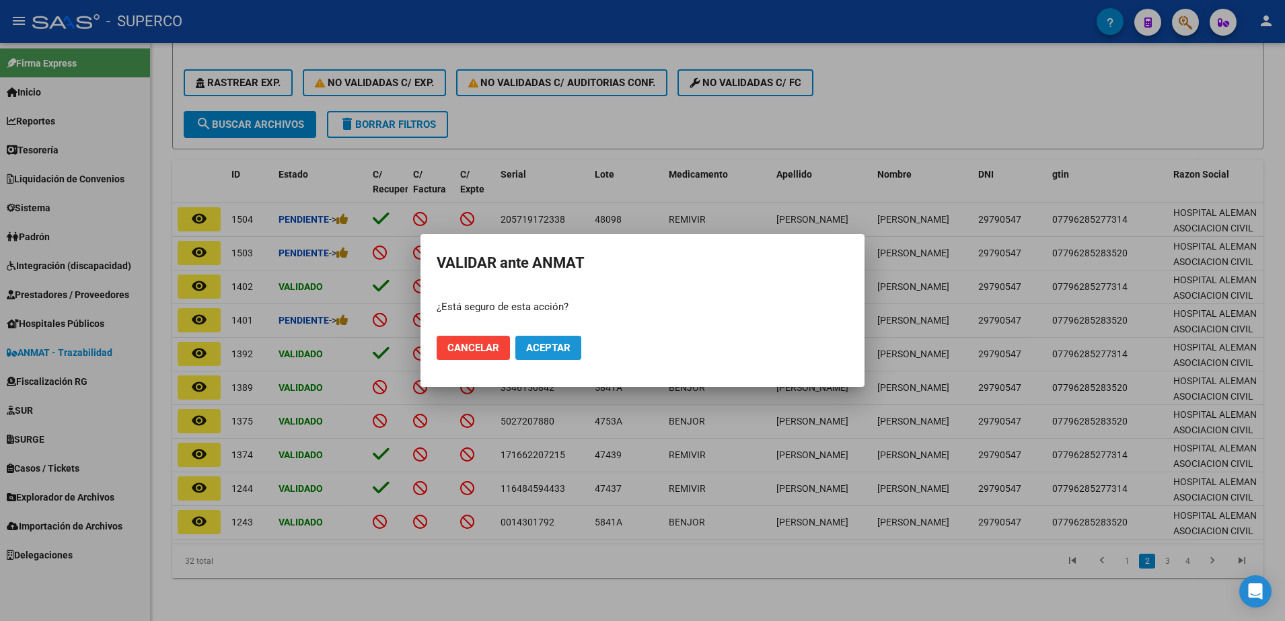
click at [554, 354] on button "Aceptar" at bounding box center [548, 348] width 66 height 24
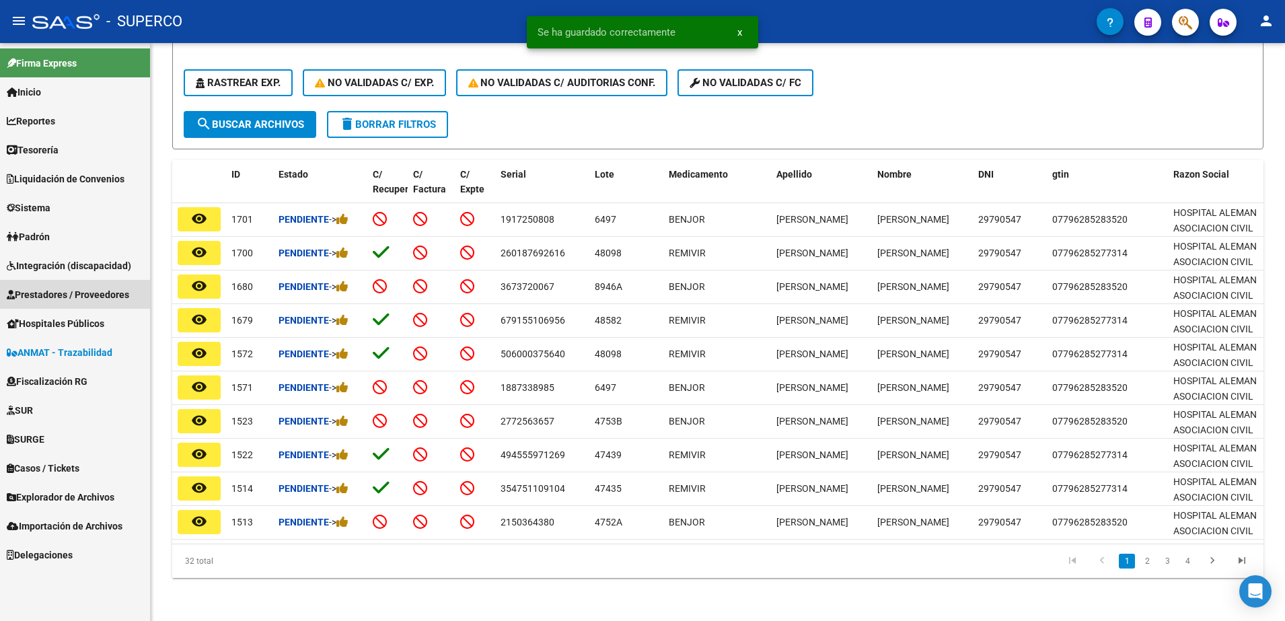
click at [68, 295] on span "Prestadores / Proveedores" at bounding box center [68, 294] width 122 height 15
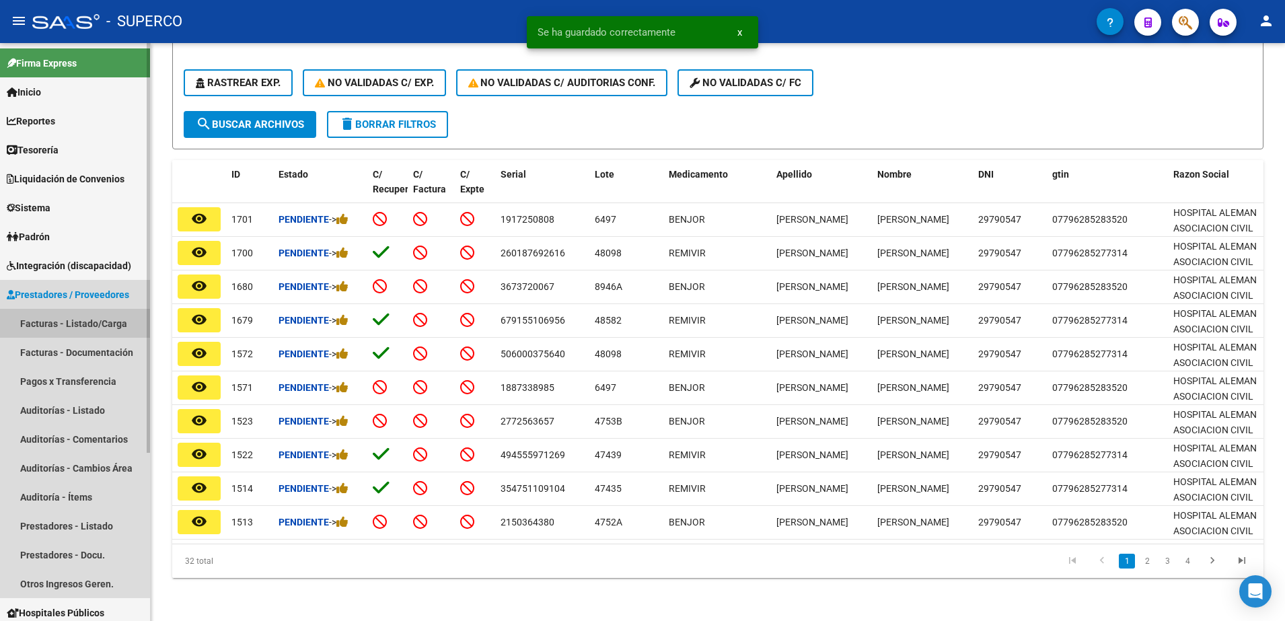
click at [62, 324] on link "Facturas - Listado/Carga" at bounding box center [75, 323] width 150 height 29
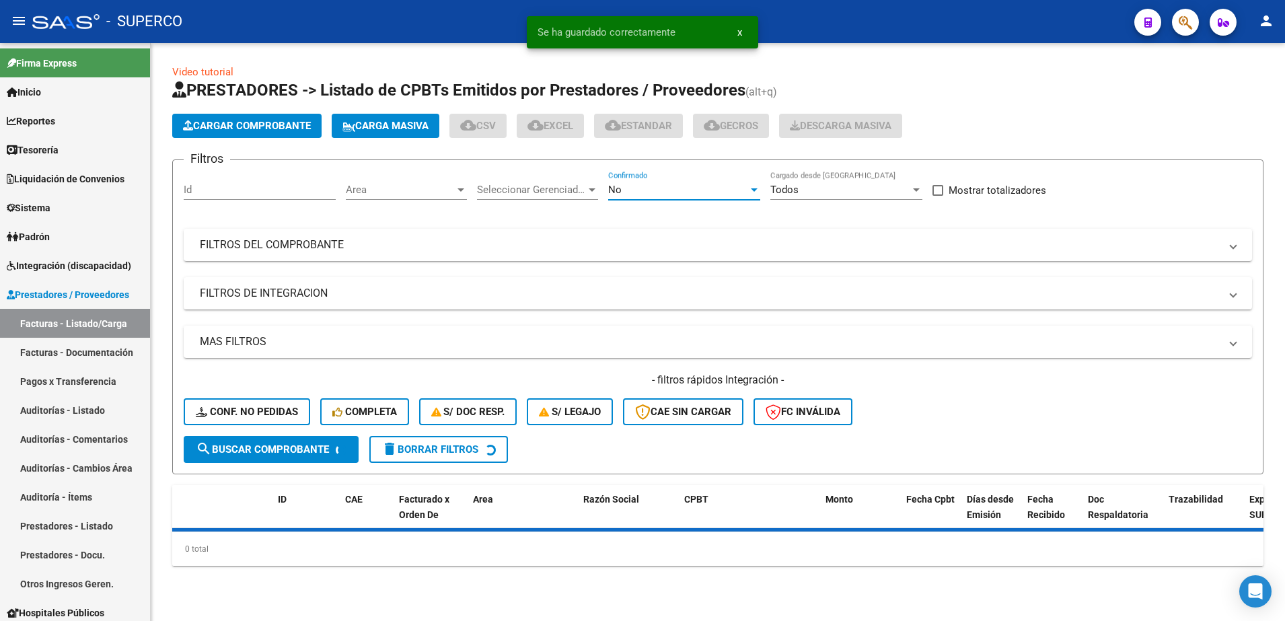
click at [668, 194] on div "No" at bounding box center [678, 190] width 140 height 12
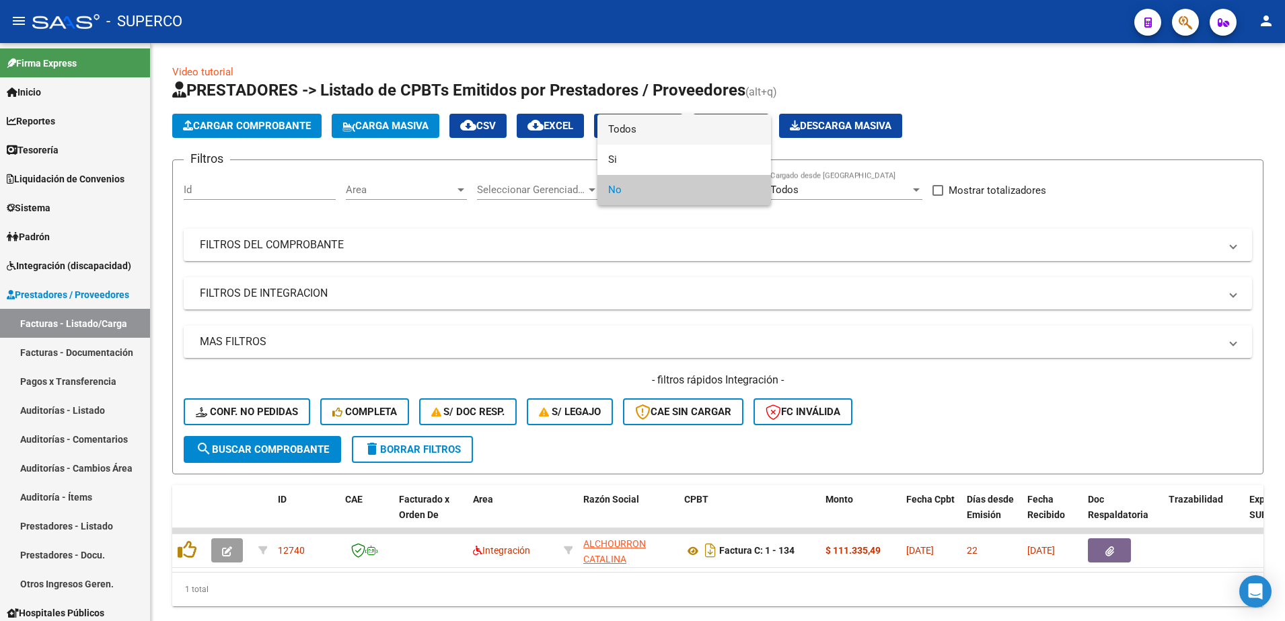
click at [668, 137] on span "Todos" at bounding box center [684, 129] width 152 height 30
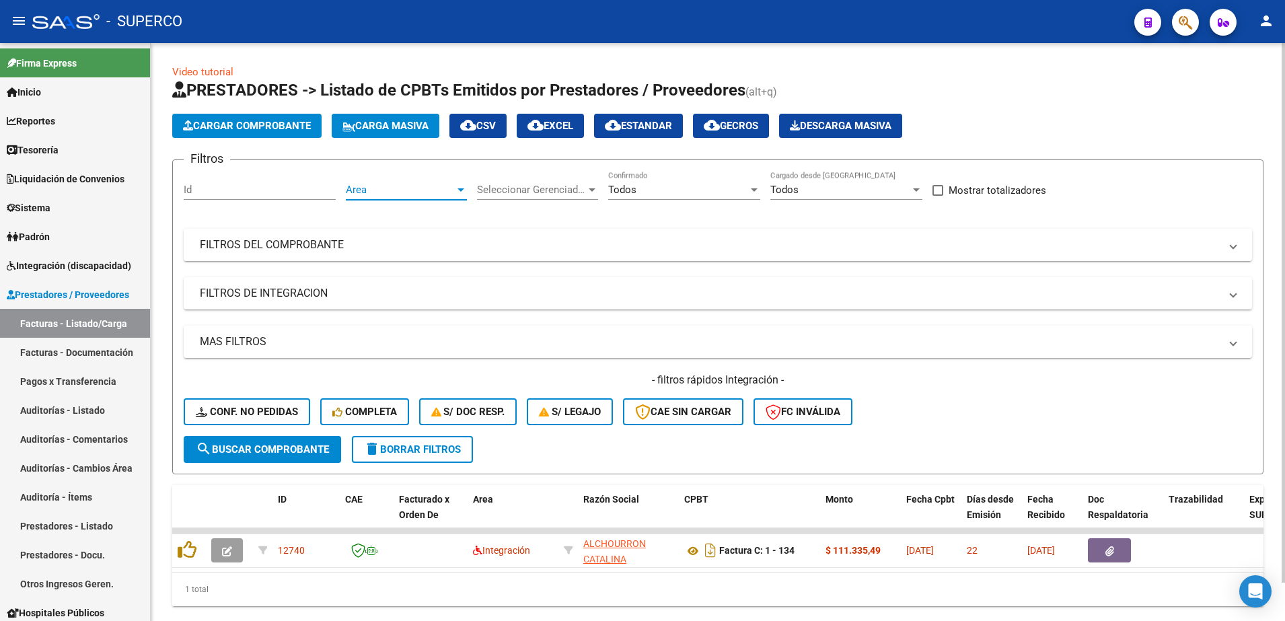
click at [447, 193] on span "Area" at bounding box center [400, 190] width 109 height 12
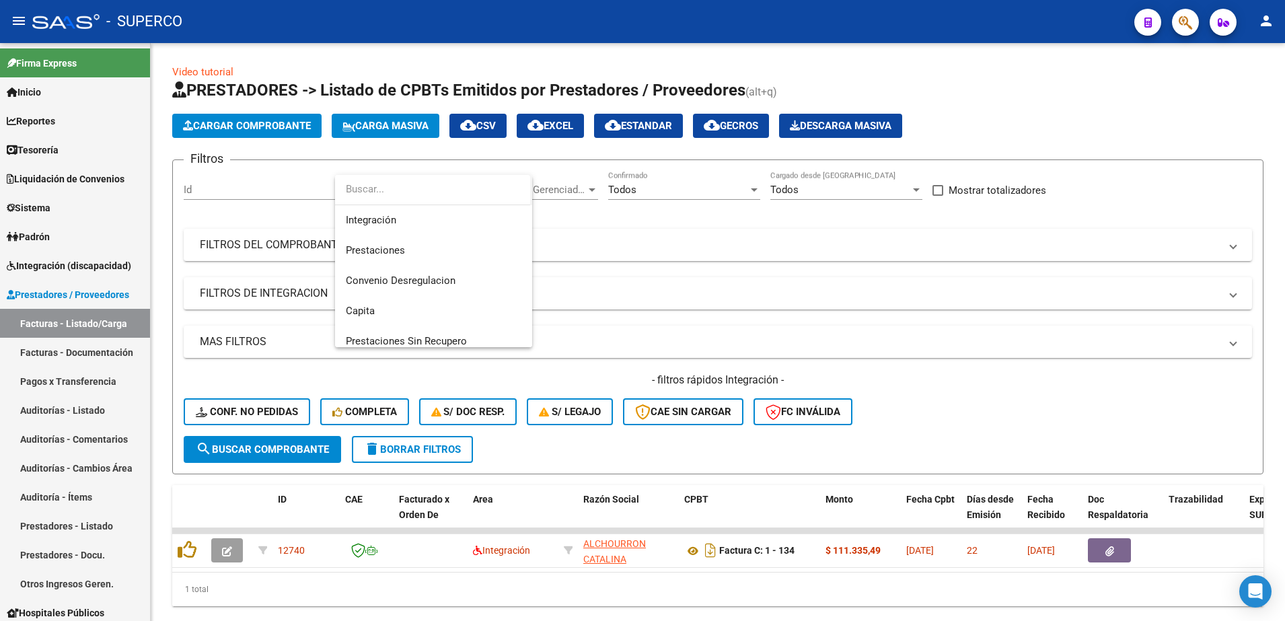
scroll to position [161, 0]
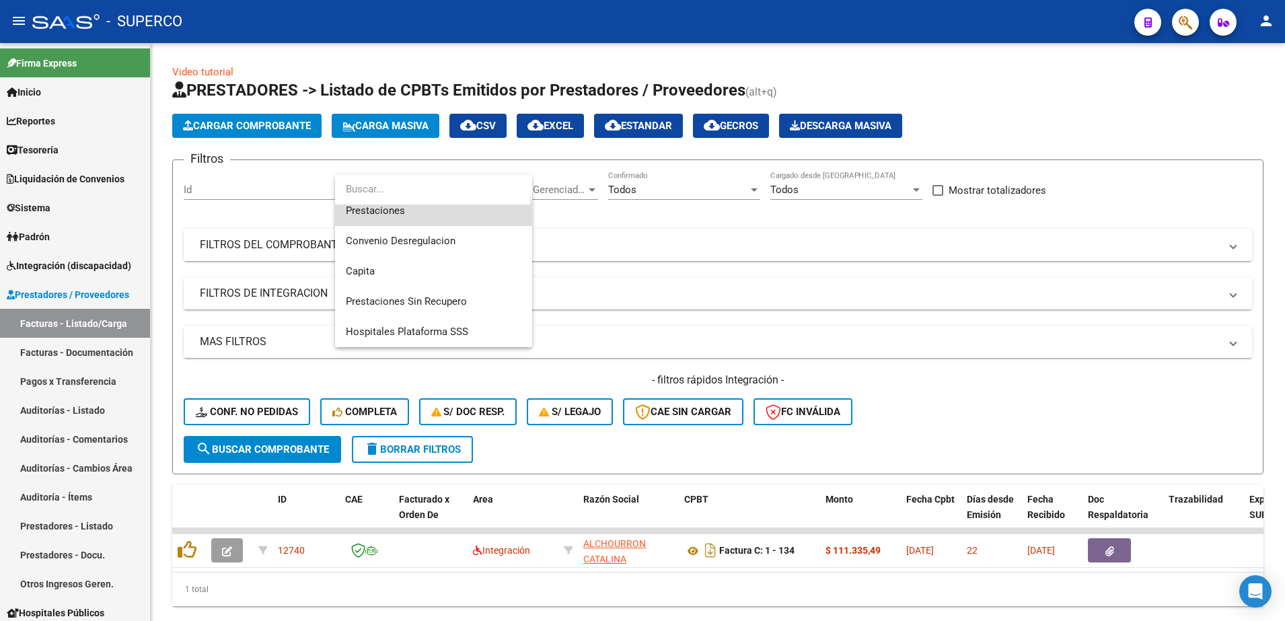
click at [419, 215] on span "Prestaciones" at bounding box center [434, 211] width 176 height 30
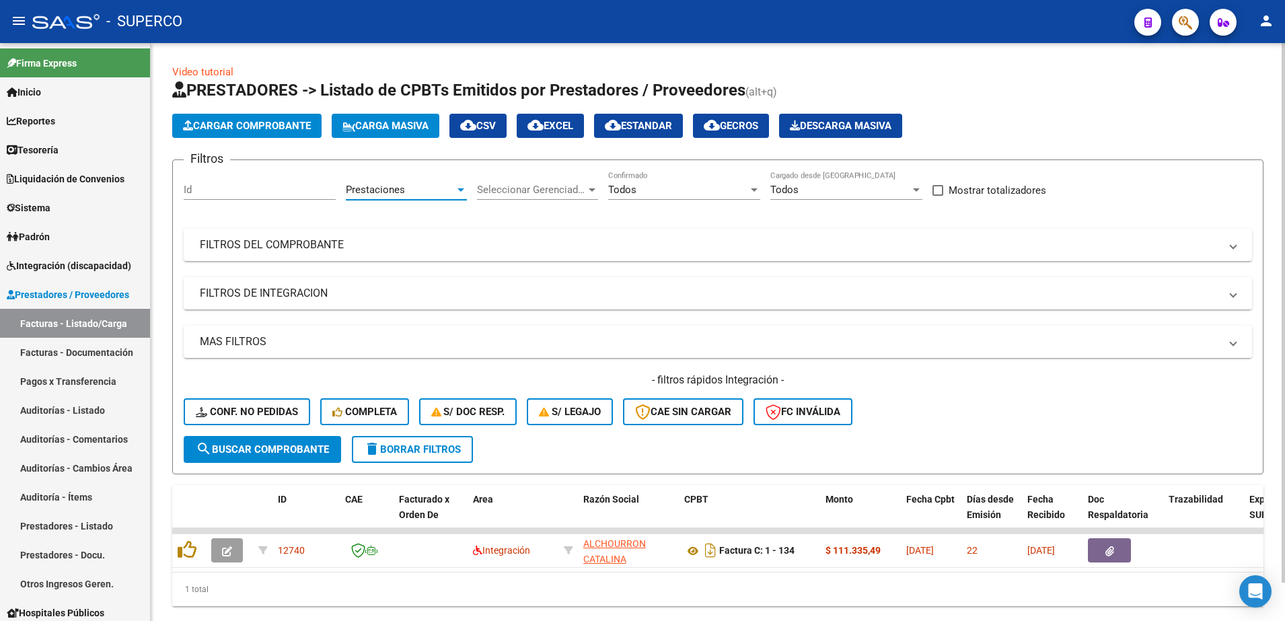
click at [291, 451] on span "search Buscar Comprobante" at bounding box center [262, 449] width 133 height 12
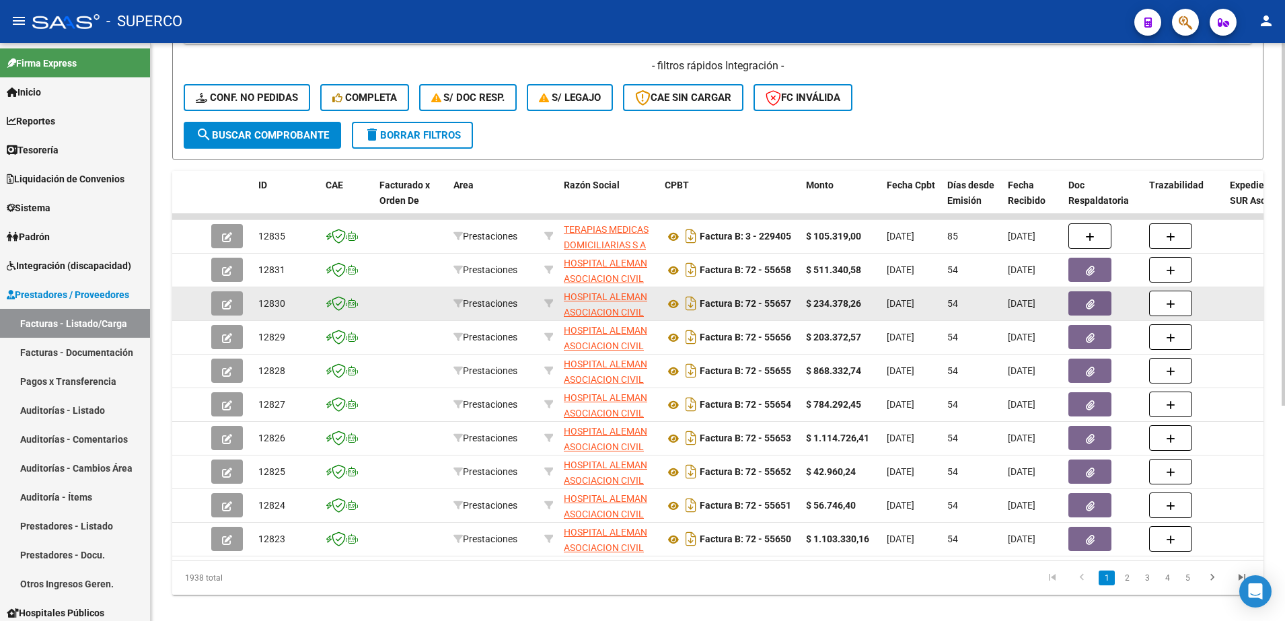
scroll to position [344, 0]
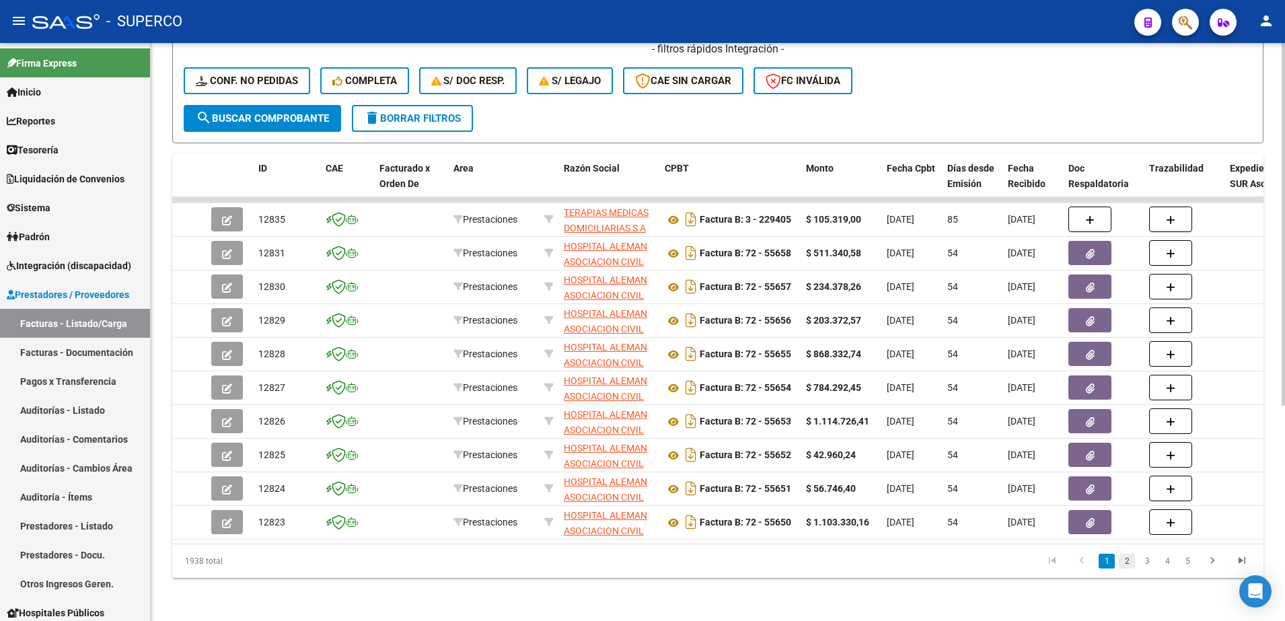
click at [1127, 564] on link "2" at bounding box center [1127, 561] width 16 height 15
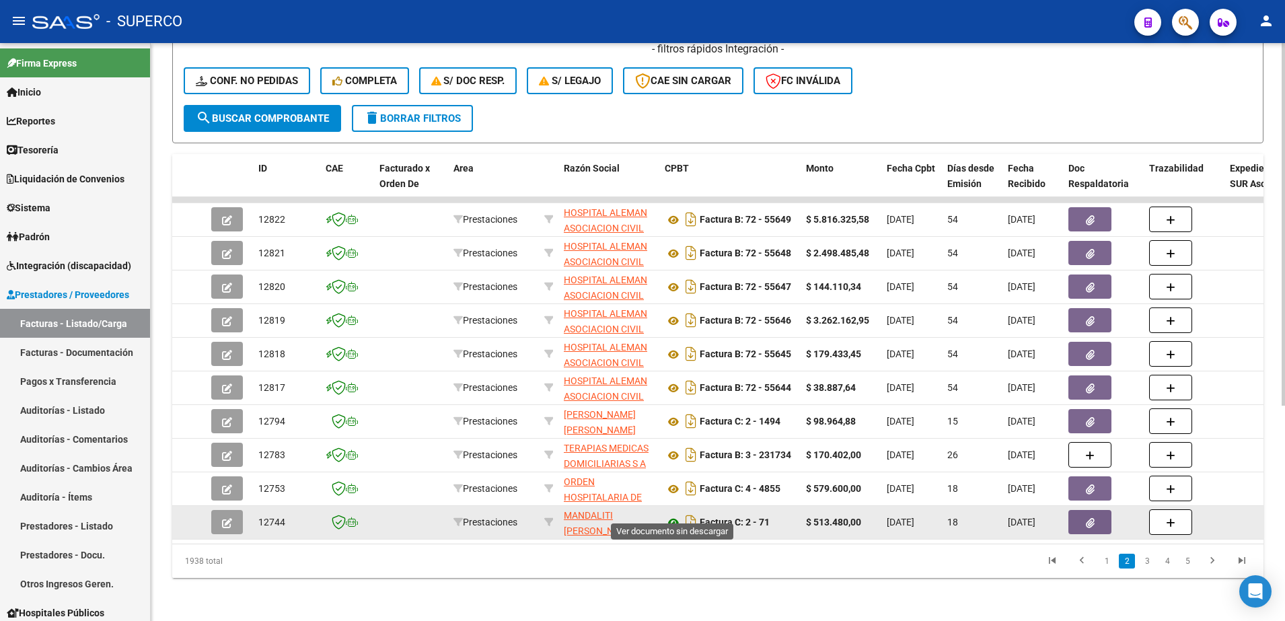
click at [673, 515] on icon at bounding box center [673, 523] width 17 height 16
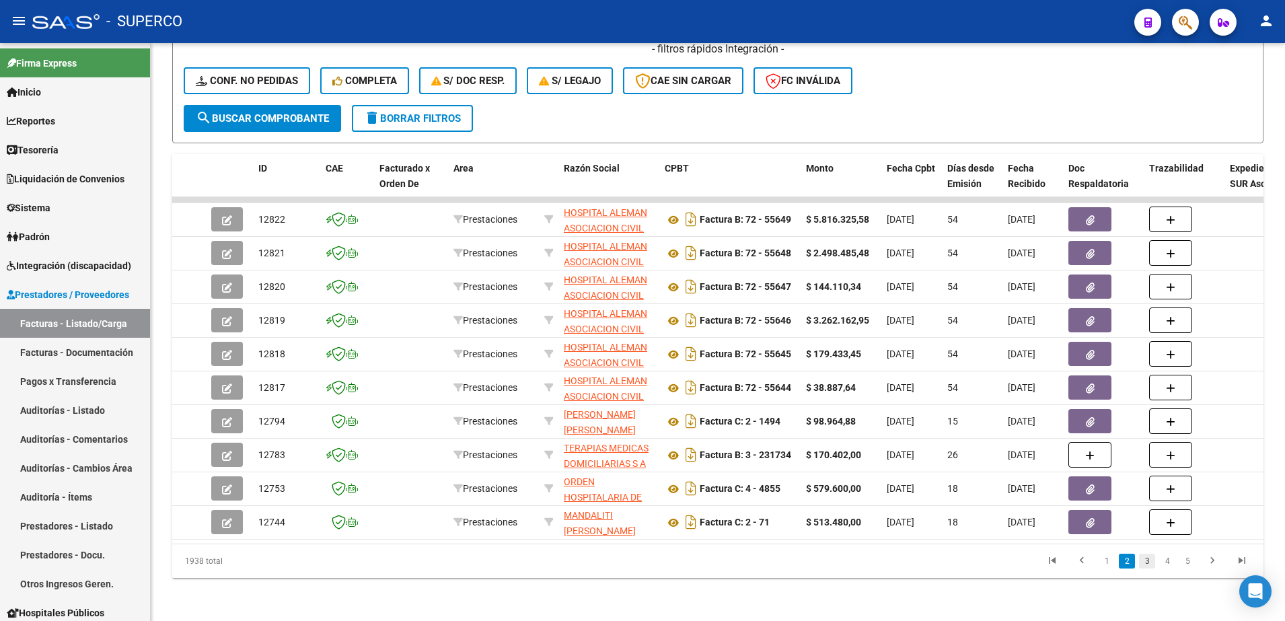
click at [1145, 554] on link "3" at bounding box center [1147, 561] width 16 height 15
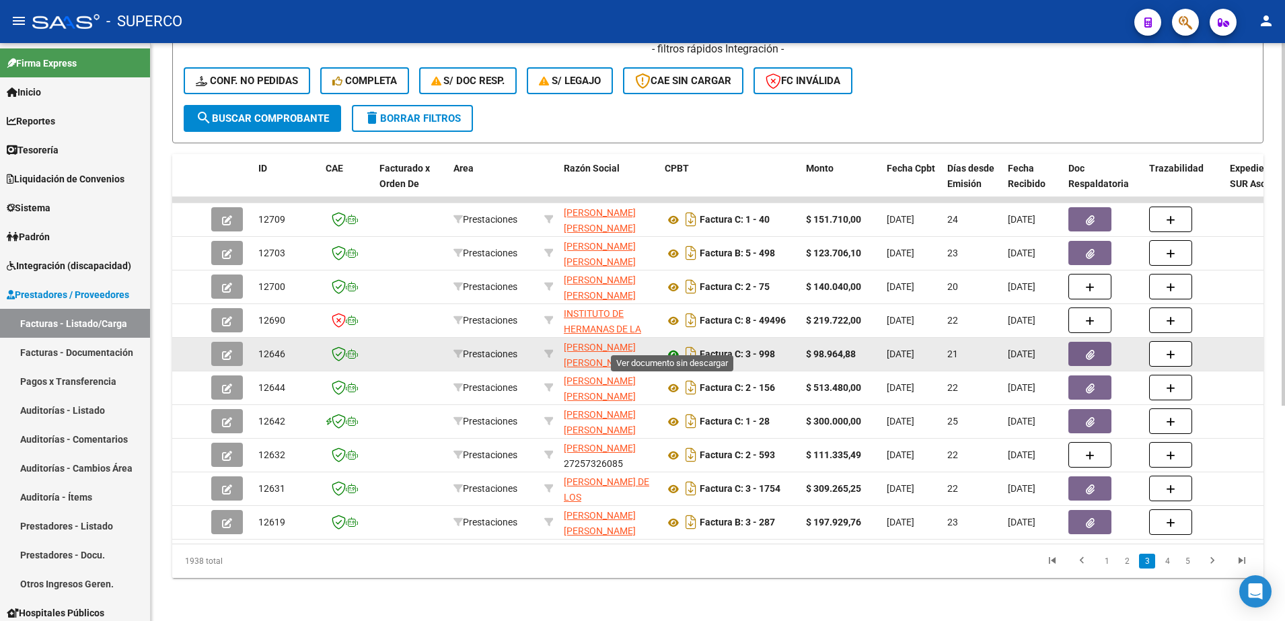
click at [671, 347] on icon at bounding box center [673, 355] width 17 height 16
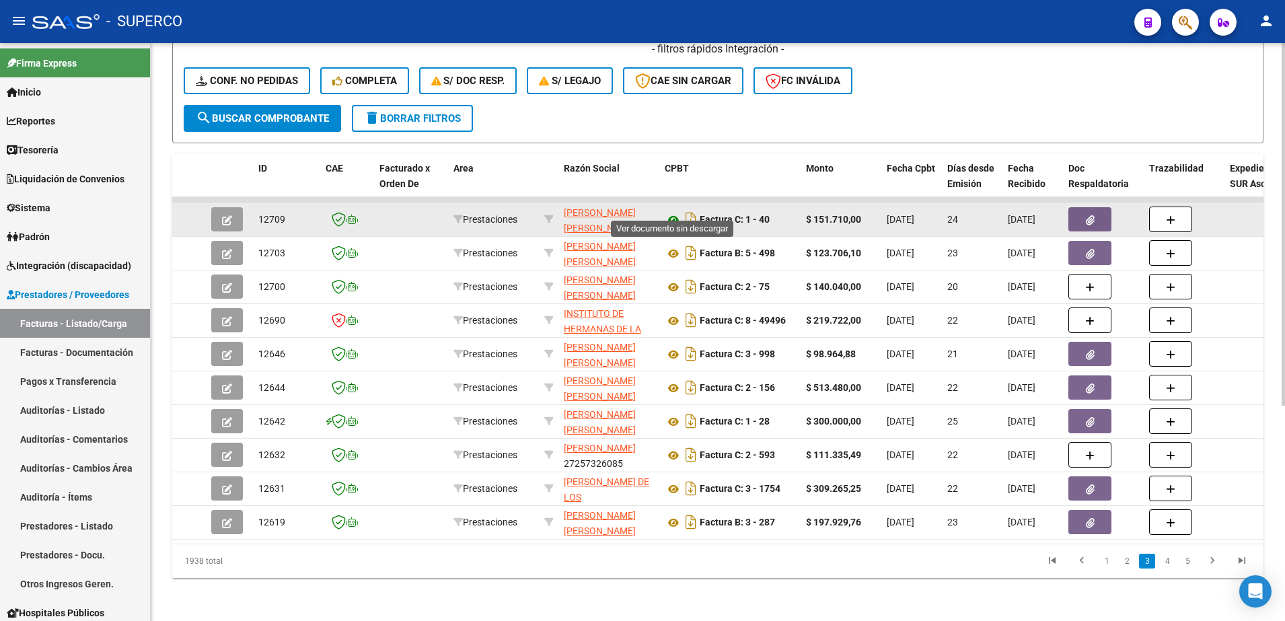
click at [671, 212] on icon at bounding box center [673, 220] width 17 height 16
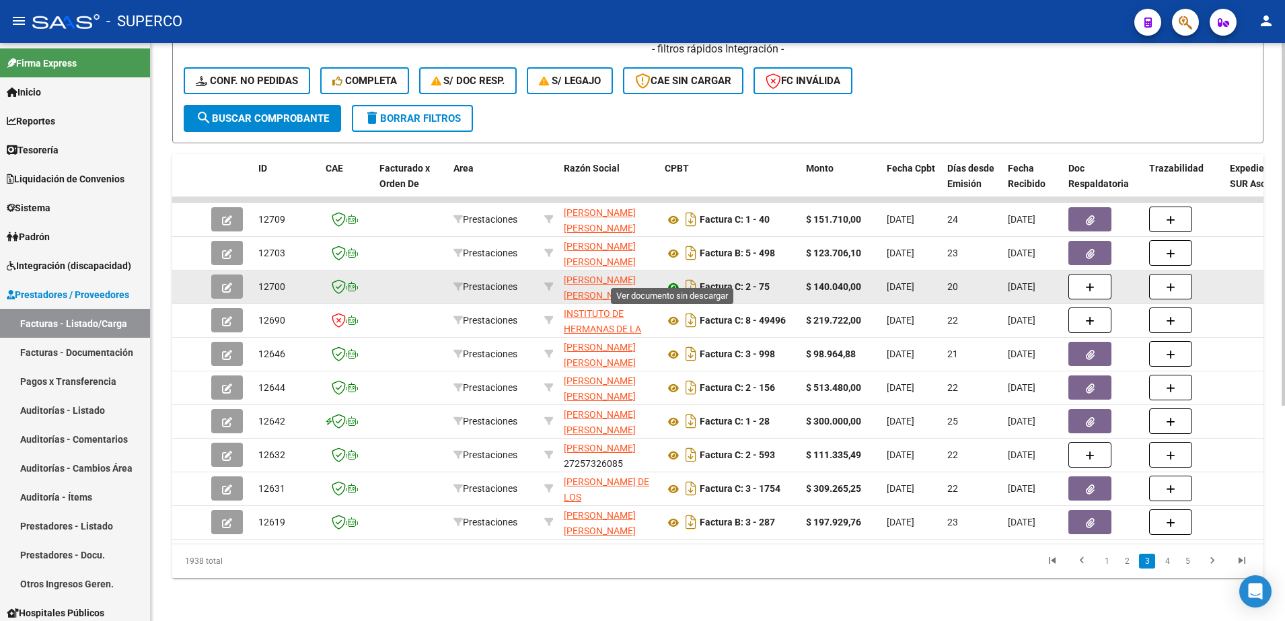
click at [675, 279] on icon at bounding box center [673, 287] width 17 height 16
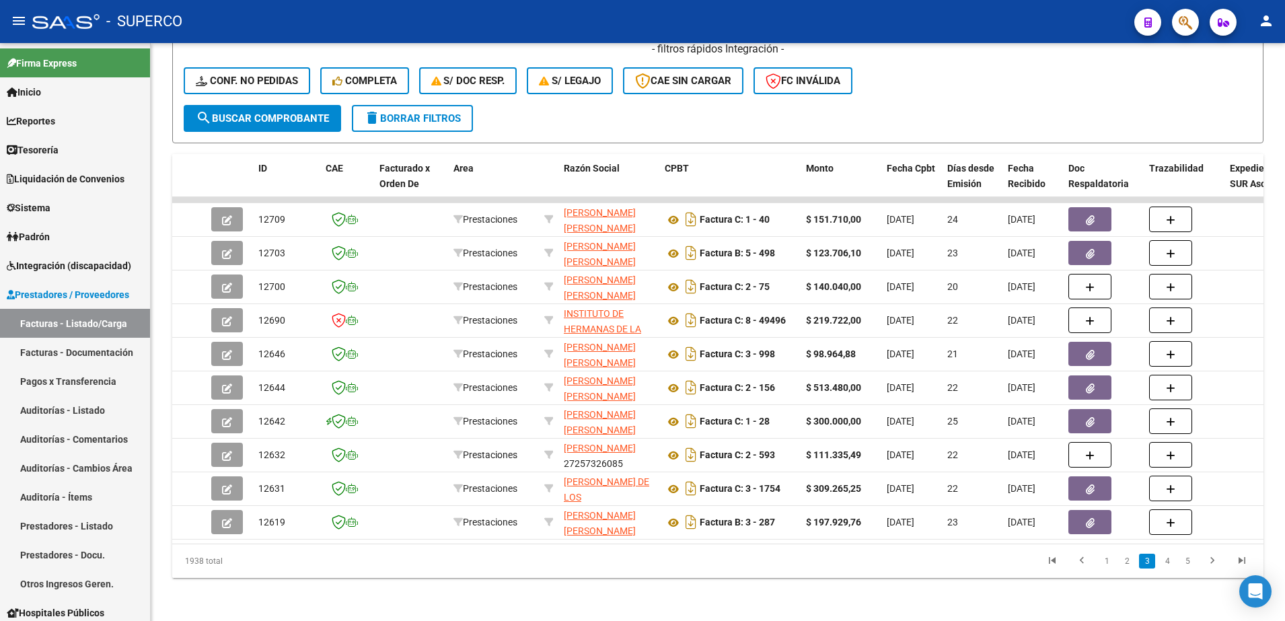
click at [1131, 560] on link "2" at bounding box center [1127, 561] width 16 height 15
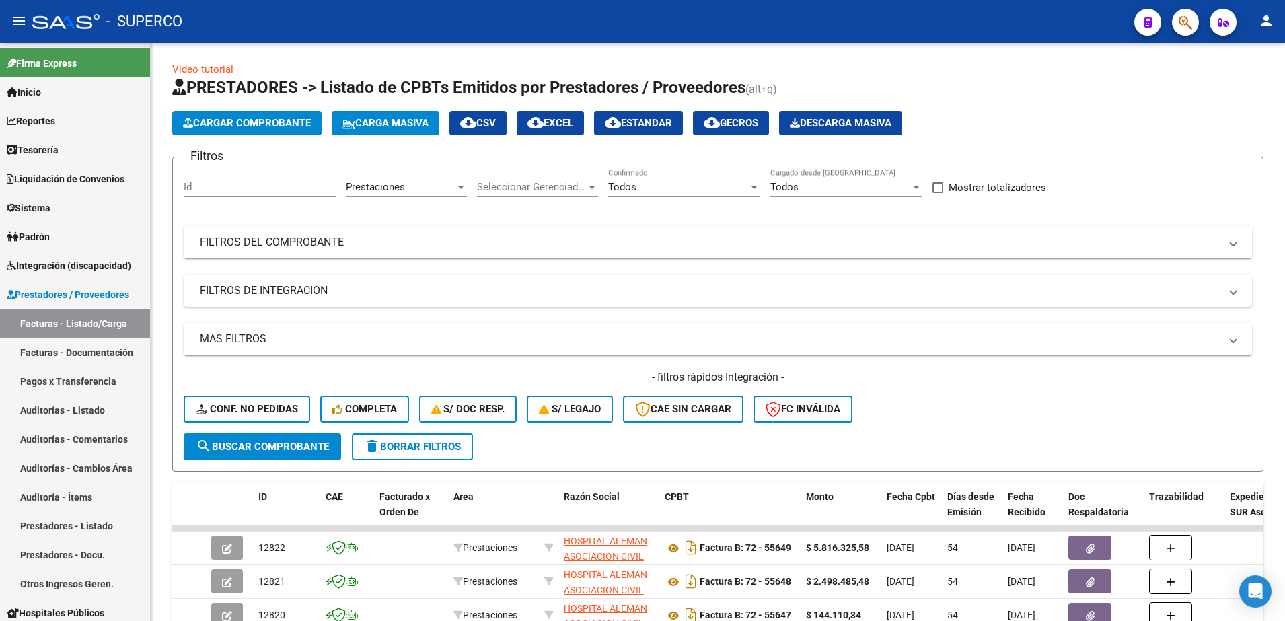
scroll to position [0, 0]
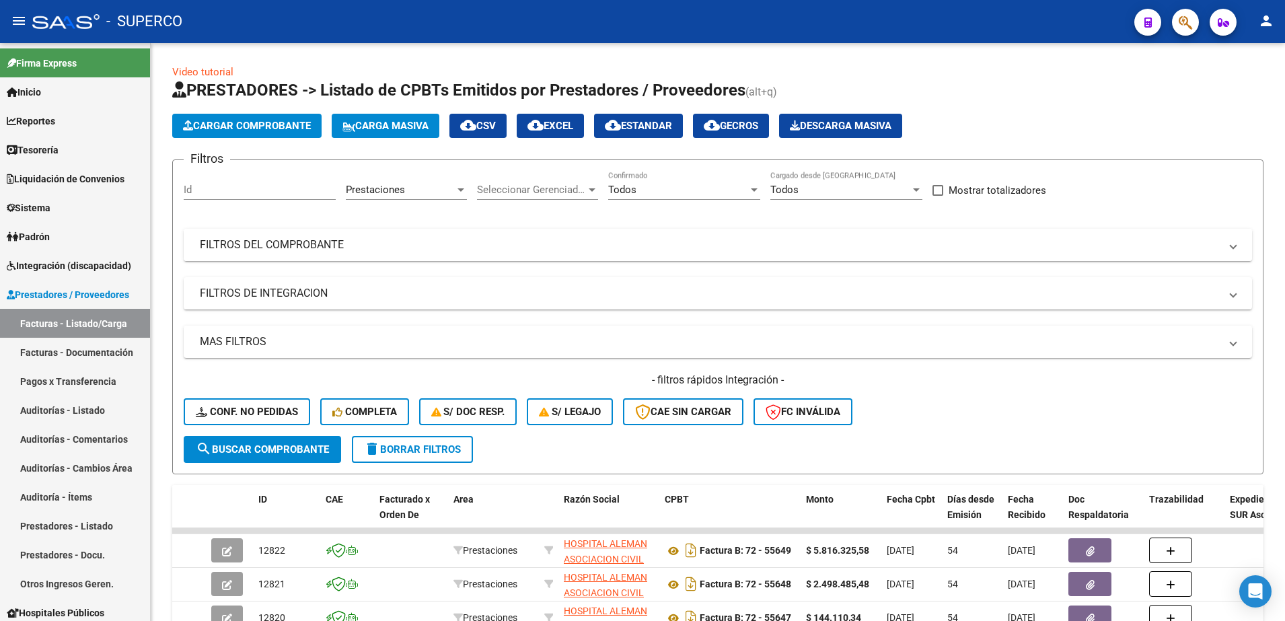
click at [706, 258] on mat-expansion-panel-header "FILTROS DEL COMPROBANTE" at bounding box center [718, 245] width 1068 height 32
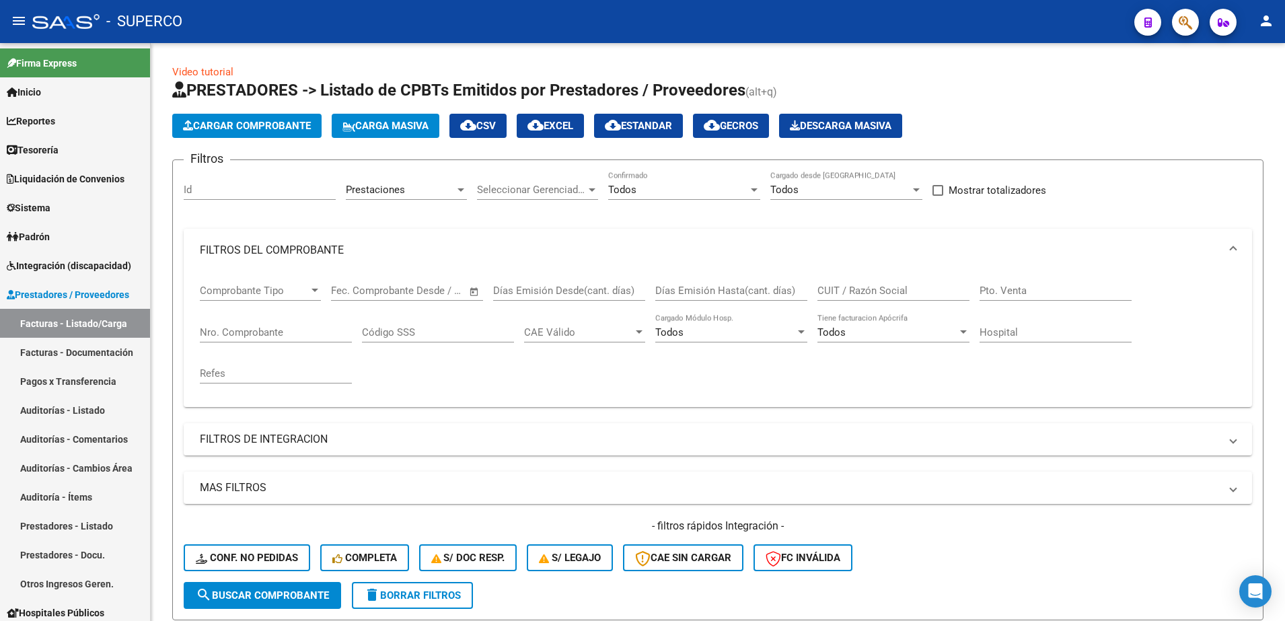
click at [892, 289] on input "CUIT / Razón Social" at bounding box center [893, 291] width 152 height 12
type input "mandaliti"
click at [268, 606] on button "search Buscar Comprobante" at bounding box center [262, 595] width 157 height 27
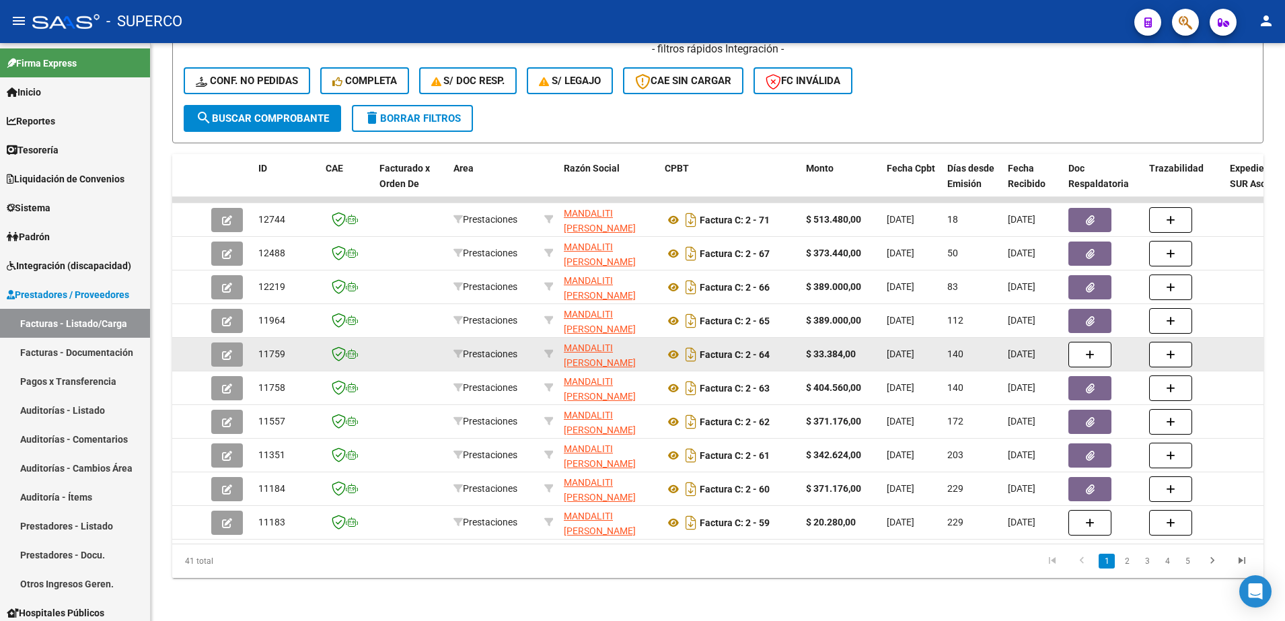
scroll to position [490, 0]
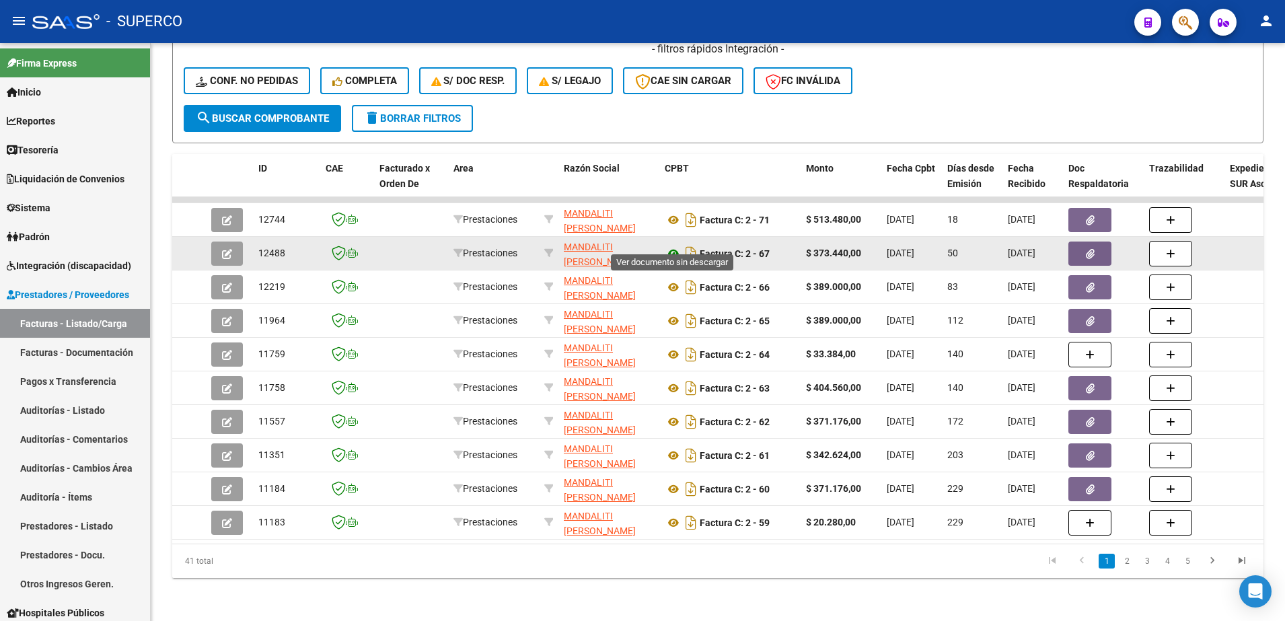
click at [671, 246] on icon at bounding box center [673, 254] width 17 height 16
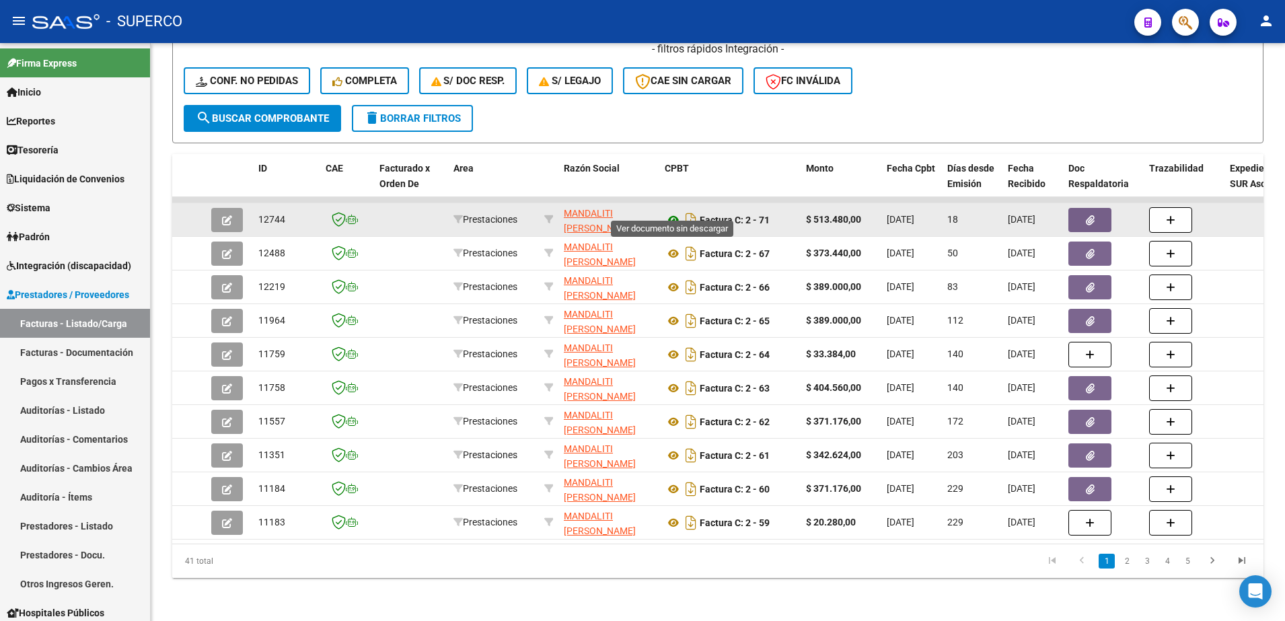
click at [674, 212] on icon at bounding box center [673, 220] width 17 height 16
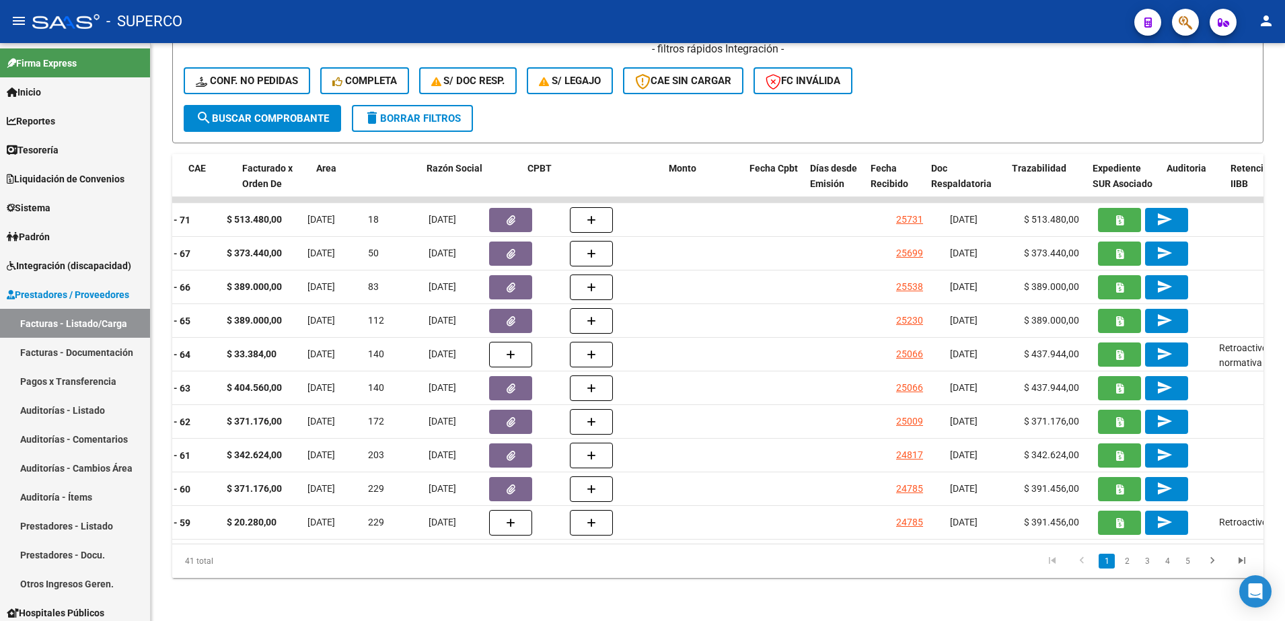
scroll to position [0, 0]
